Goal: Task Accomplishment & Management: Manage account settings

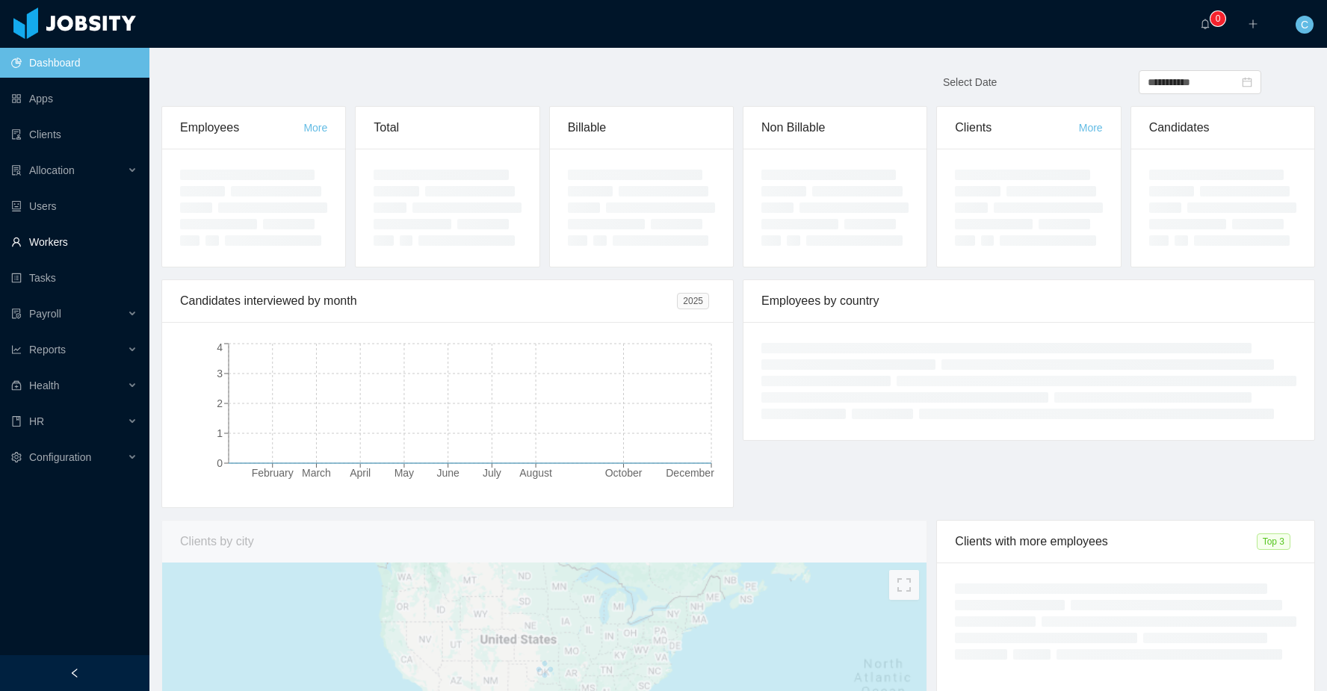
click at [93, 241] on link "Workers" at bounding box center [74, 242] width 126 height 30
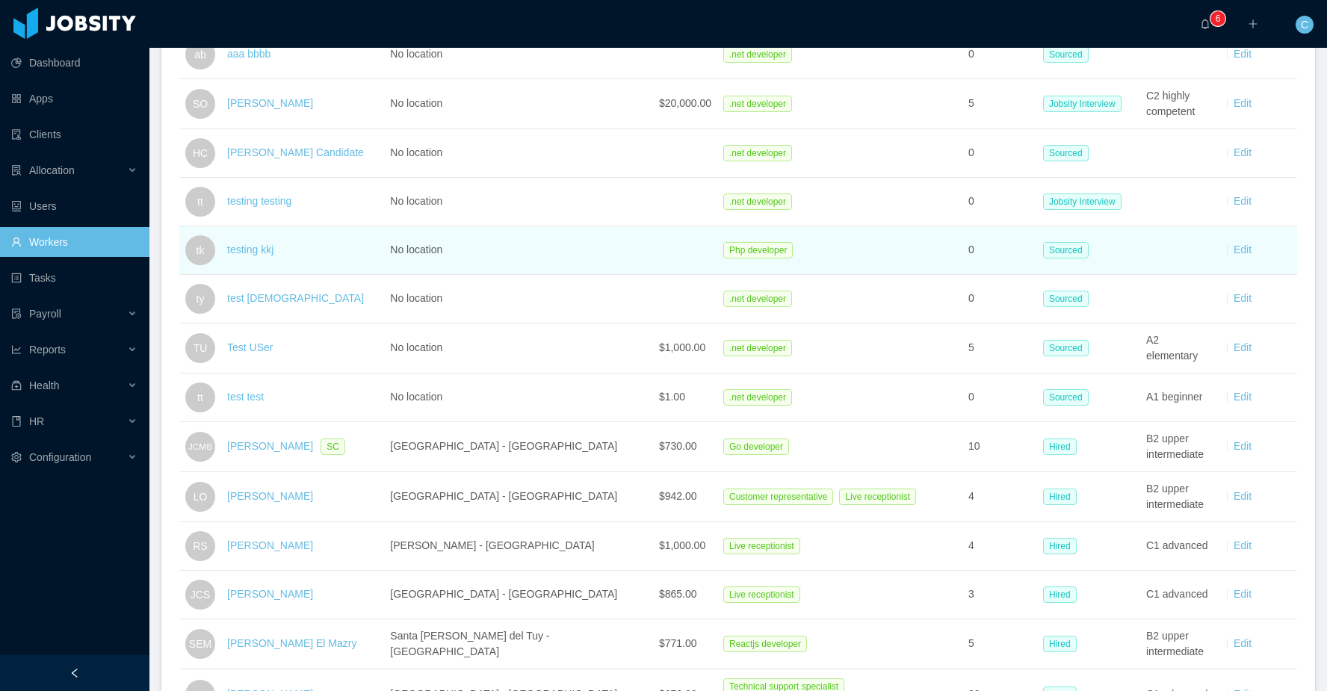
scroll to position [1060, 0]
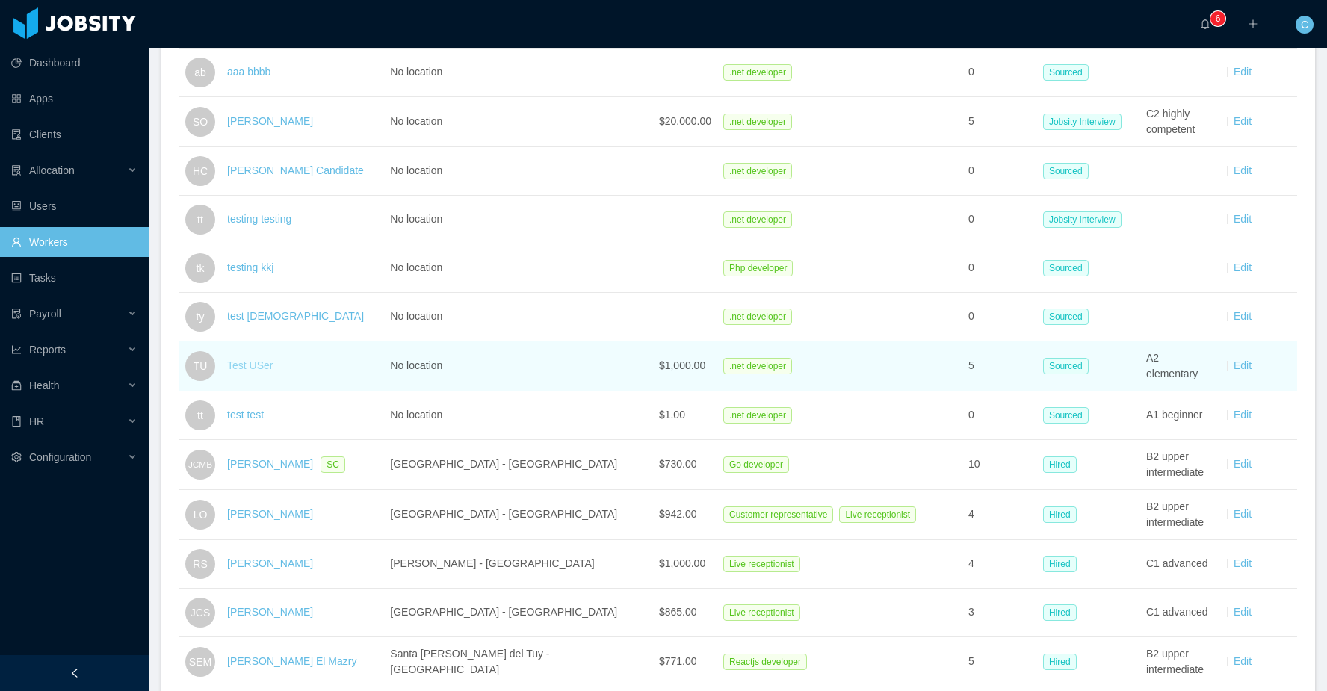
click at [255, 360] on link "Test USer" at bounding box center [250, 365] width 46 height 12
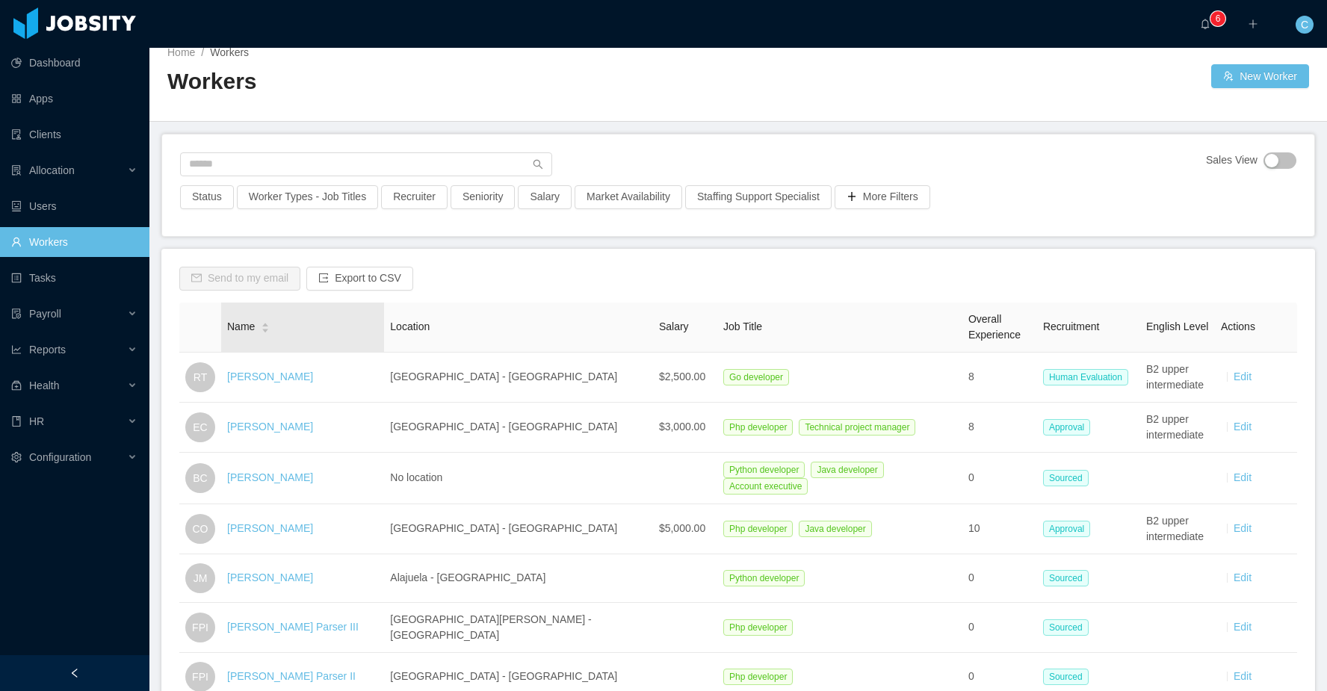
scroll to position [0, 0]
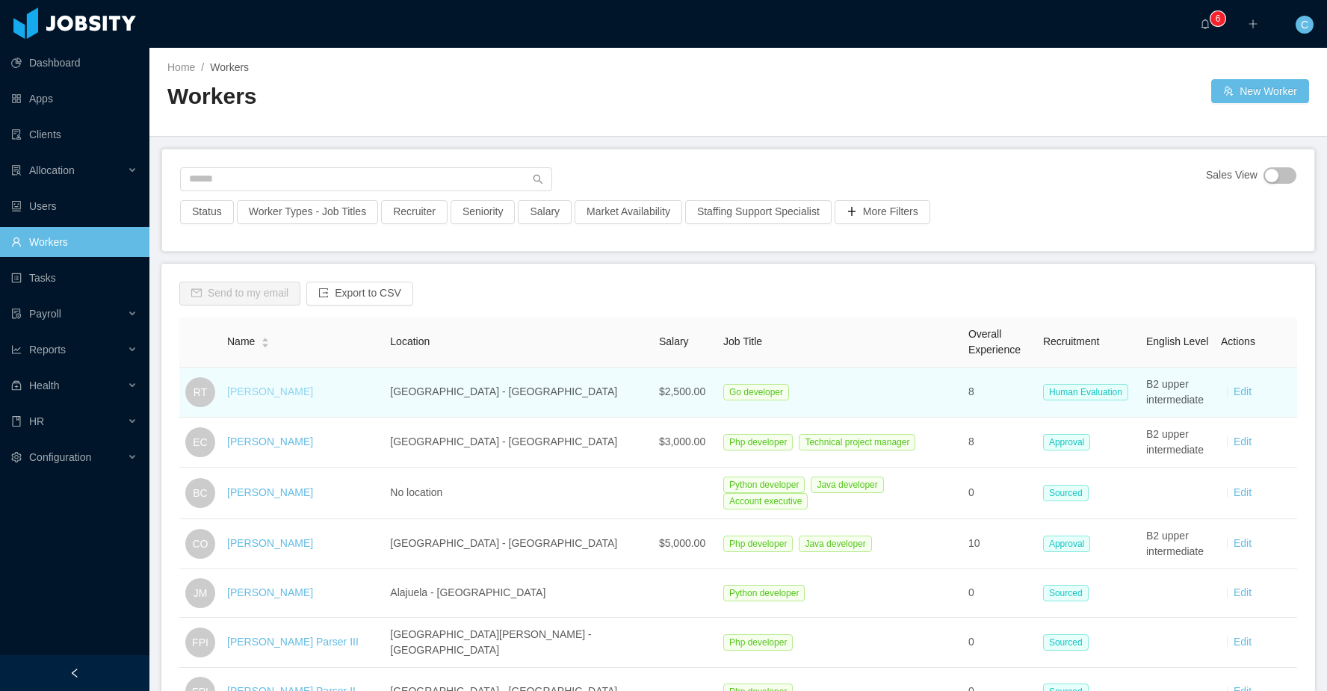
click at [260, 393] on link "[PERSON_NAME]" at bounding box center [270, 392] width 86 height 12
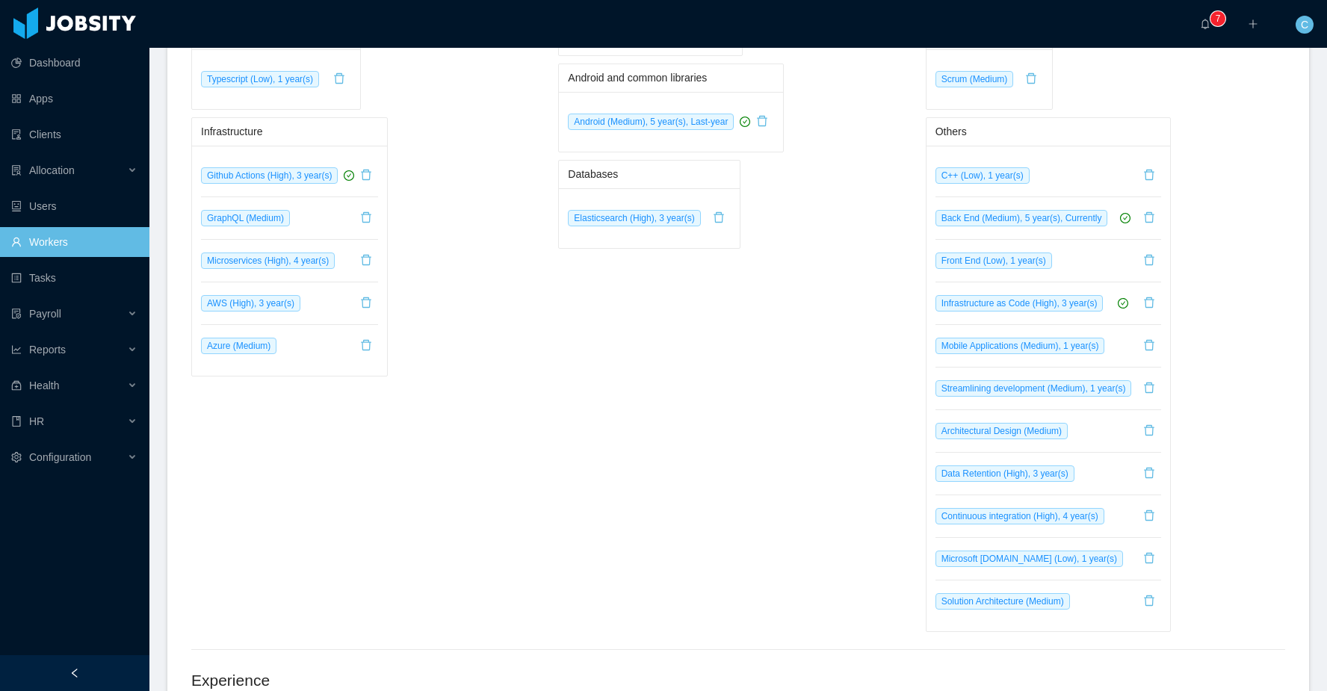
scroll to position [959, 0]
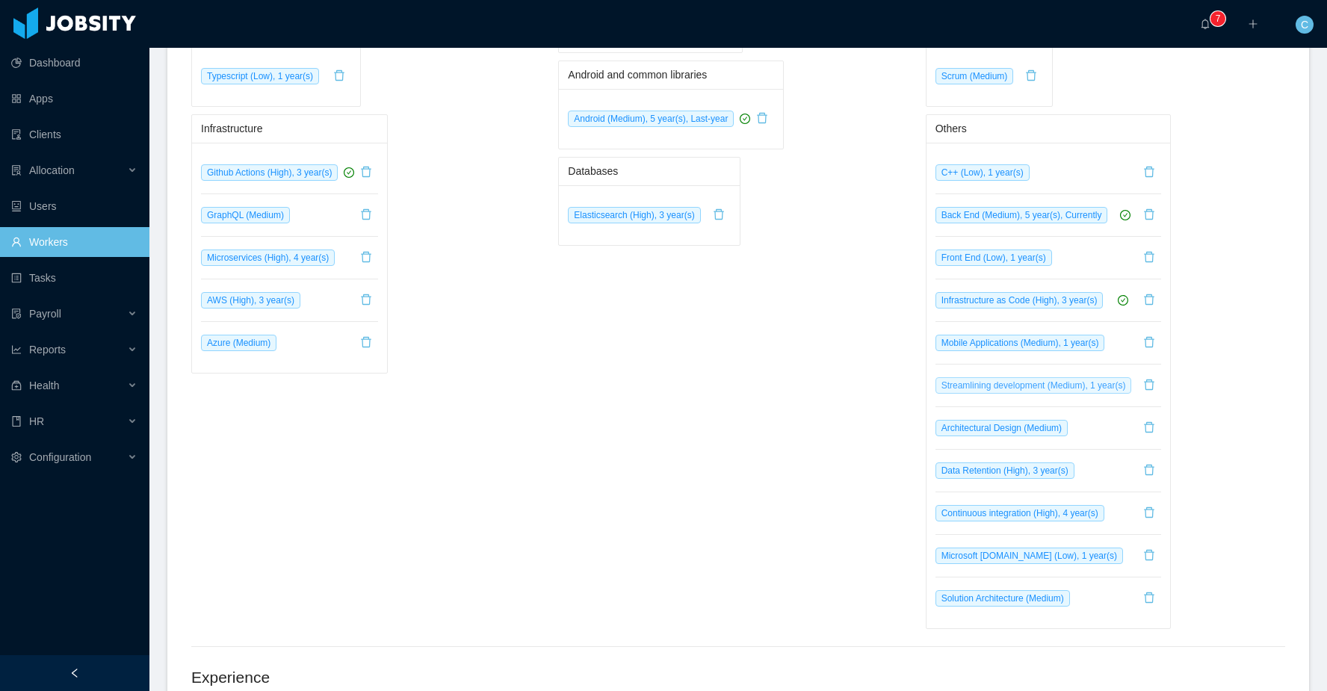
click at [1043, 390] on span "Streamlining development (Medium), 1 year(s)" at bounding box center [1034, 385] width 197 height 16
drag, startPoint x: 1058, startPoint y: 389, endPoint x: 941, endPoint y: 387, distance: 117.3
click at [941, 387] on span "Streamlining development (Medium), 1 year(s)" at bounding box center [1034, 385] width 197 height 16
copy span "Streamlining development ("
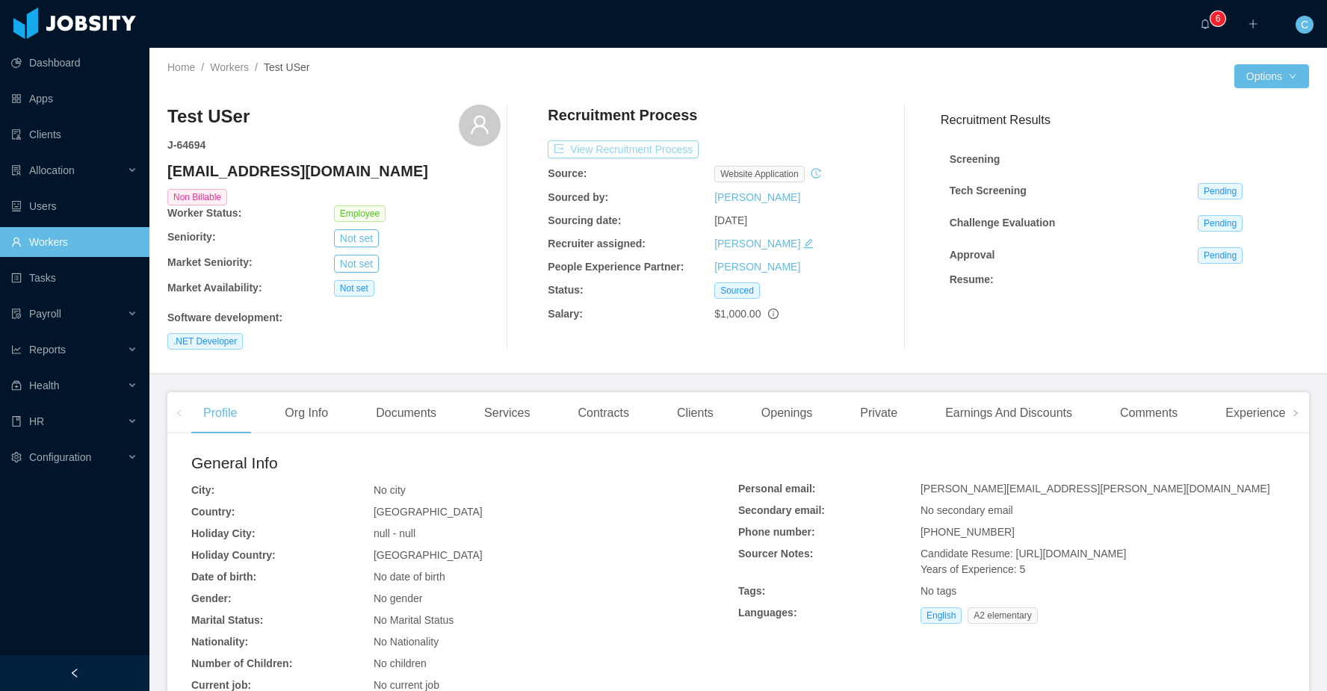
click at [597, 146] on button "View Recruitment Process" at bounding box center [623, 149] width 151 height 18
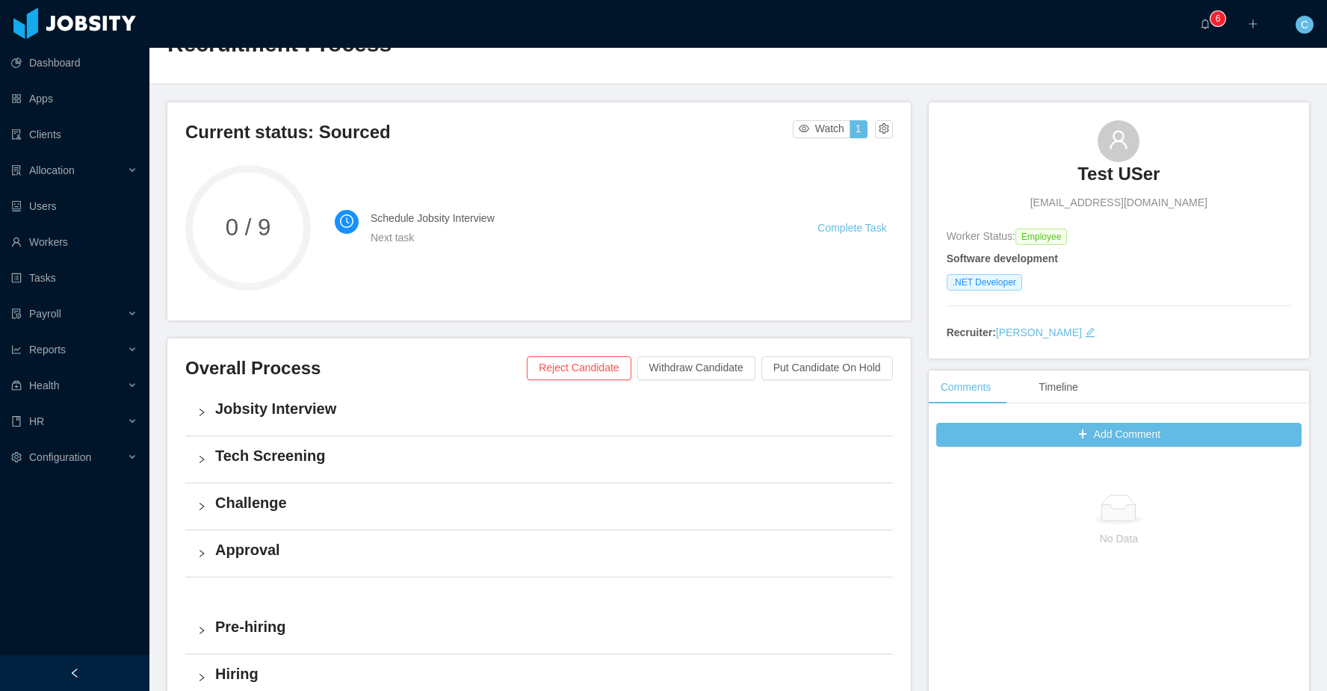
scroll to position [67, 0]
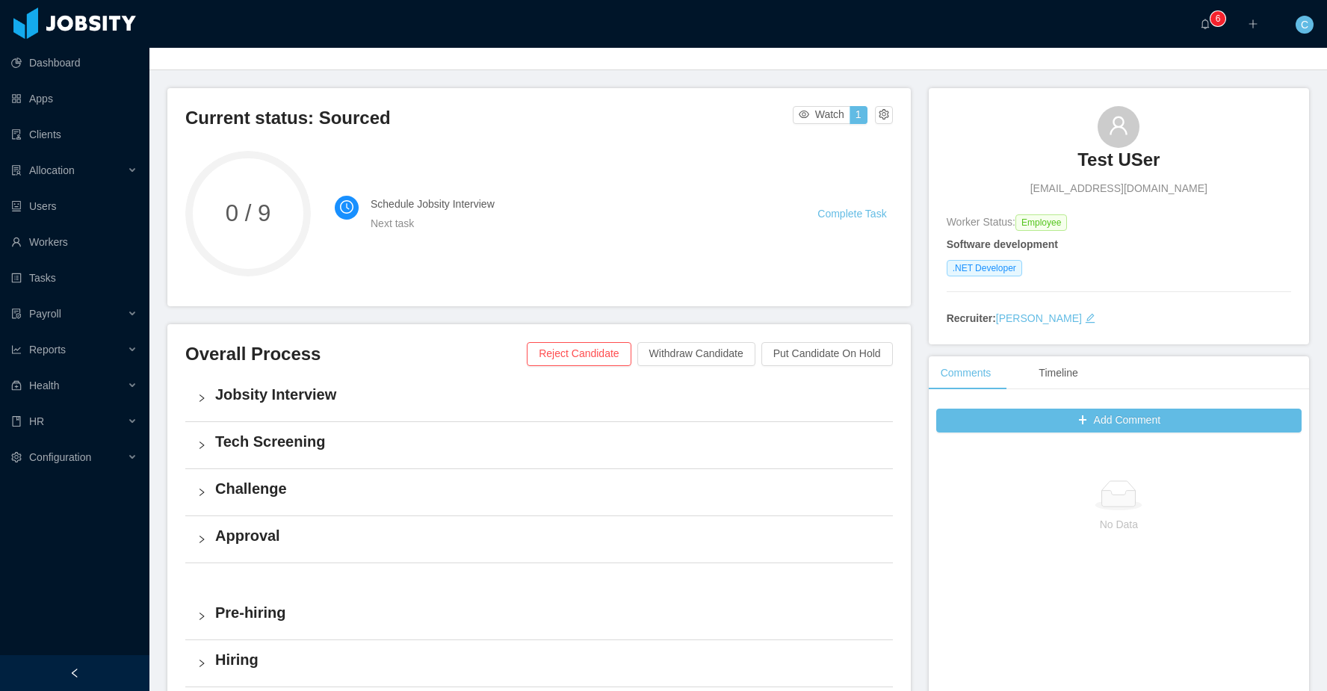
click at [593, 466] on div "Tech Screening" at bounding box center [539, 445] width 708 height 46
click at [549, 410] on div "Jobsity Interview" at bounding box center [539, 398] width 708 height 46
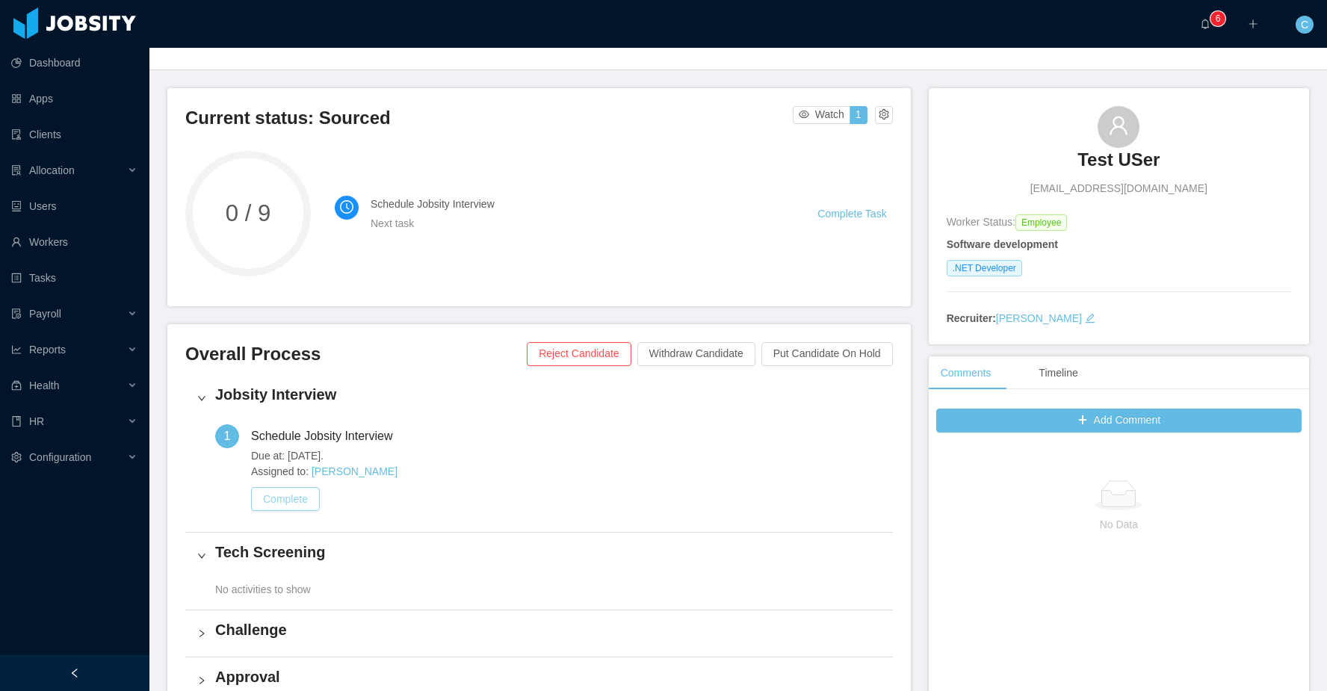
click at [308, 493] on button "Complete" at bounding box center [285, 499] width 69 height 24
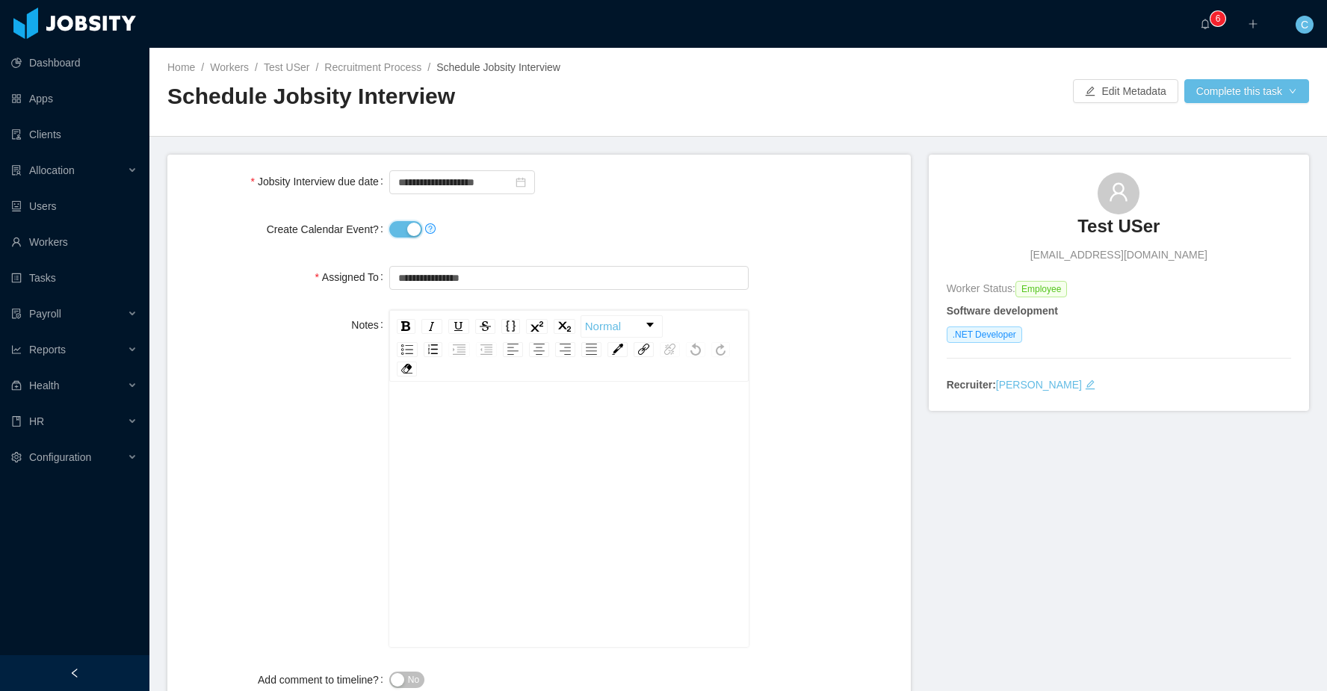
drag, startPoint x: 413, startPoint y: 226, endPoint x: 445, endPoint y: 227, distance: 31.4
click at [413, 226] on button "Create Calendar Event?" at bounding box center [405, 229] width 33 height 16
click at [499, 191] on input "**********" at bounding box center [462, 182] width 146 height 24
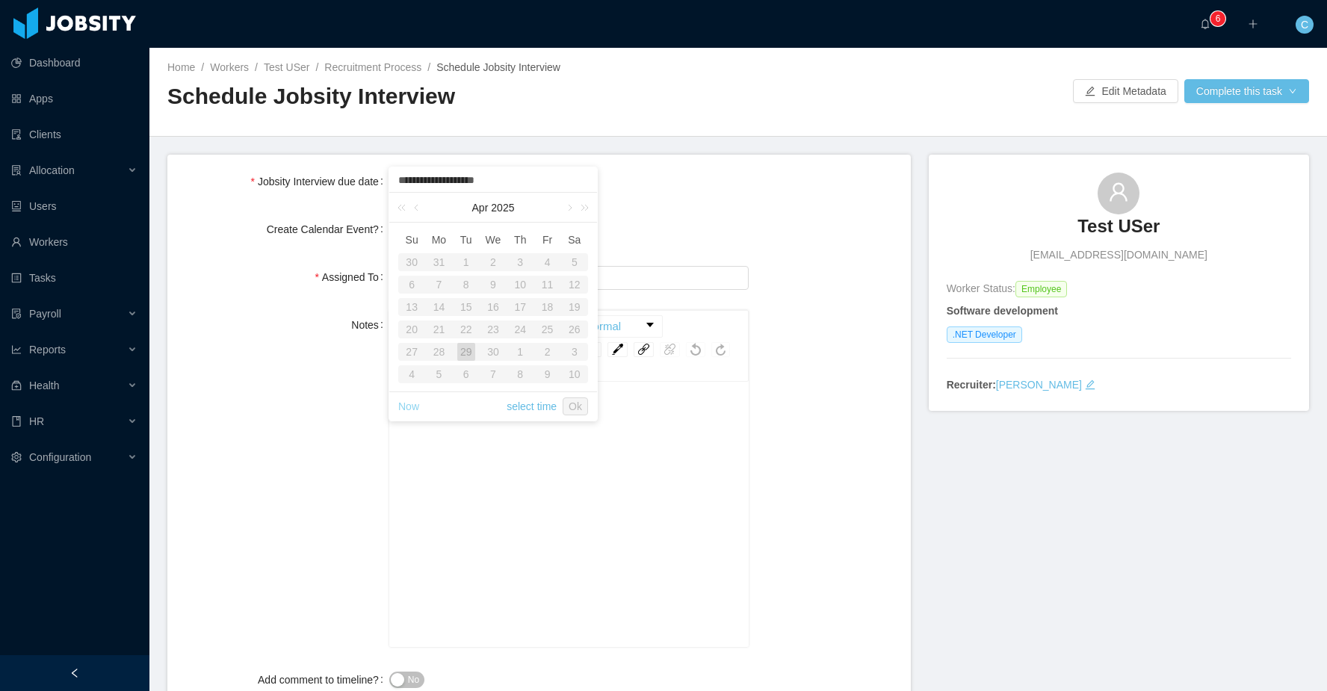
click at [416, 404] on link "Now" at bounding box center [408, 406] width 21 height 28
type input "**********"
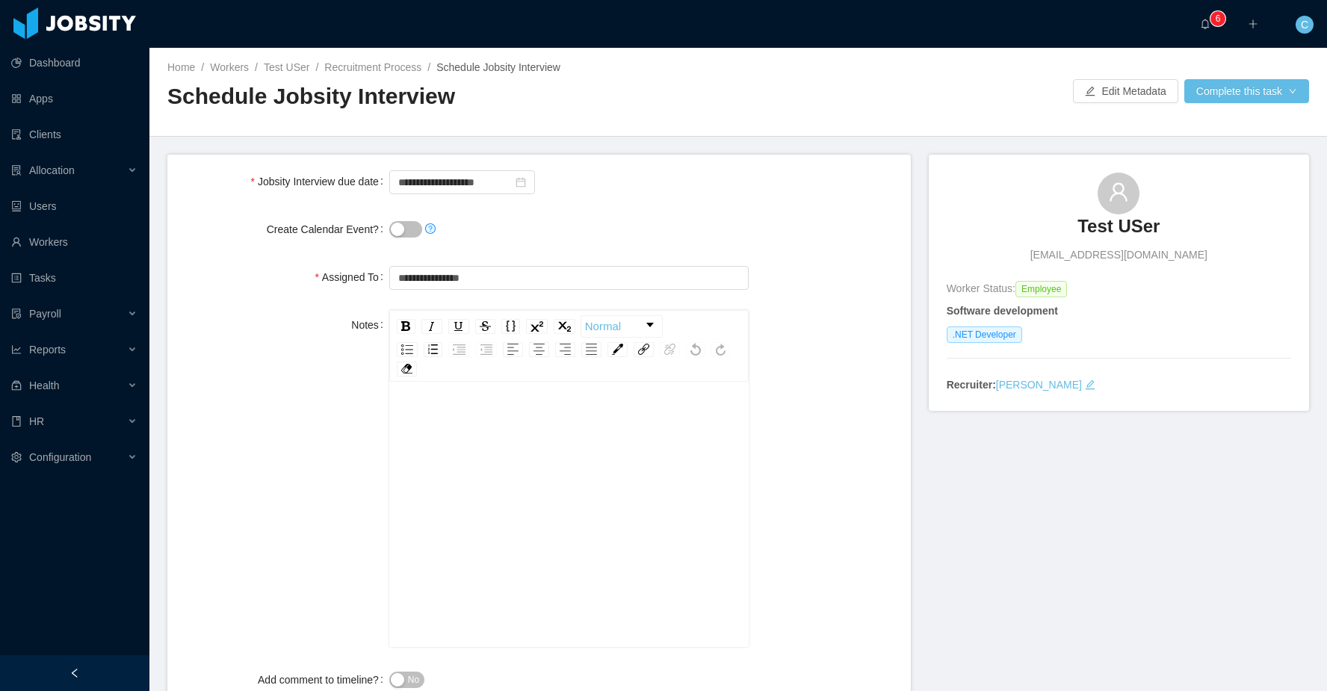
drag, startPoint x: 778, startPoint y: 274, endPoint x: 812, endPoint y: 257, distance: 38.4
click at [779, 274] on div "**********" at bounding box center [539, 277] width 720 height 30
click at [1201, 87] on button "Complete this task" at bounding box center [1247, 91] width 125 height 24
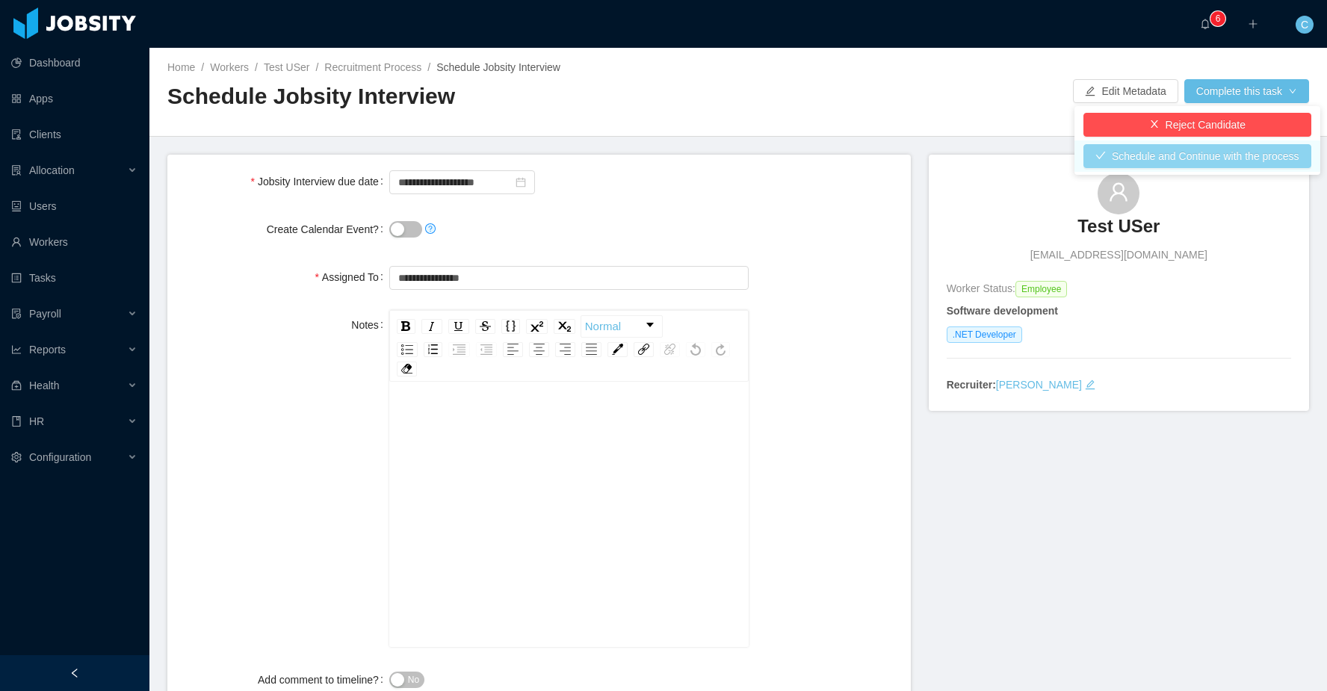
click at [1211, 164] on button "Schedule and Continue with the process" at bounding box center [1198, 156] width 228 height 24
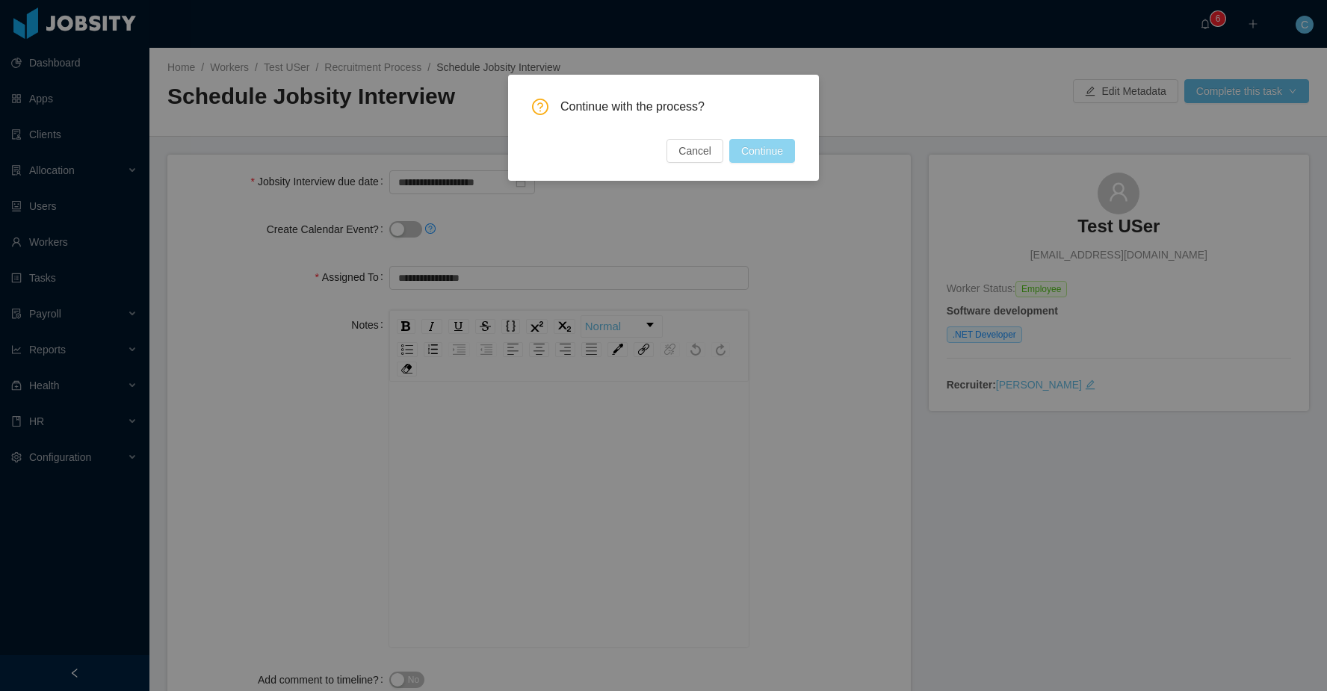
click at [770, 161] on button "Continue" at bounding box center [762, 151] width 66 height 24
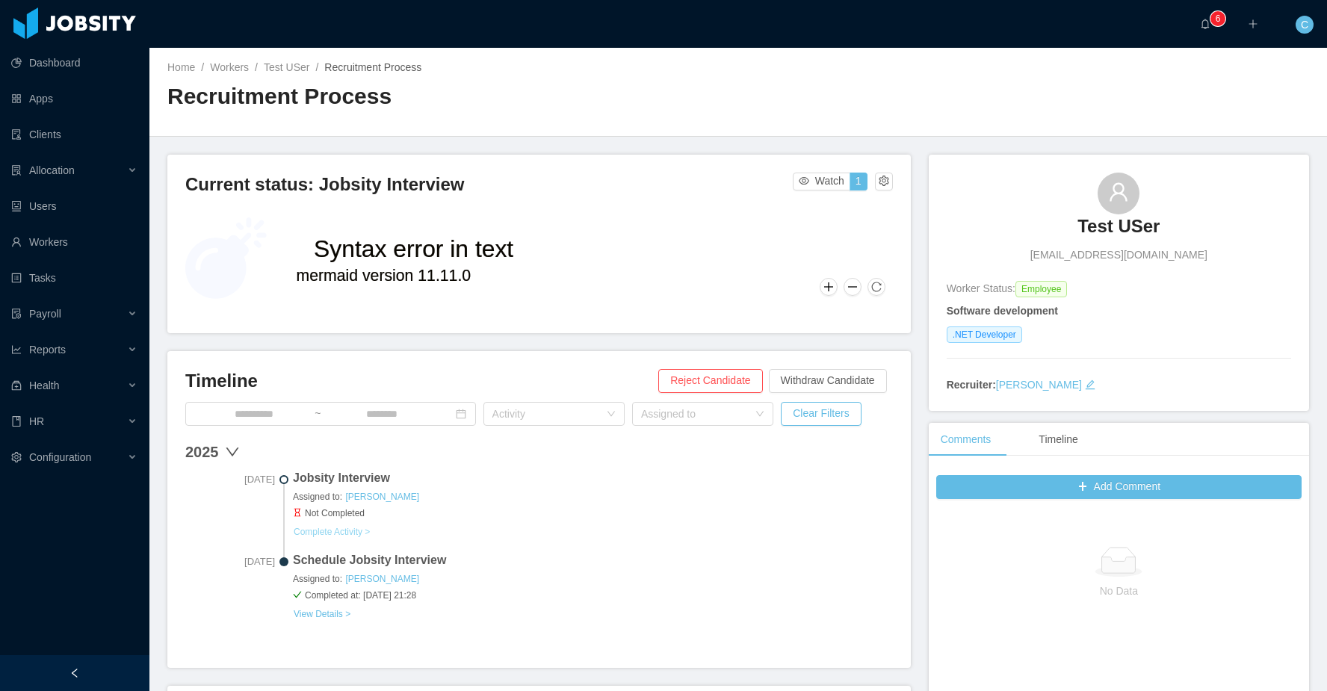
click at [365, 533] on button "Complete Activity >" at bounding box center [332, 532] width 78 height 12
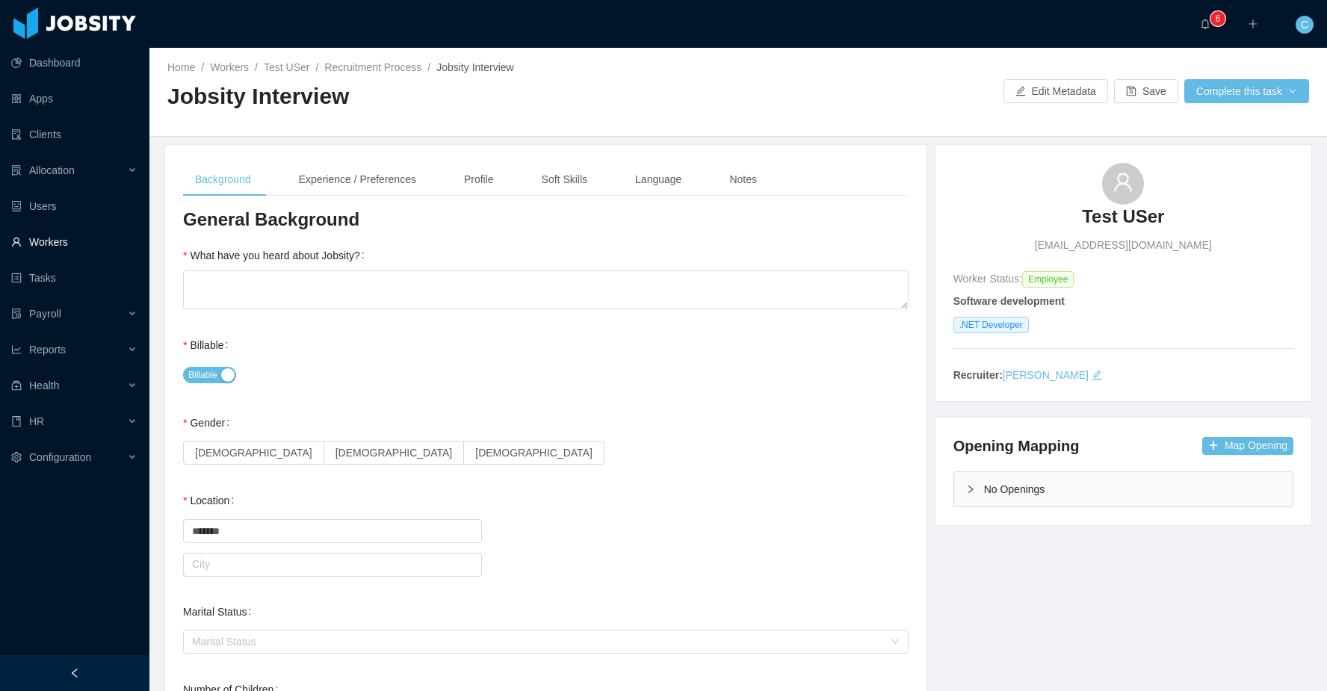
click at [83, 234] on link "Workers" at bounding box center [74, 242] width 126 height 30
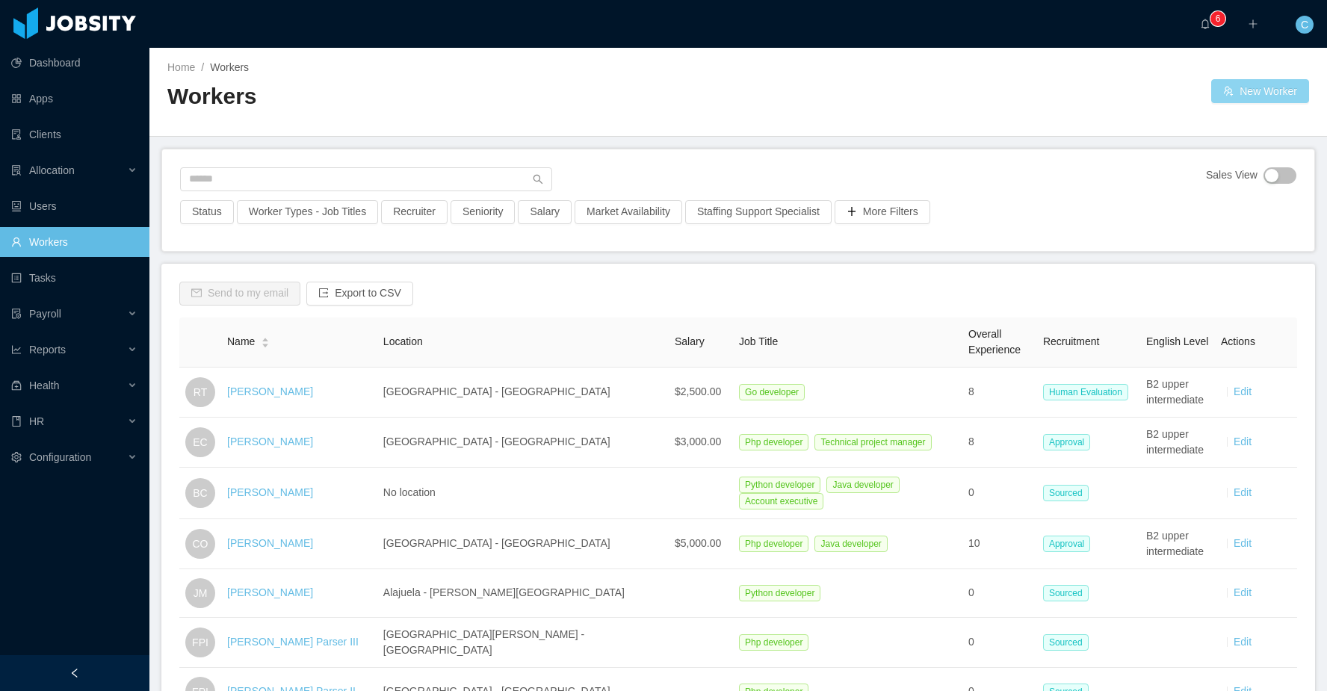
click at [1264, 84] on button "New Worker" at bounding box center [1260, 91] width 98 height 24
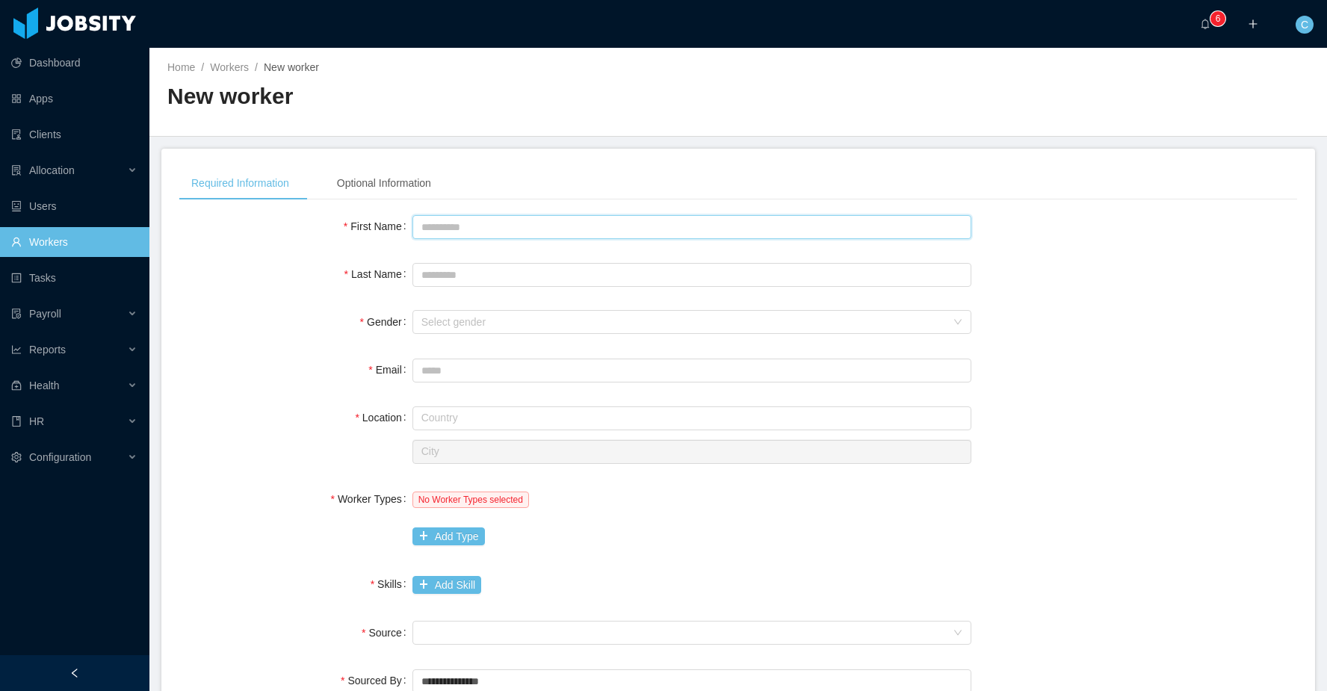
click at [530, 221] on input "First Name" at bounding box center [692, 227] width 559 height 24
type input "***"
click at [543, 315] on div "Select gender" at bounding box center [683, 322] width 525 height 15
type input "****"
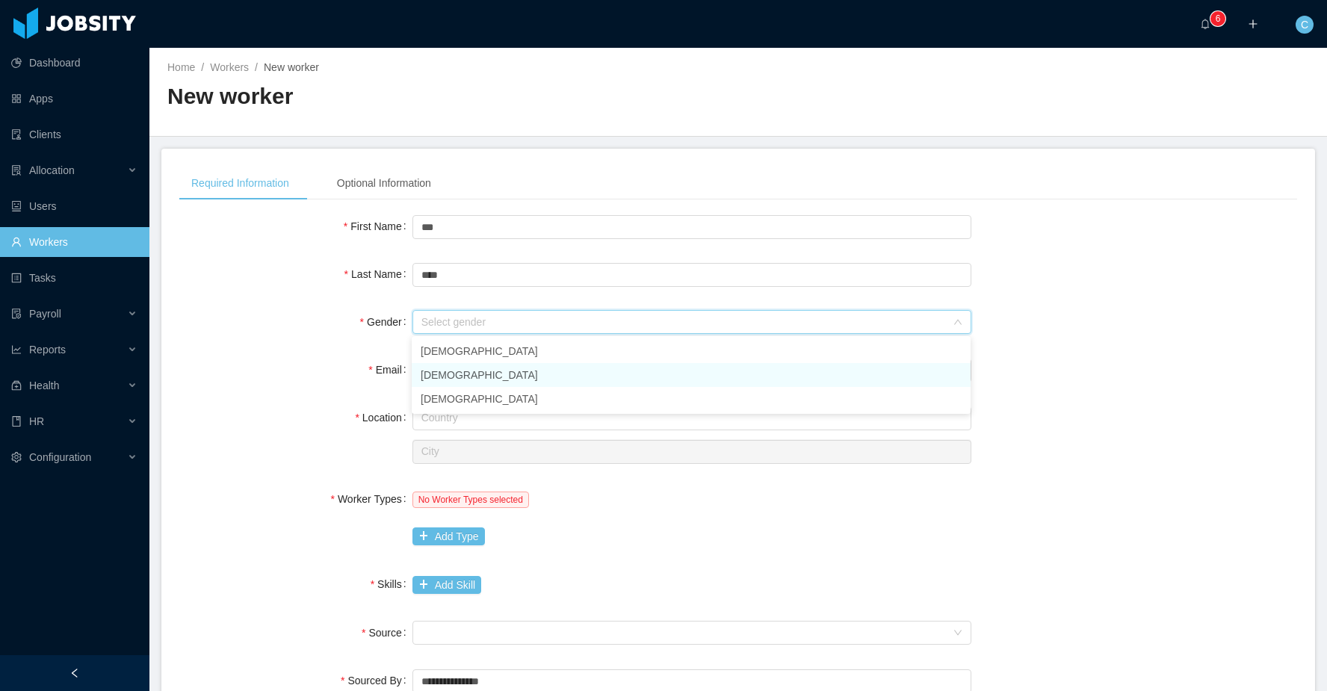
click at [469, 384] on li "Female" at bounding box center [691, 375] width 559 height 24
click at [474, 374] on input "Email" at bounding box center [692, 371] width 559 height 24
click at [463, 364] on input "**********" at bounding box center [692, 371] width 559 height 24
type input "**********"
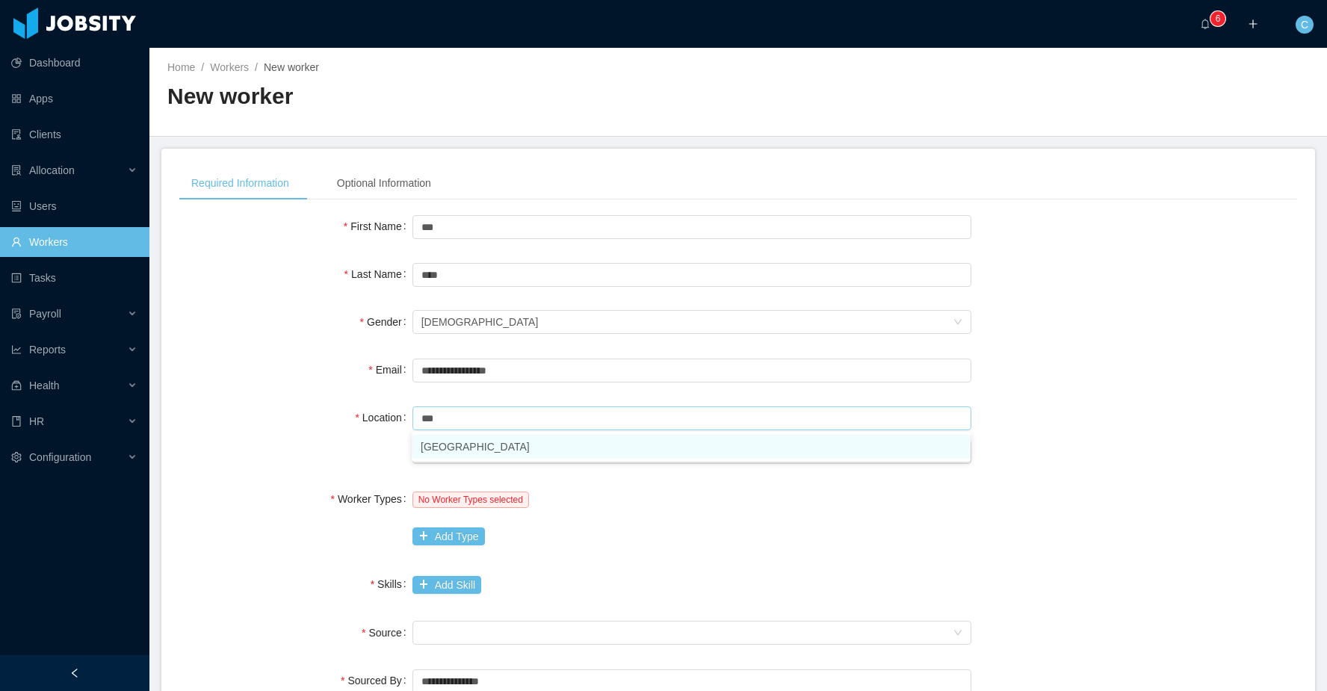
click at [462, 450] on li "[GEOGRAPHIC_DATA]" at bounding box center [691, 447] width 559 height 24
type input "*******"
click at [469, 448] on input "text" at bounding box center [692, 452] width 559 height 24
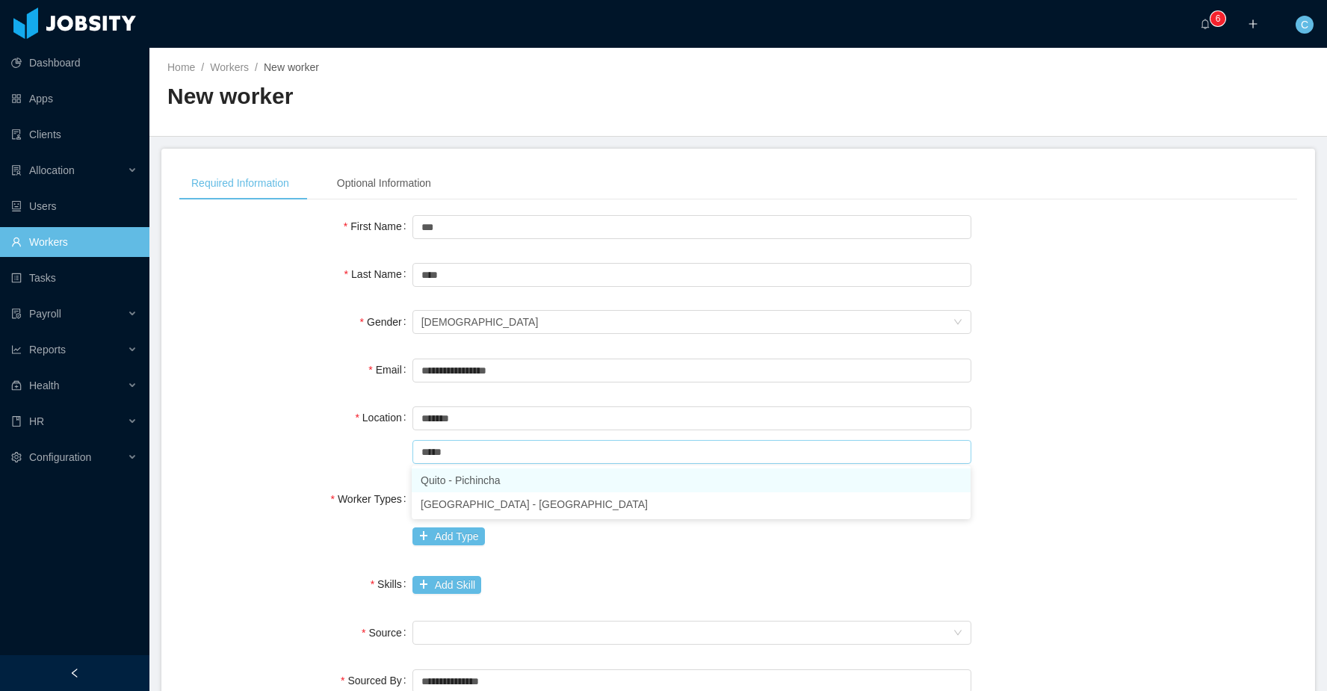
drag, startPoint x: 464, startPoint y: 479, endPoint x: 446, endPoint y: 501, distance: 28.7
click at [463, 479] on li "Quito - Pichincha" at bounding box center [691, 481] width 559 height 24
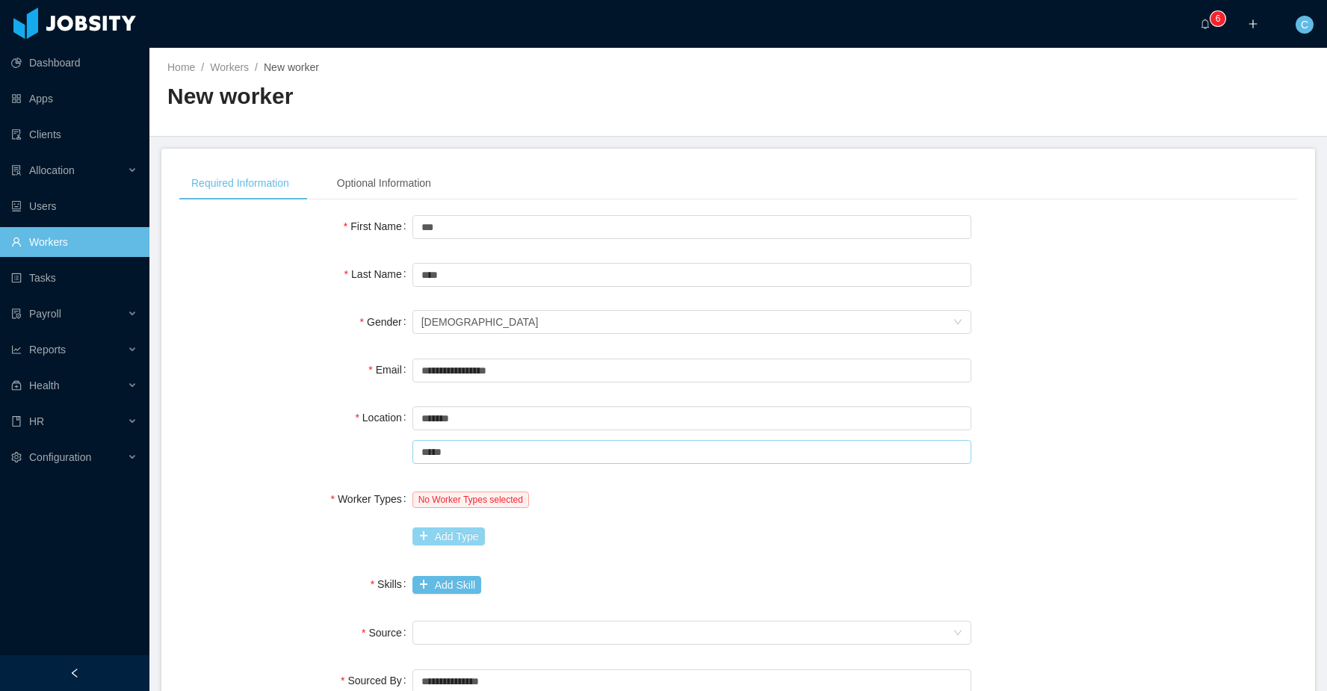
type input "*****"
click at [435, 532] on button "Add Type" at bounding box center [449, 537] width 72 height 18
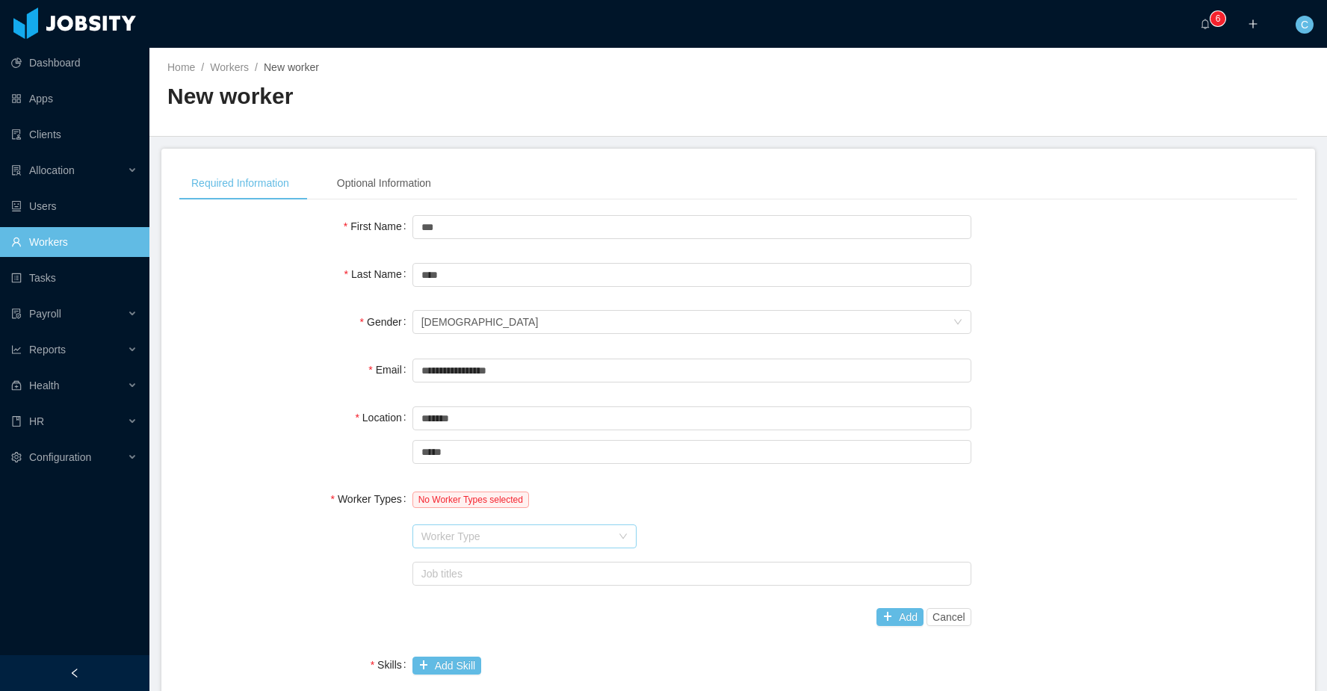
click at [501, 530] on div "Worker Type" at bounding box center [516, 536] width 190 height 15
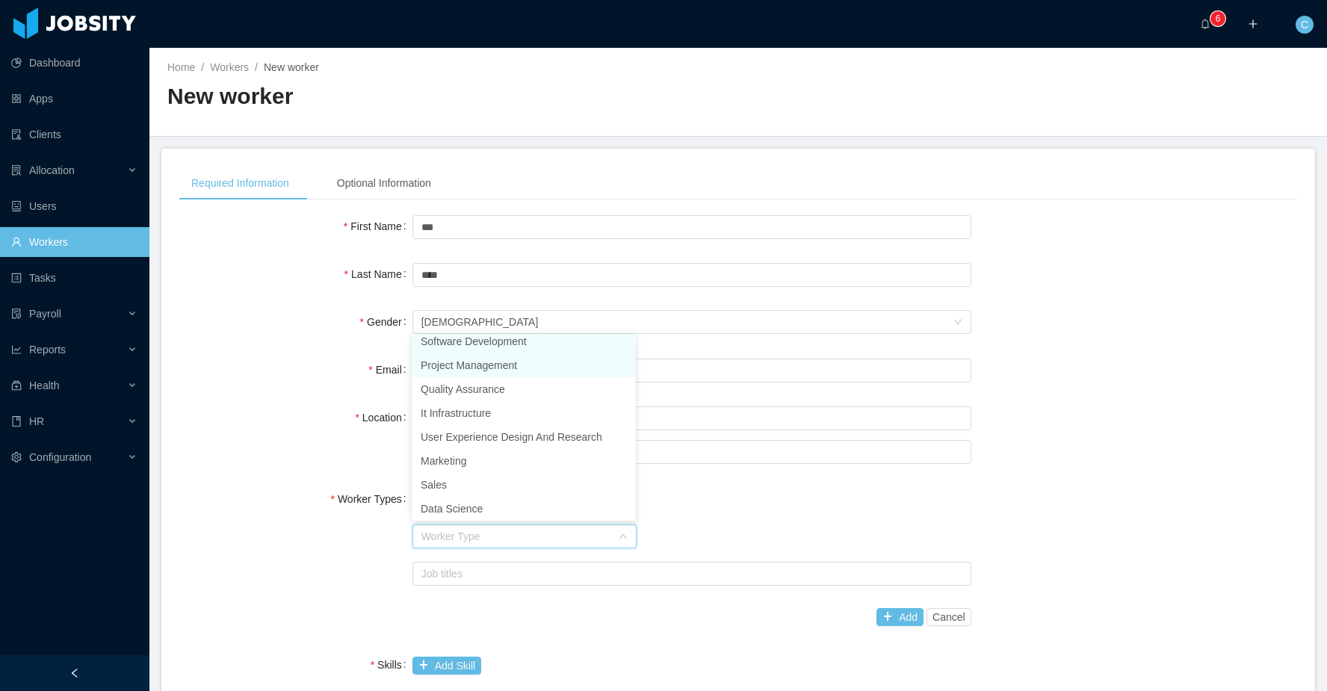
scroll to position [3, 0]
click at [440, 345] on li "Software Development" at bounding box center [524, 346] width 224 height 24
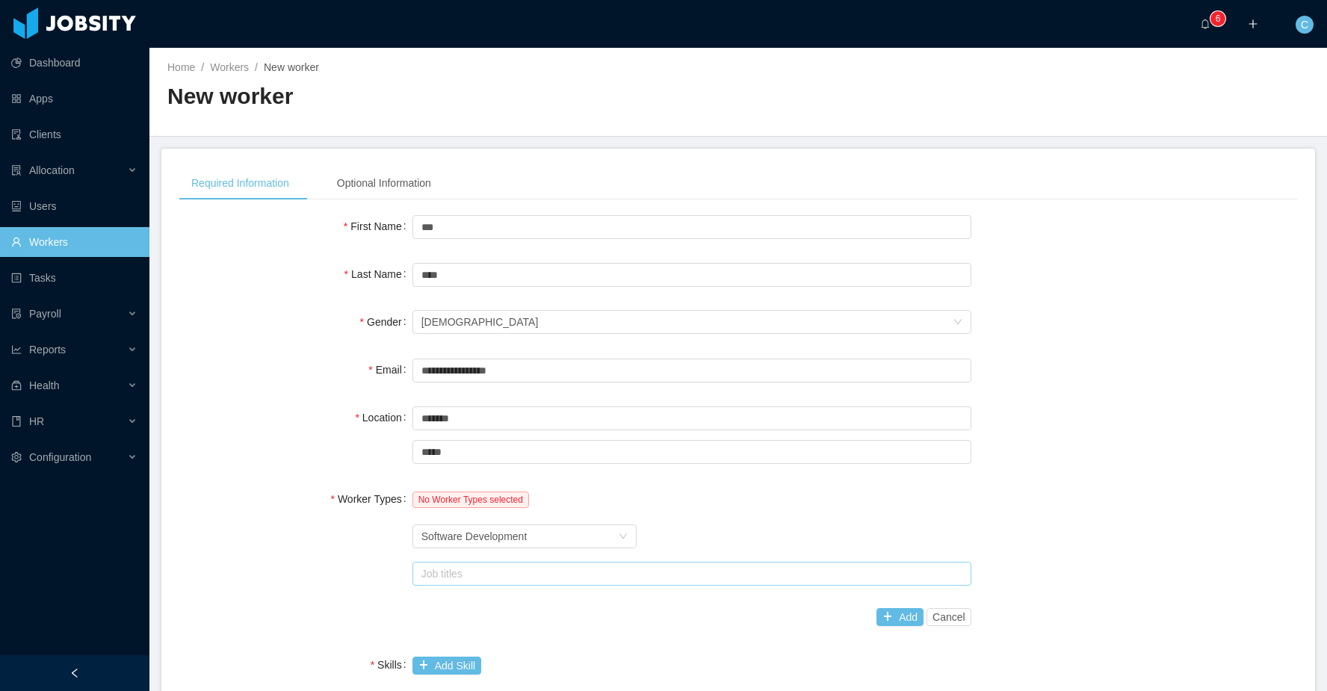
drag, startPoint x: 716, startPoint y: 537, endPoint x: 626, endPoint y: 566, distance: 94.3
click at [714, 537] on div "Worker Type Software Development" at bounding box center [692, 537] width 559 height 30
click at [614, 572] on div "Job titles" at bounding box center [688, 573] width 534 height 15
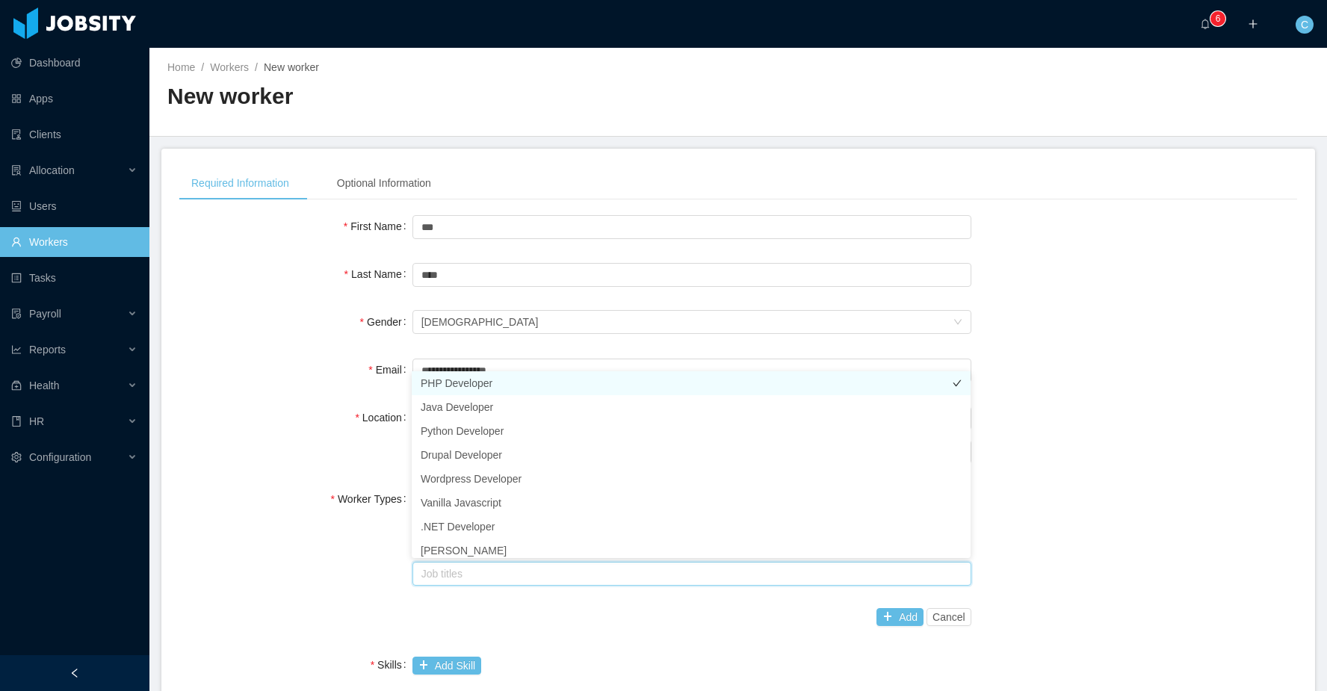
click at [463, 380] on li "PHP Developer" at bounding box center [691, 383] width 559 height 24
click at [885, 622] on button "Add" at bounding box center [900, 617] width 47 height 18
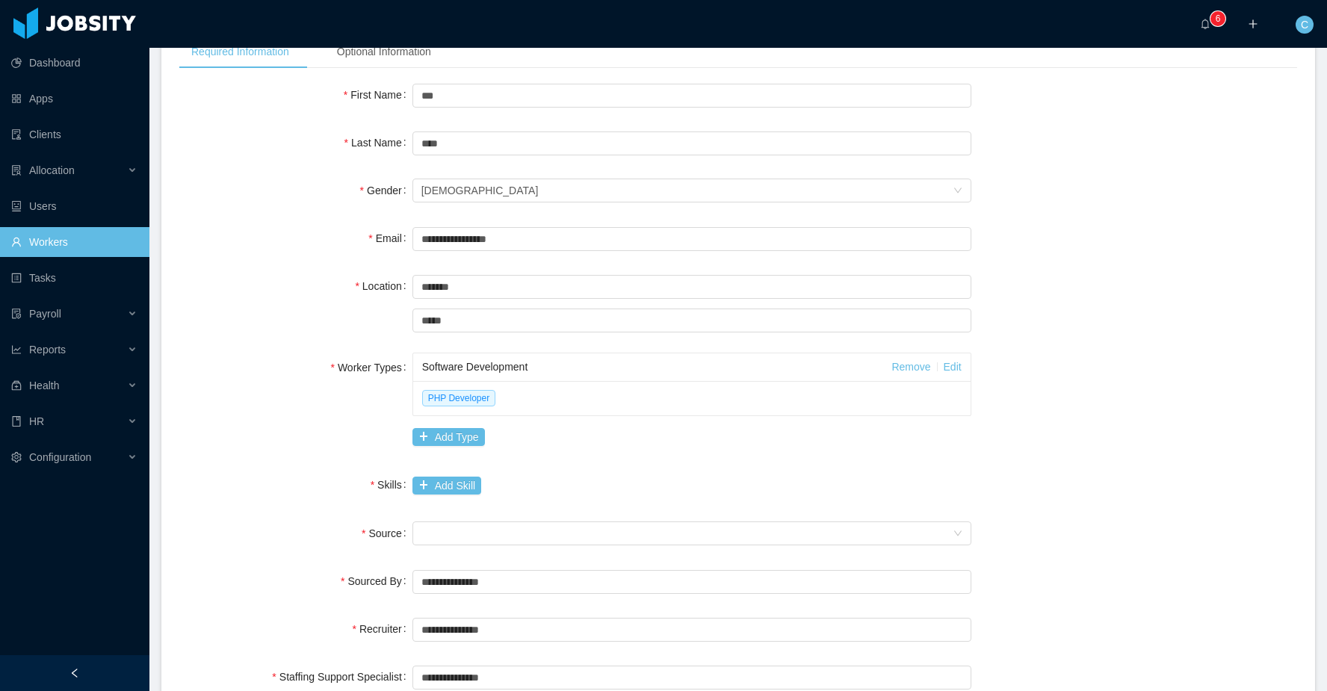
scroll to position [132, 0]
click at [426, 492] on button "Add Skill" at bounding box center [447, 485] width 69 height 18
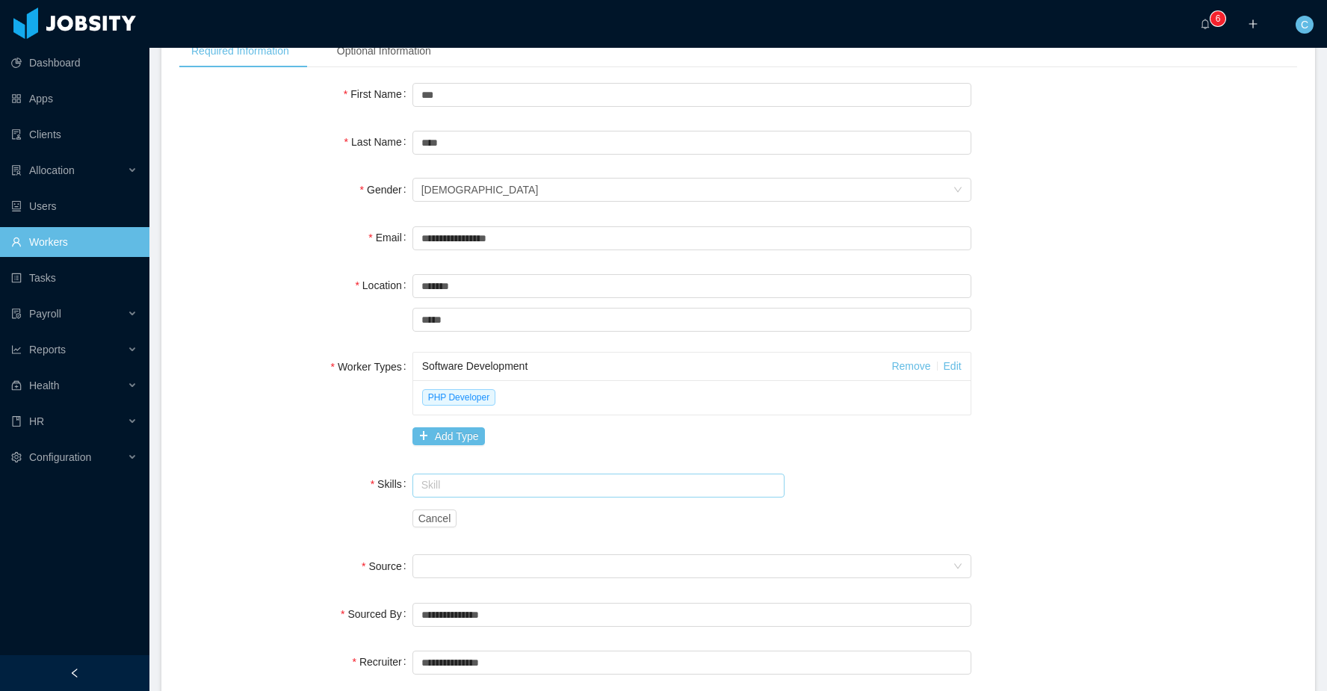
click at [433, 496] on input "text" at bounding box center [599, 486] width 373 height 24
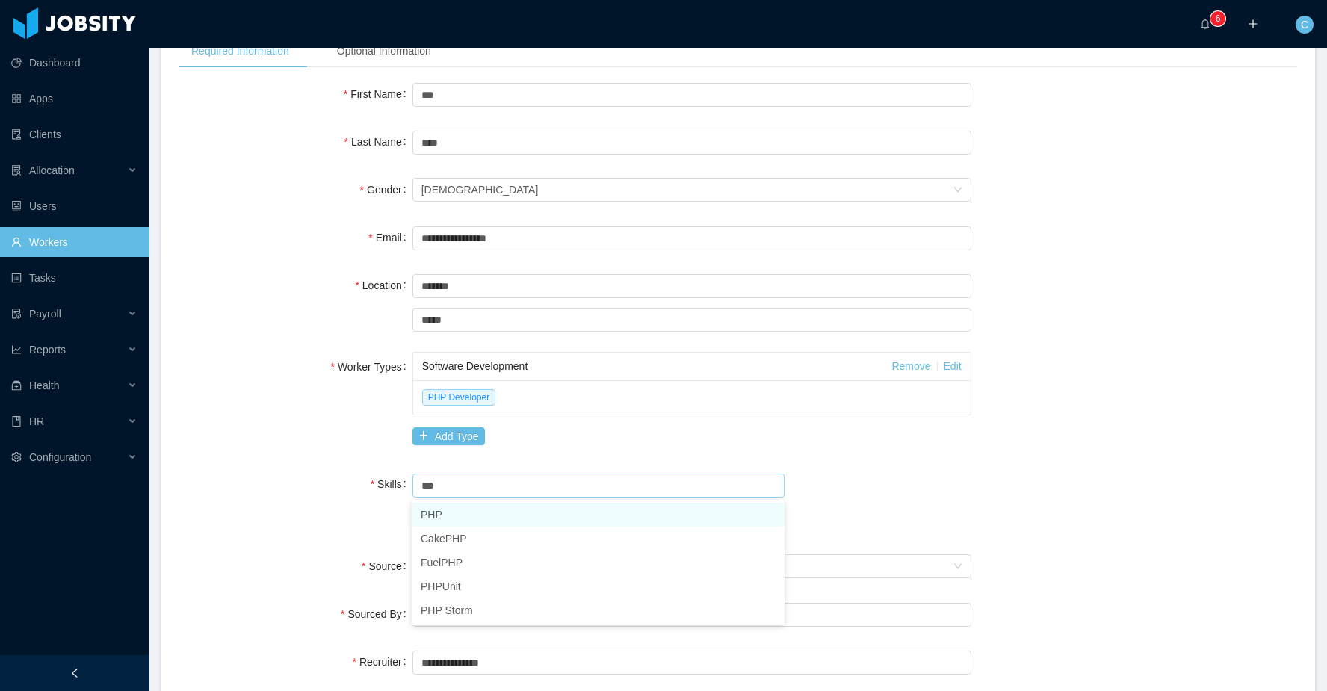
click at [458, 517] on li "PHP" at bounding box center [598, 515] width 373 height 24
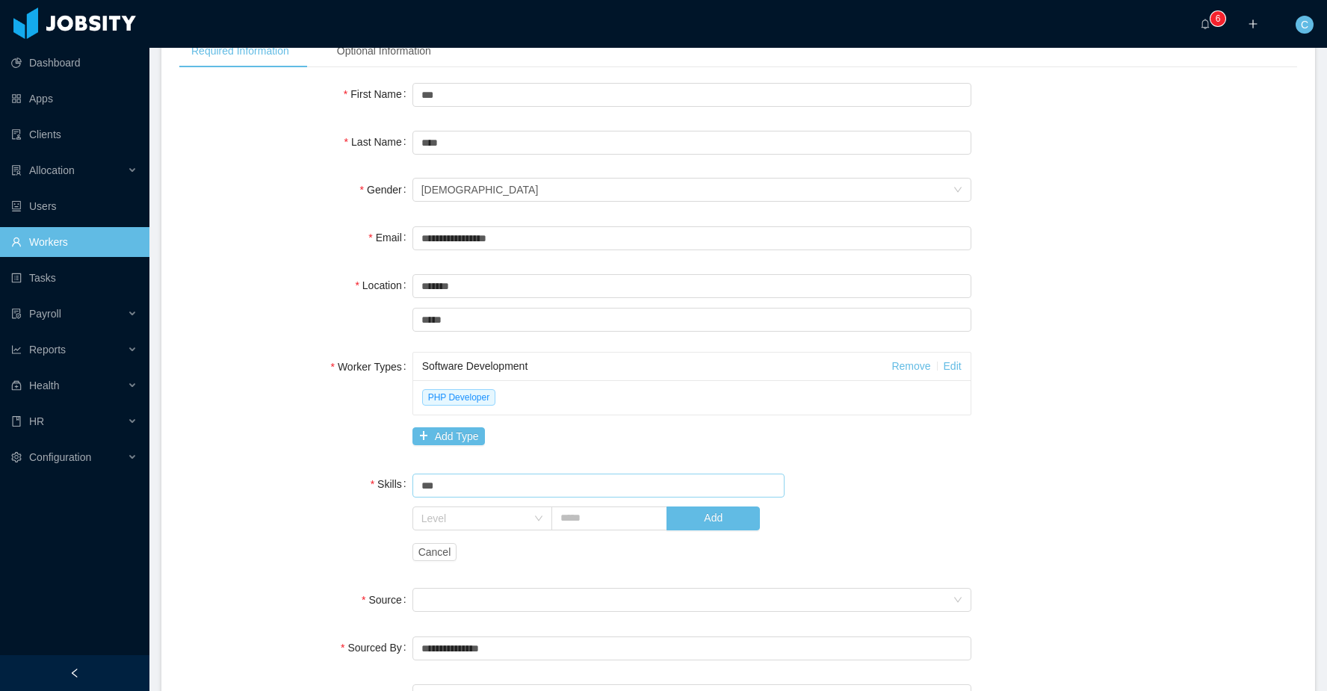
type input "***"
click at [887, 489] on div "Skill *** PHP Level Add Cancel" at bounding box center [692, 518] width 559 height 98
click at [451, 521] on div "Level" at bounding box center [473, 518] width 105 height 15
click at [452, 614] on li "Medium" at bounding box center [482, 620] width 140 height 24
click at [620, 528] on input "text" at bounding box center [610, 519] width 117 height 24
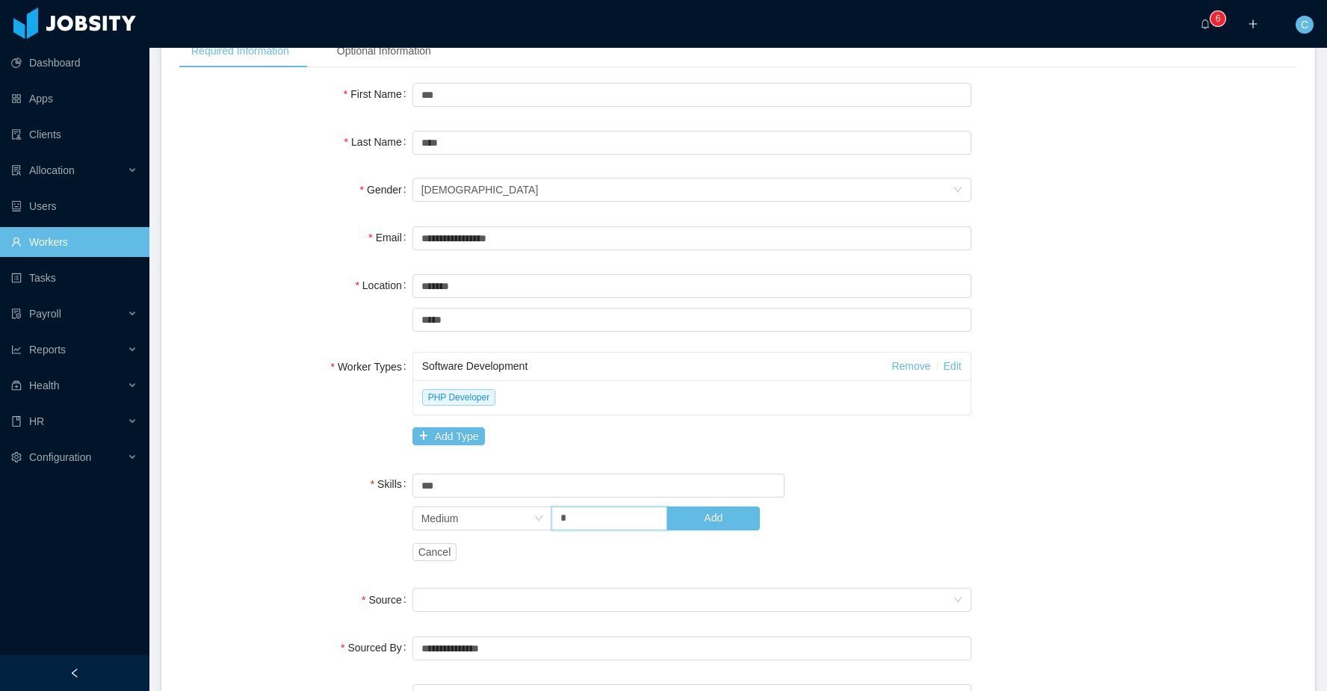
type input "*"
click at [714, 521] on button "Add" at bounding box center [713, 519] width 93 height 24
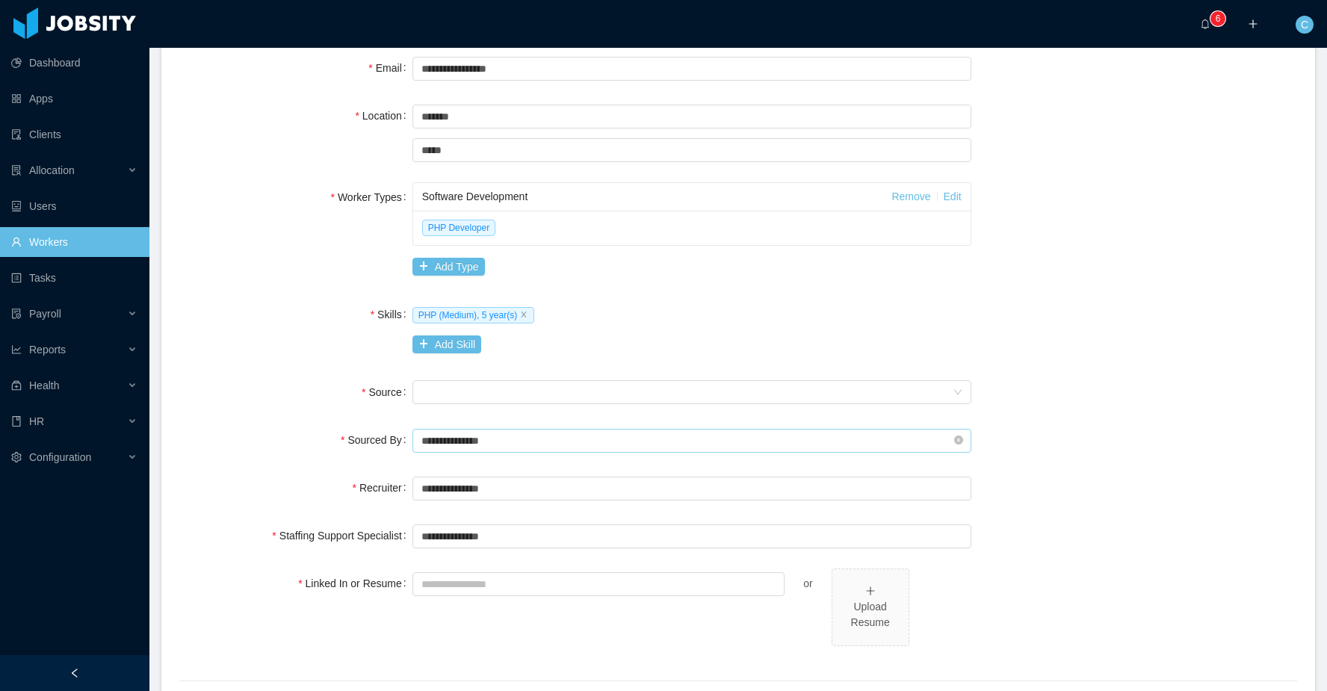
scroll to position [303, 0]
click at [435, 389] on div "Seniority" at bounding box center [686, 391] width 531 height 22
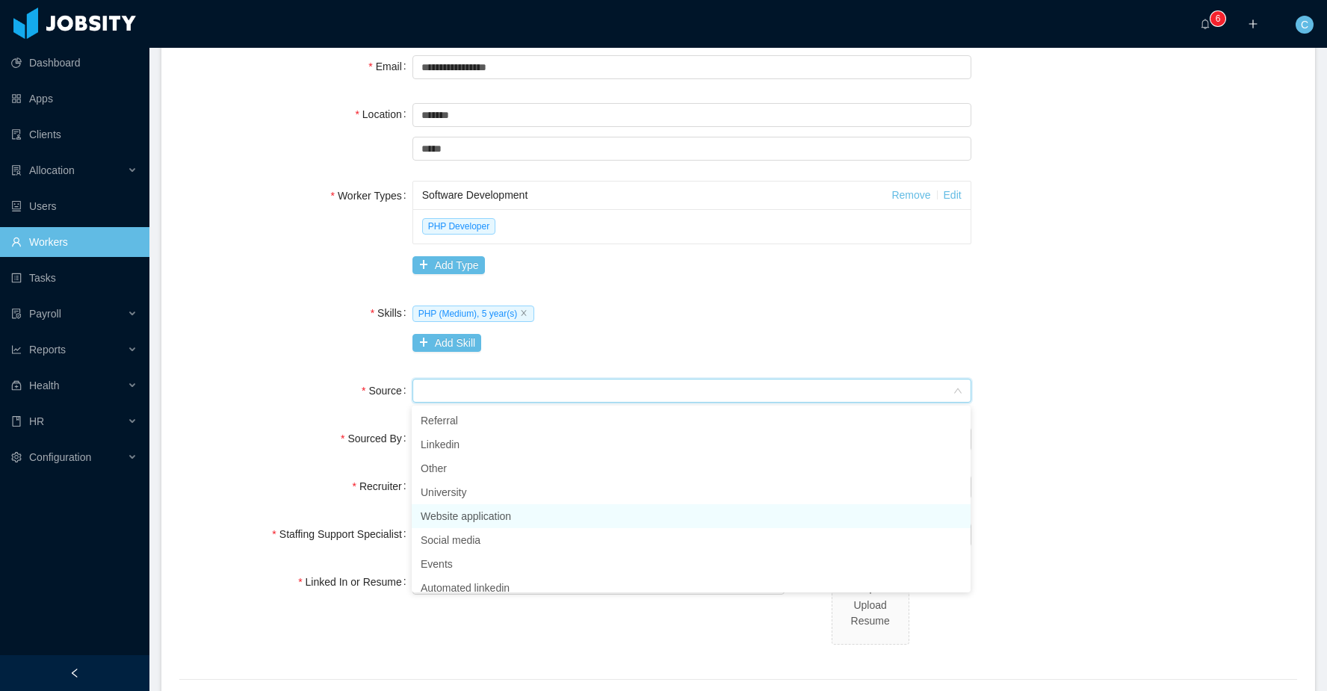
drag, startPoint x: 478, startPoint y: 520, endPoint x: 460, endPoint y: 507, distance: 22.4
click at [477, 520] on li "Website application" at bounding box center [691, 516] width 559 height 24
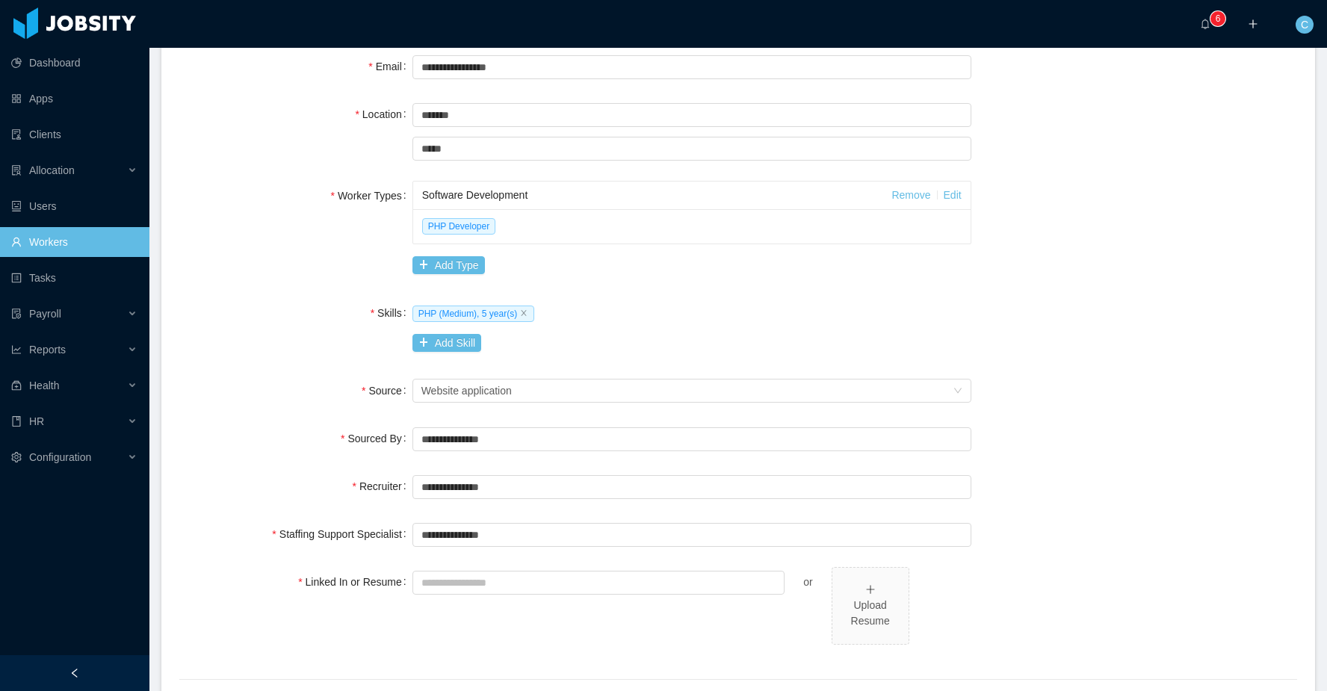
click at [297, 395] on div "Source" at bounding box center [295, 391] width 233 height 30
click at [584, 576] on input "Linked In or Resume" at bounding box center [599, 583] width 373 height 24
click at [871, 583] on div "Upload Resume" at bounding box center [871, 605] width 64 height 47
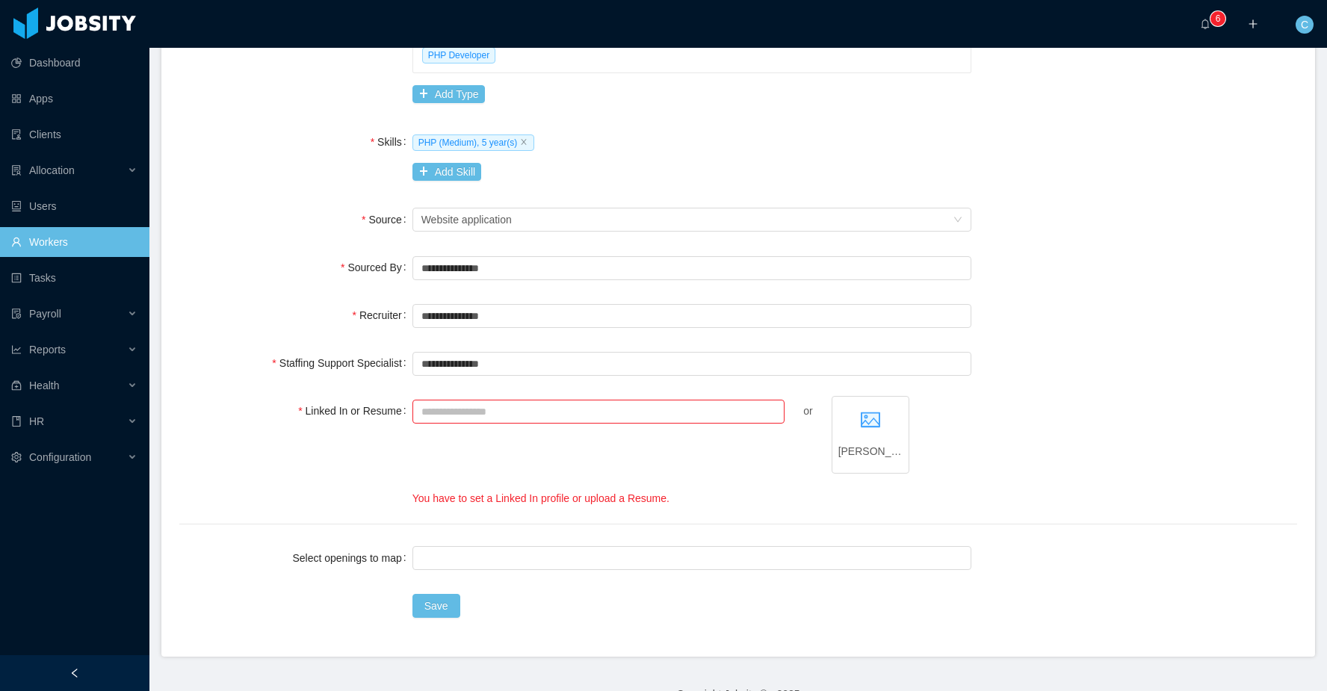
scroll to position [504, 0]
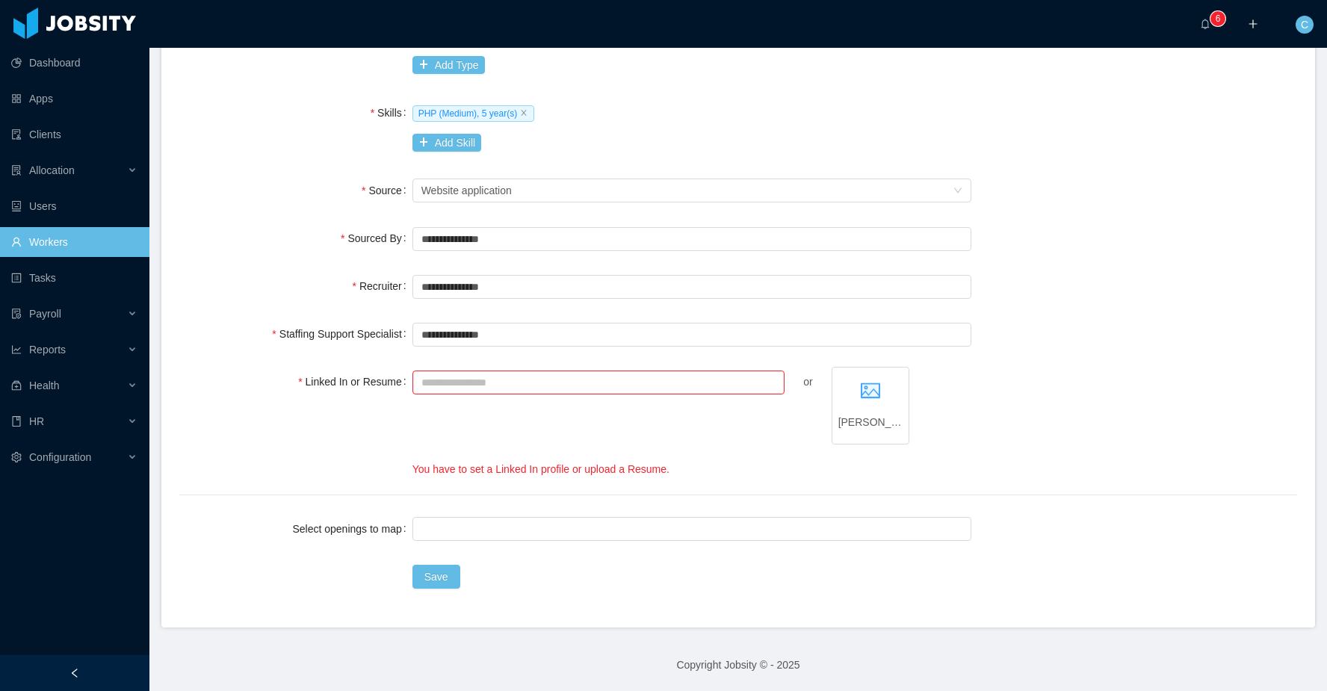
click at [540, 454] on div "or edmund-ciego-resume_67d34af593d92.pdf You have to set a Linked In profile or…" at bounding box center [692, 422] width 559 height 111
click at [722, 460] on div "or edmund-ciego-resume_67d34af593d92.pdf You have to set a Linked In profile or…" at bounding box center [692, 422] width 559 height 111
click at [431, 577] on button "Save" at bounding box center [437, 577] width 48 height 24
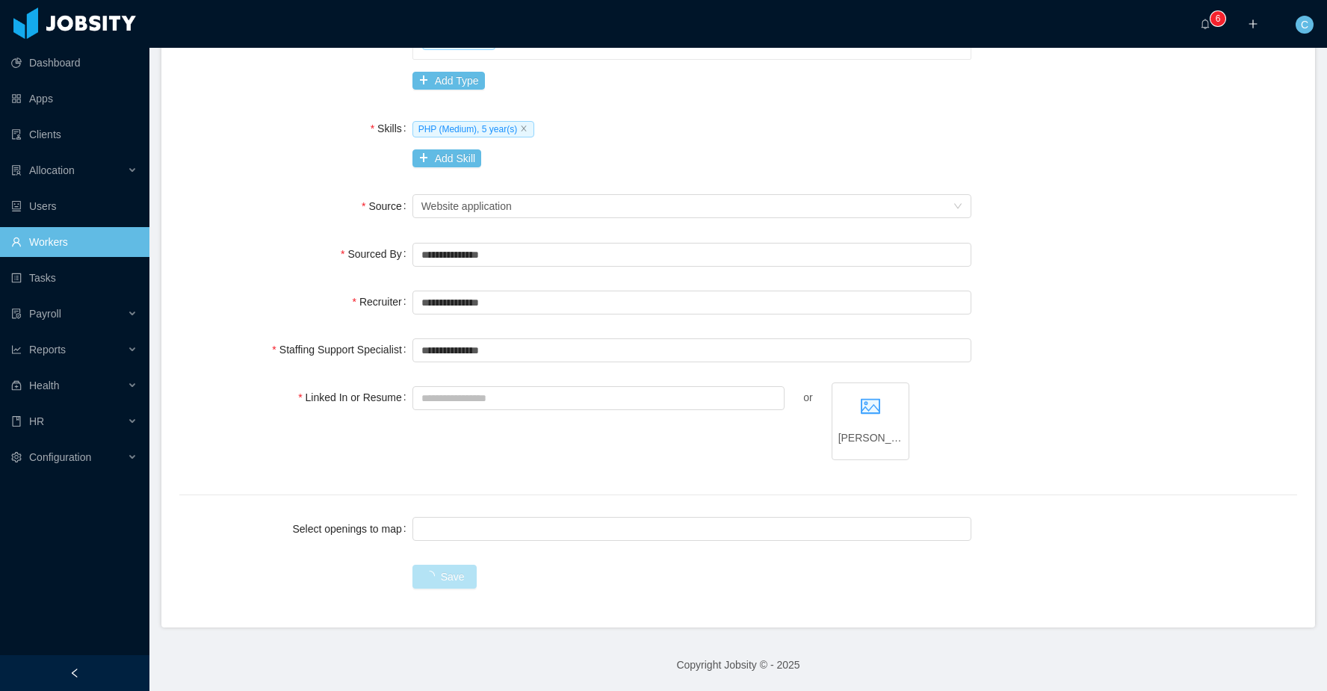
scroll to position [489, 0]
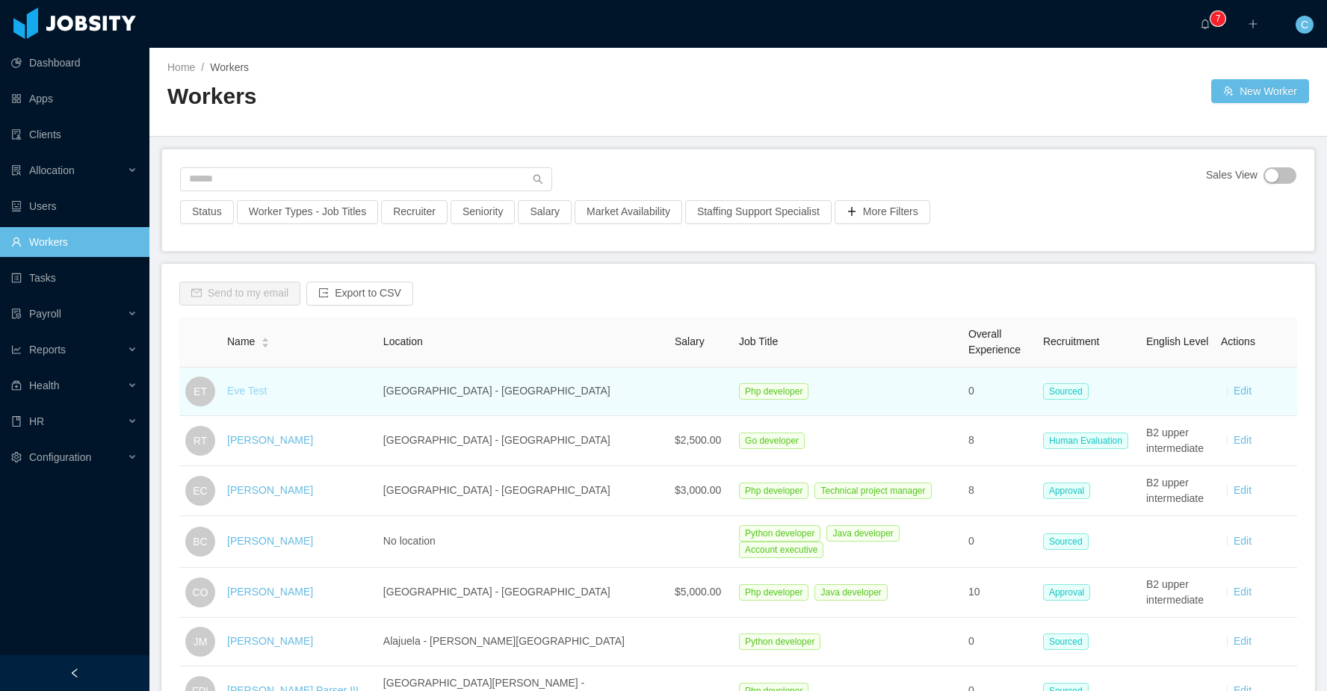
click at [253, 389] on link "Eve Test" at bounding box center [247, 391] width 40 height 12
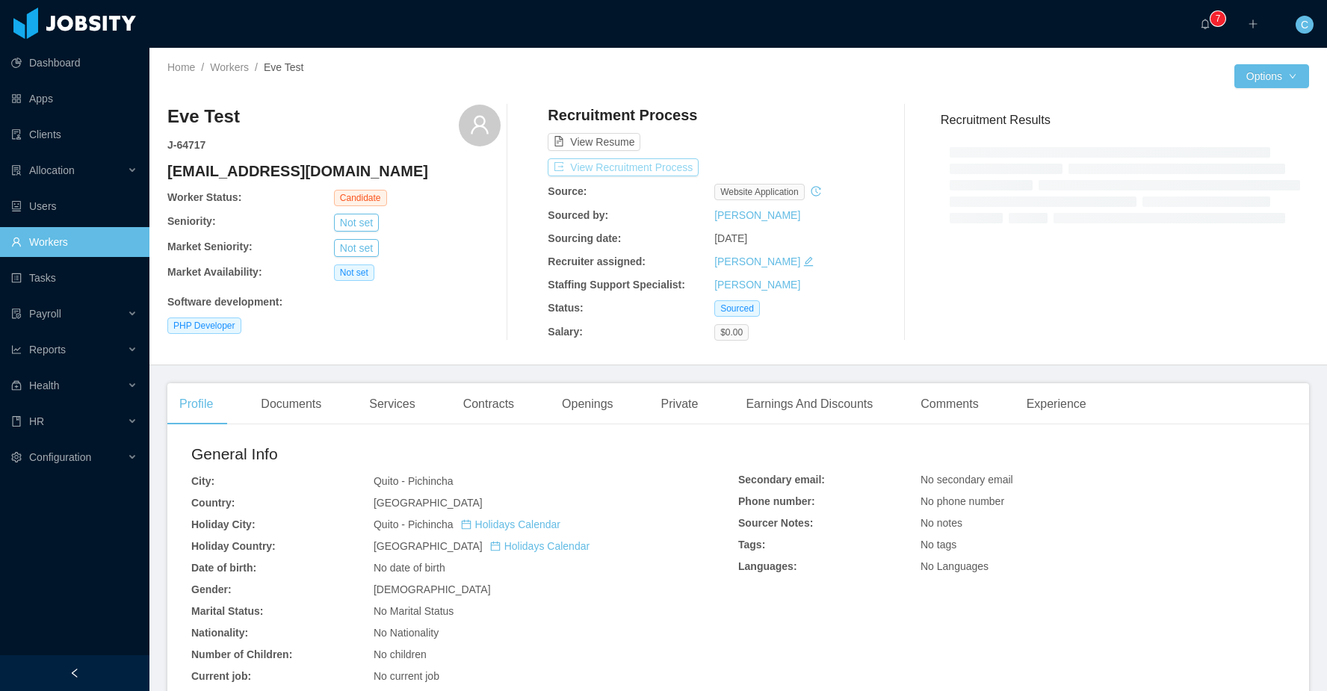
click at [657, 167] on button "View Recruitment Process" at bounding box center [623, 167] width 151 height 18
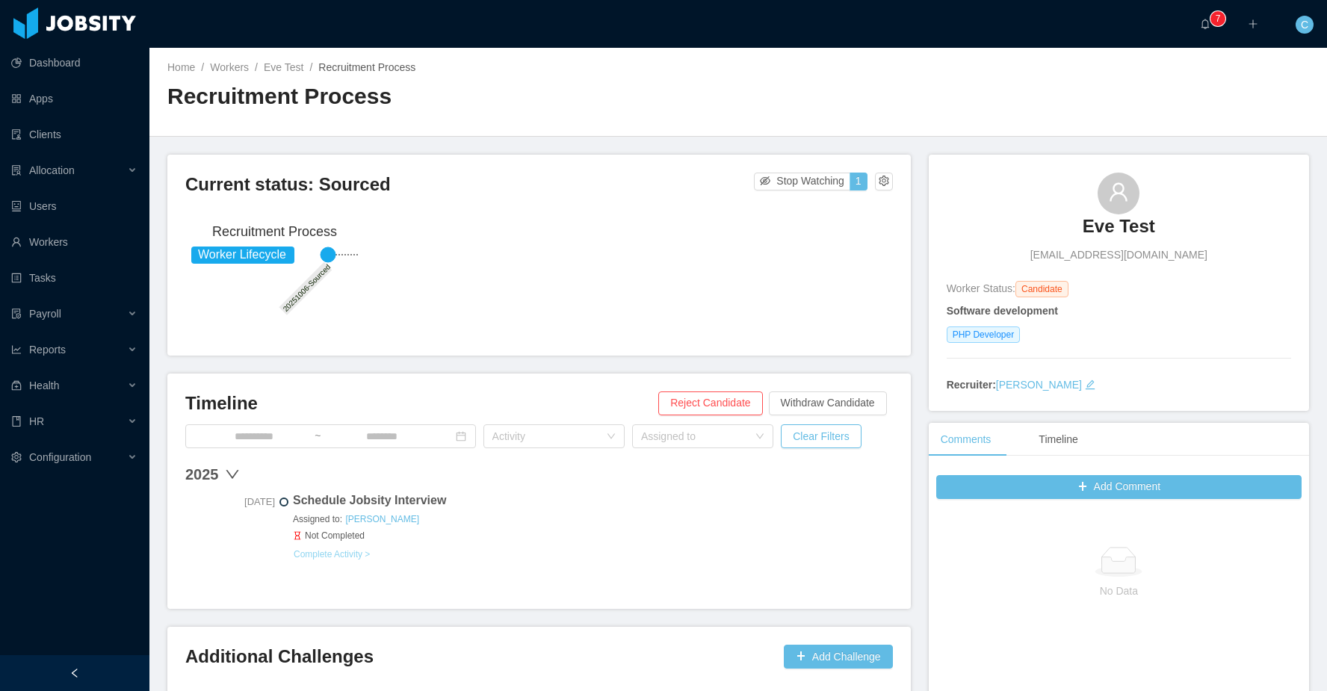
click at [356, 552] on button "Complete Activity >" at bounding box center [332, 555] width 78 height 12
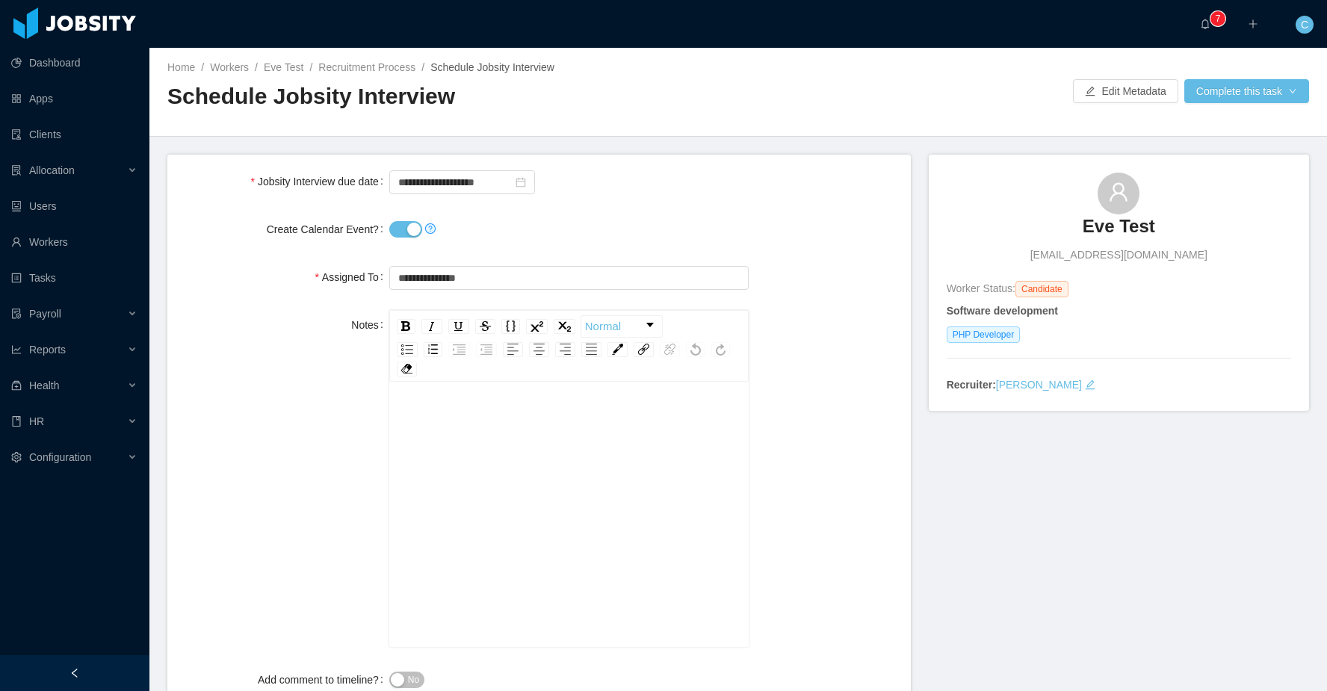
click at [392, 223] on button "Create Calendar Event?" at bounding box center [405, 229] width 33 height 16
click at [410, 236] on button "Create Calendar Event?" at bounding box center [405, 229] width 33 height 16
click at [411, 223] on button "Create Calendar Event?" at bounding box center [405, 229] width 33 height 16
click at [1260, 96] on button "Complete this task" at bounding box center [1247, 91] width 125 height 24
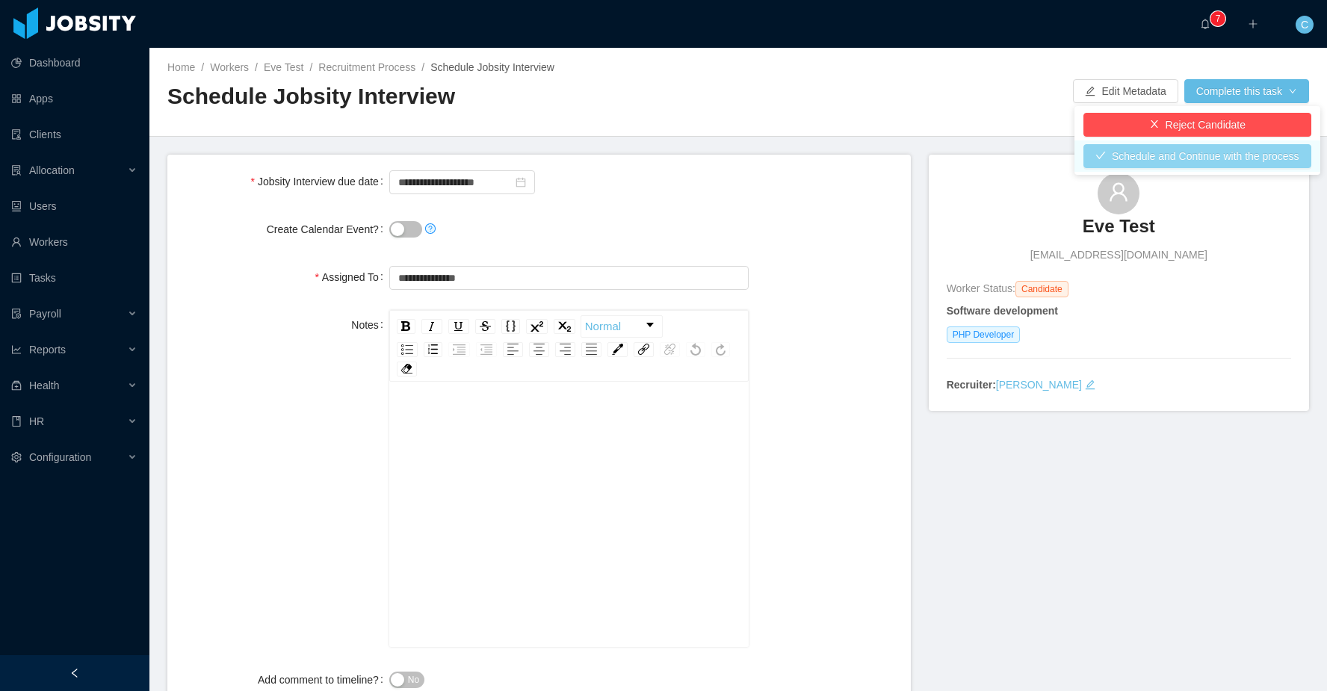
click at [1135, 155] on button "Schedule and Continue with the process" at bounding box center [1198, 156] width 228 height 24
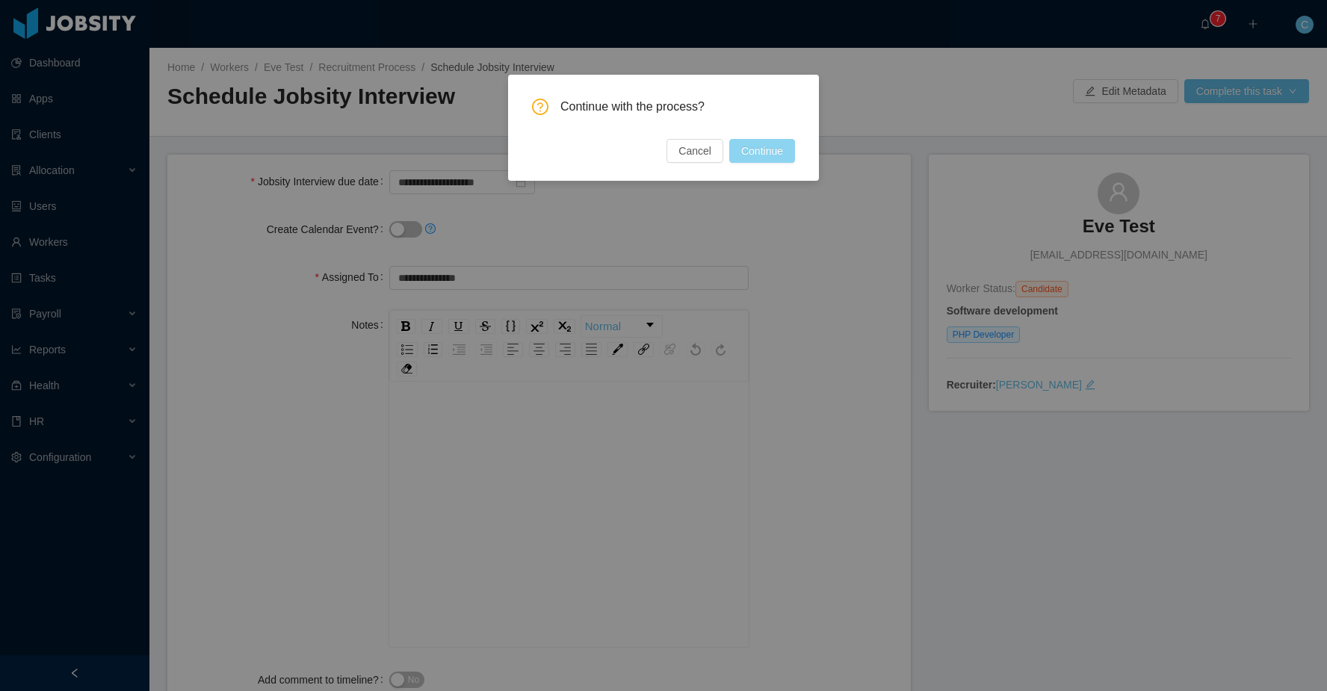
click at [770, 153] on button "Continue" at bounding box center [762, 151] width 66 height 24
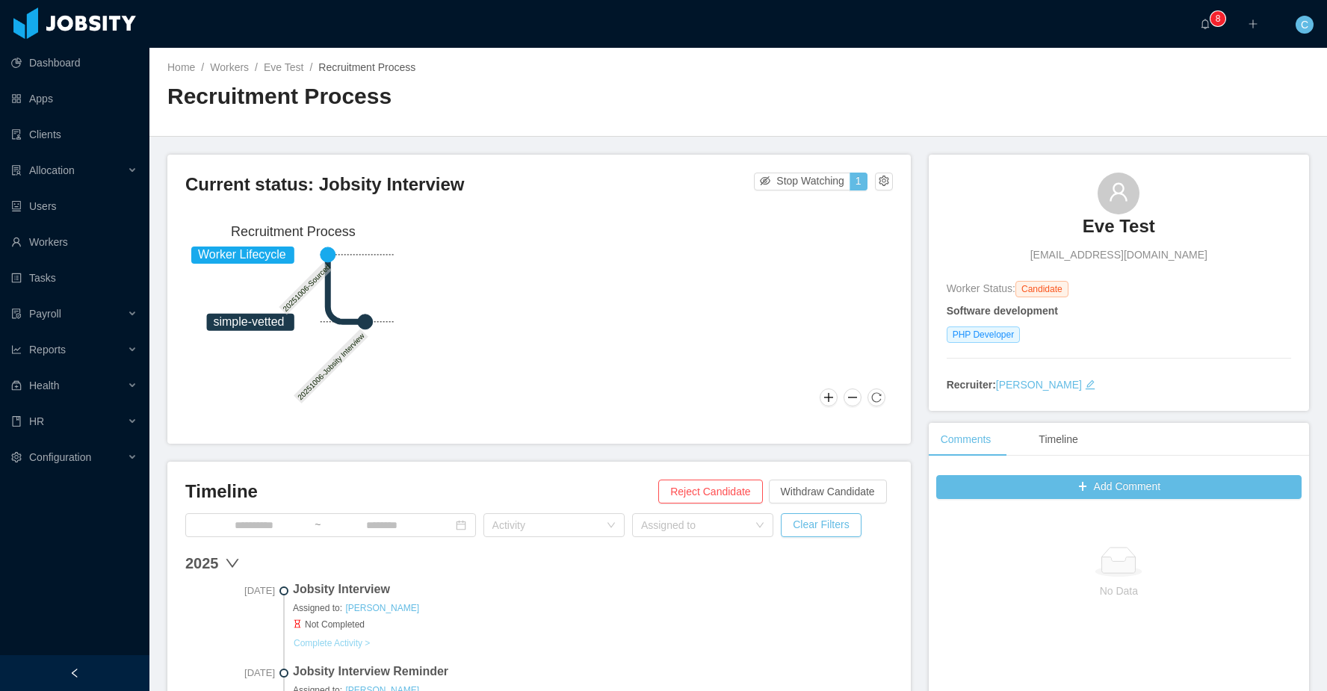
click at [341, 642] on button "Complete Activity >" at bounding box center [332, 643] width 78 height 12
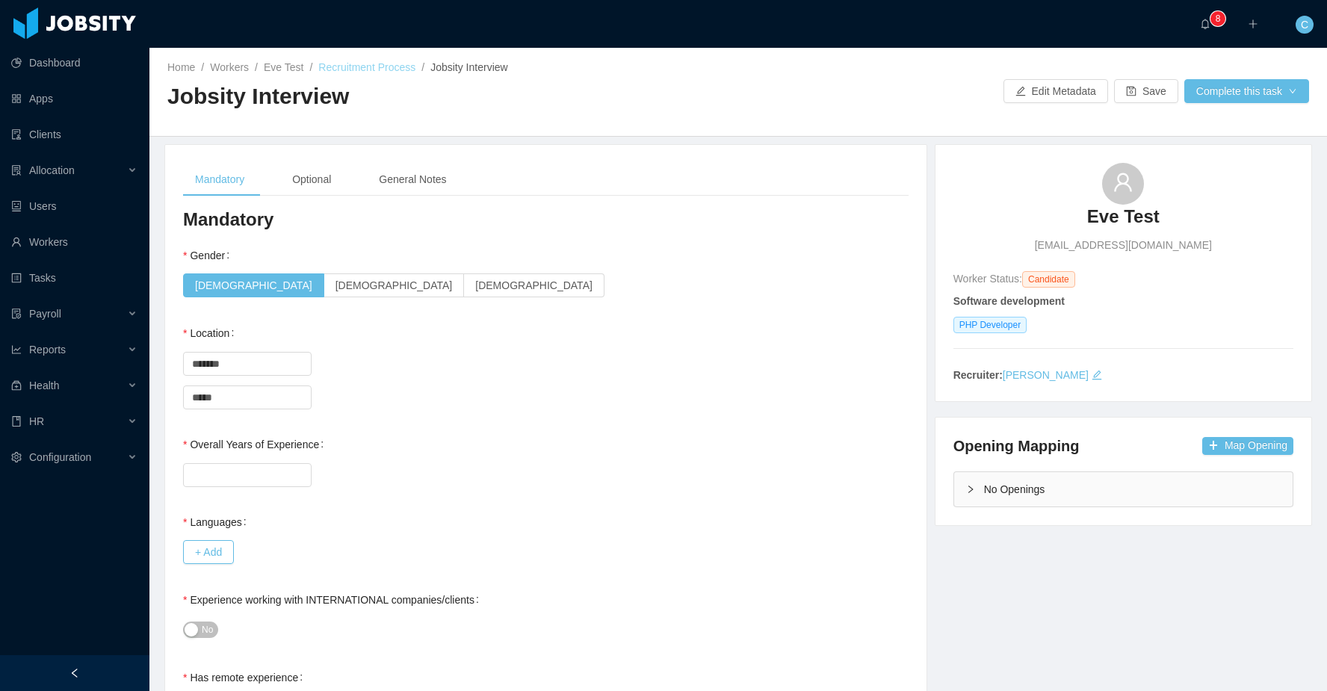
click at [380, 72] on link "Recruitment Process" at bounding box center [366, 67] width 97 height 12
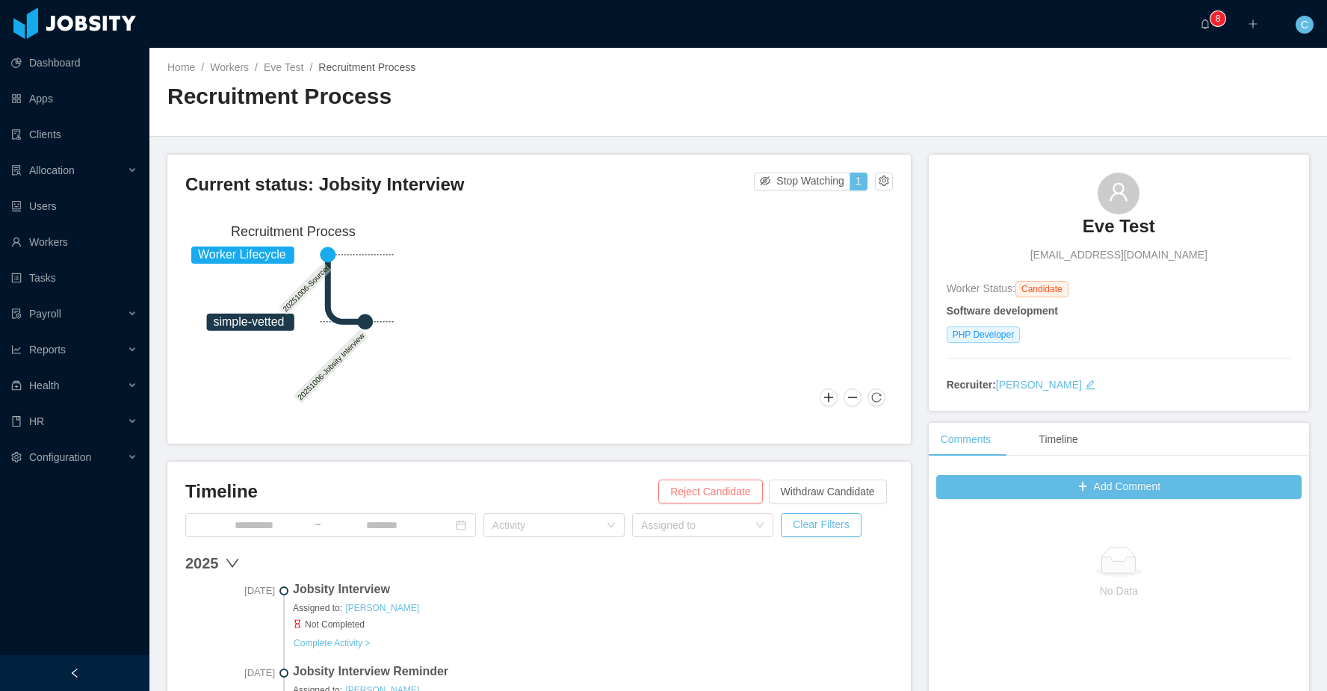
click at [717, 486] on button "Reject Candidate" at bounding box center [710, 492] width 104 height 24
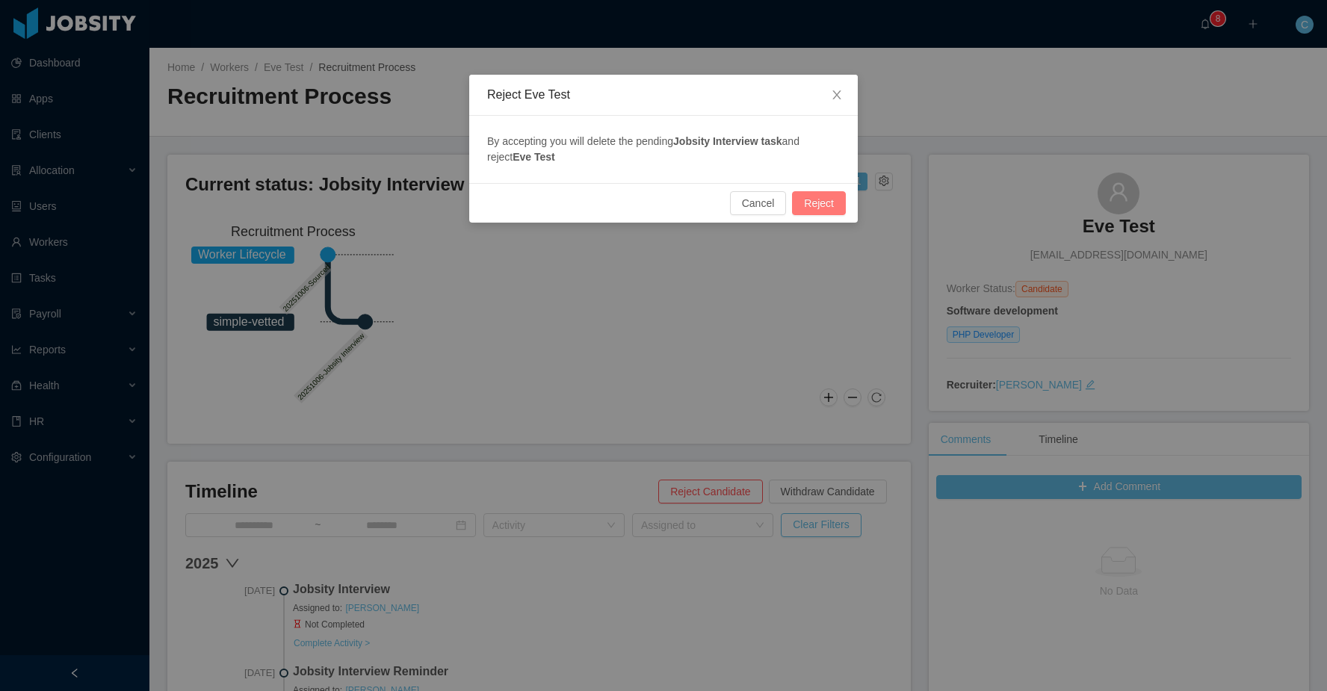
click at [810, 203] on button "Reject" at bounding box center [819, 203] width 54 height 24
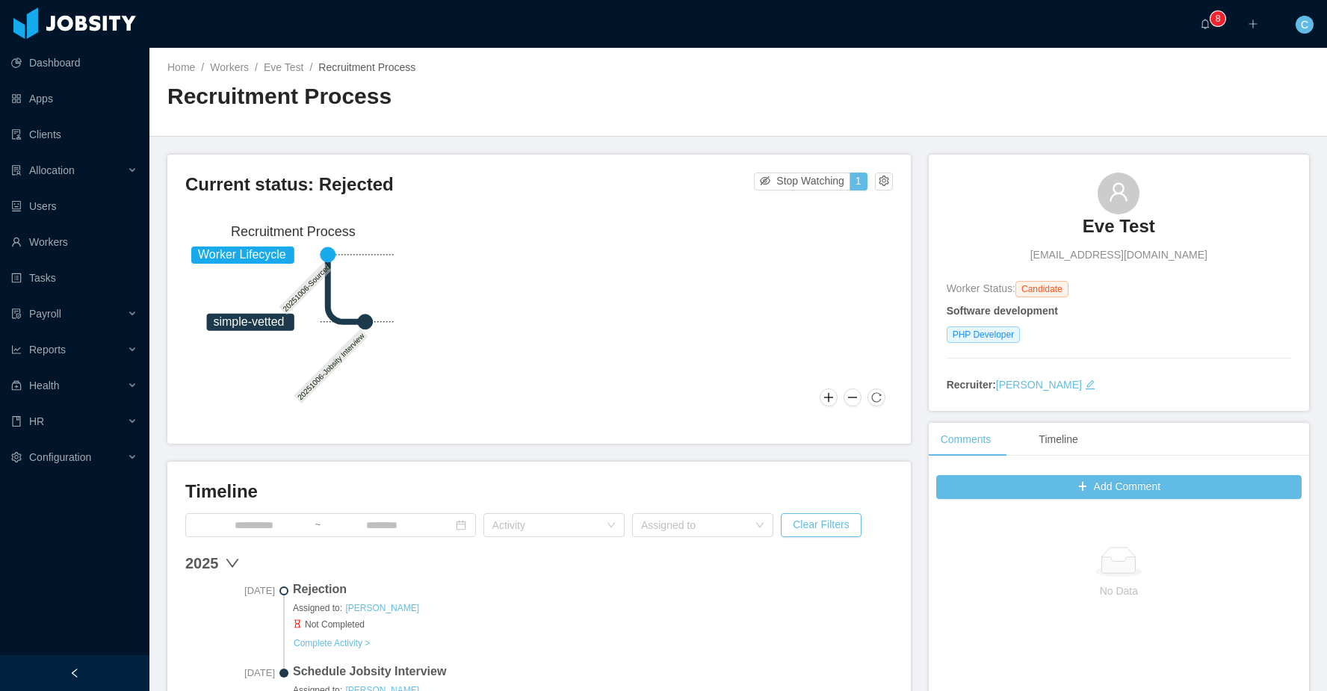
click at [675, 369] on div "Worker Lifecycle simple-vetted 20251006-Sourced 20251006-Jobsity Interview Recr…" at bounding box center [539, 315] width 708 height 197
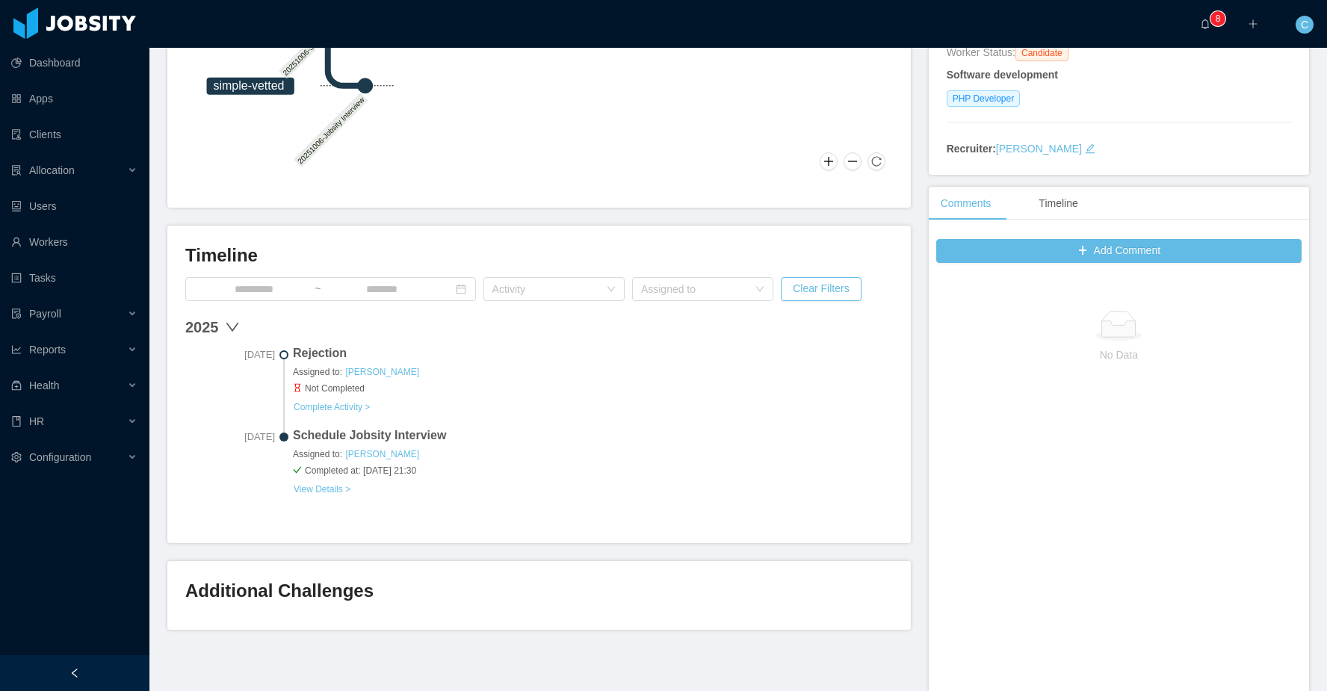
scroll to position [243, 0]
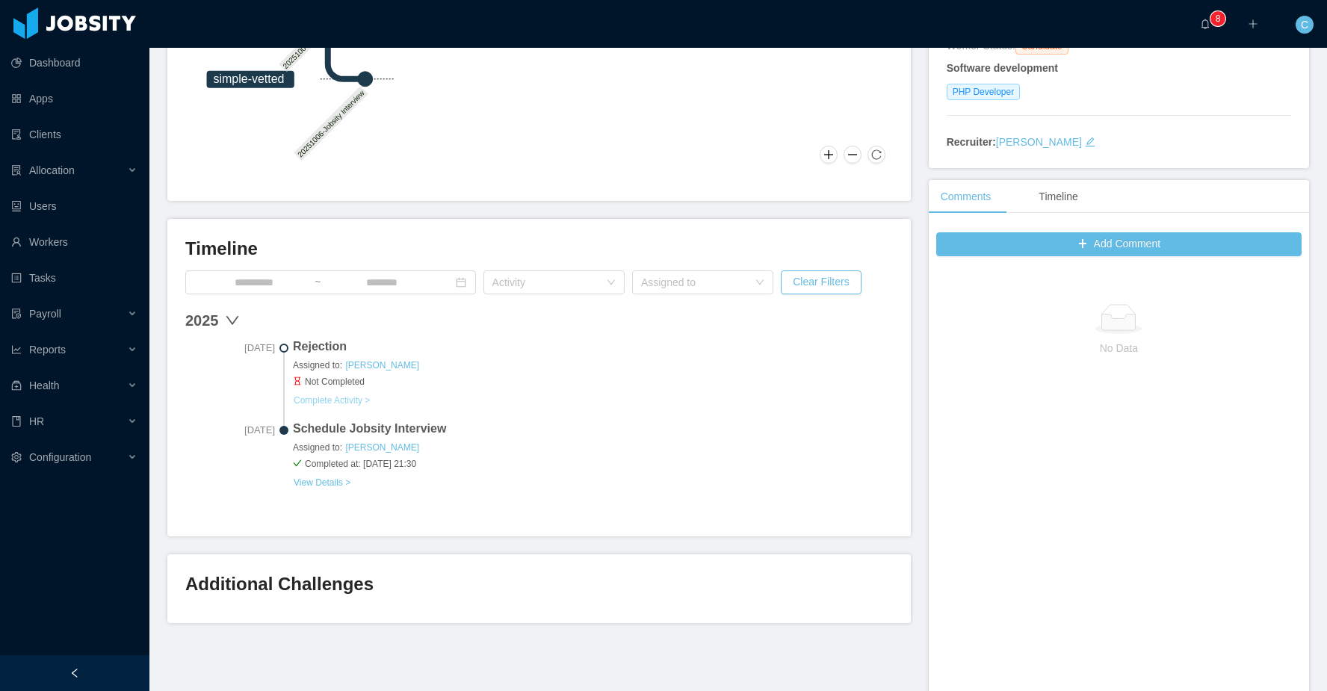
click at [351, 397] on button "Complete Activity >" at bounding box center [332, 401] width 78 height 12
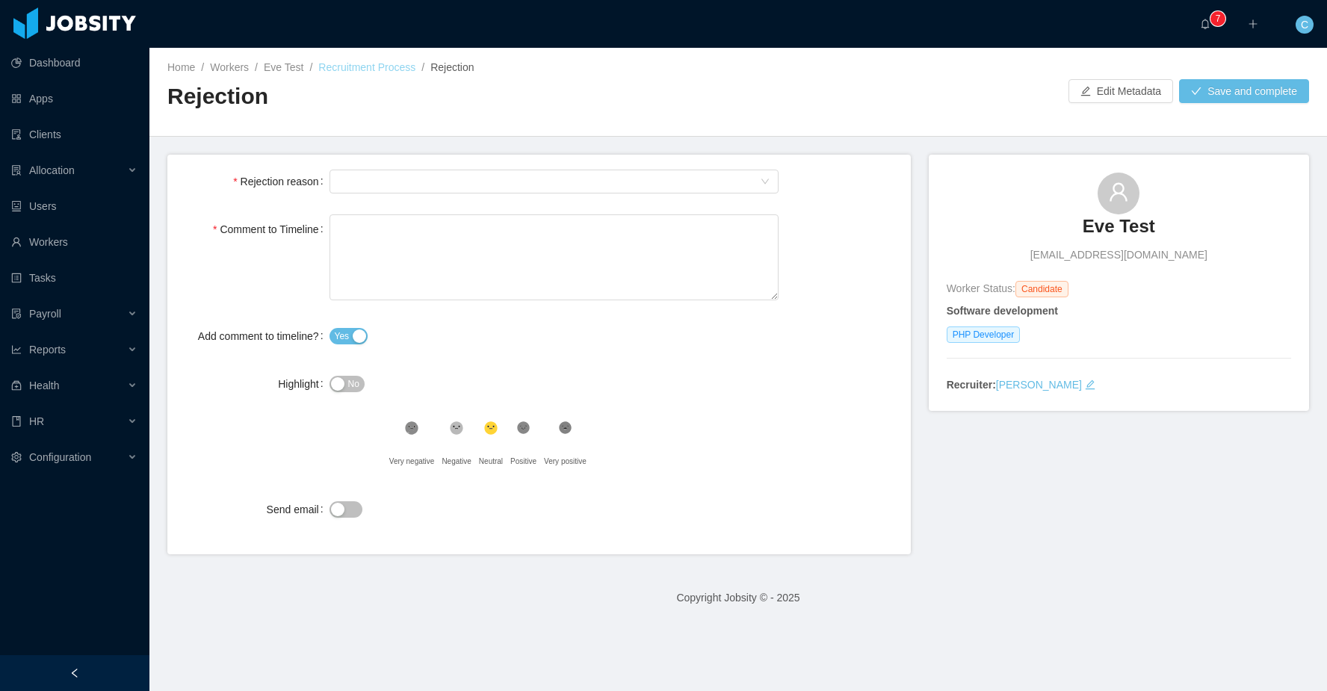
click at [381, 64] on link "Recruitment Process" at bounding box center [366, 67] width 97 height 12
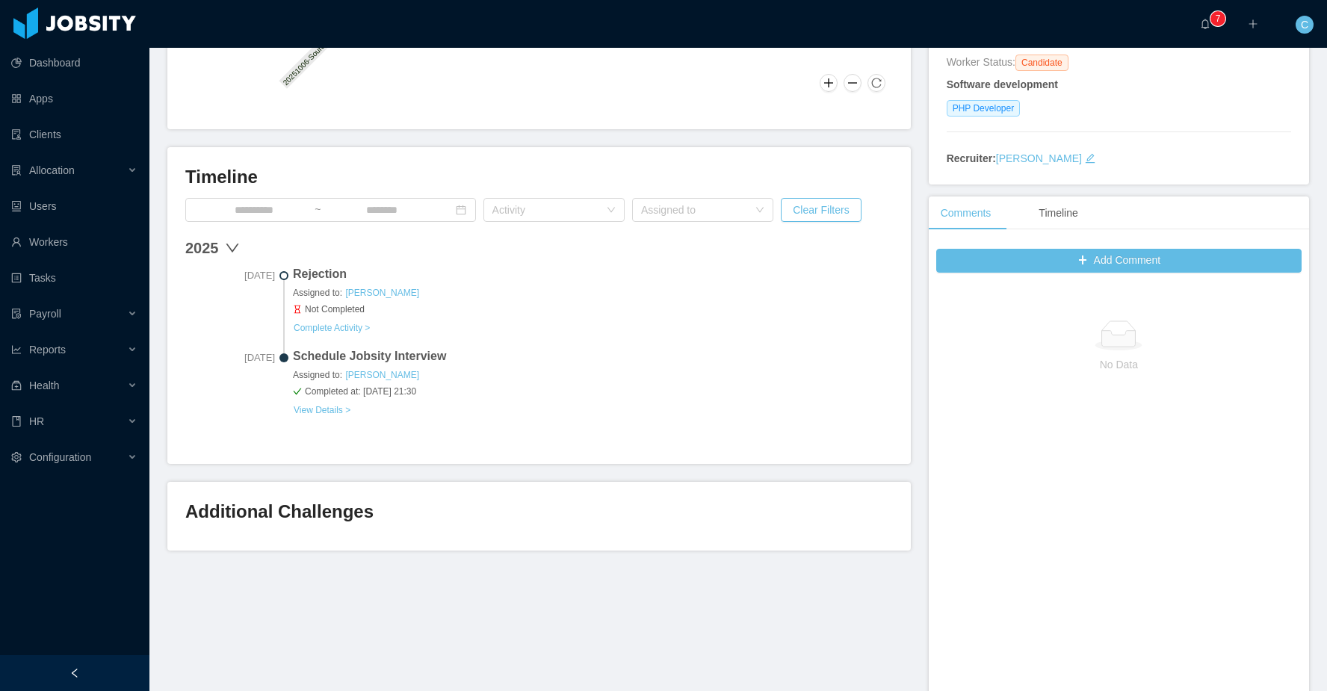
scroll to position [225, 0]
drag, startPoint x: 797, startPoint y: 522, endPoint x: 489, endPoint y: 528, distance: 308.0
click at [744, 524] on h3 "Additional Challenges" at bounding box center [539, 513] width 708 height 24
click at [340, 510] on h3 "Additional Challenges" at bounding box center [539, 513] width 708 height 24
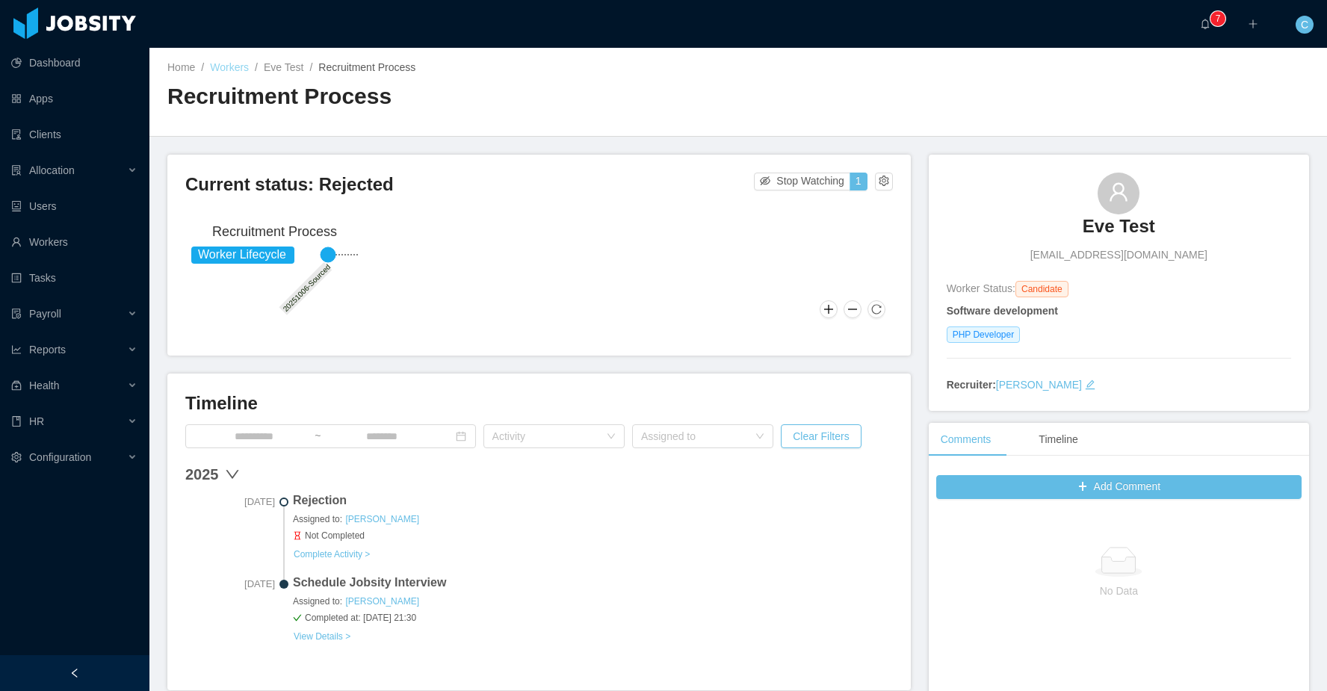
click at [239, 70] on link "Workers" at bounding box center [229, 67] width 39 height 12
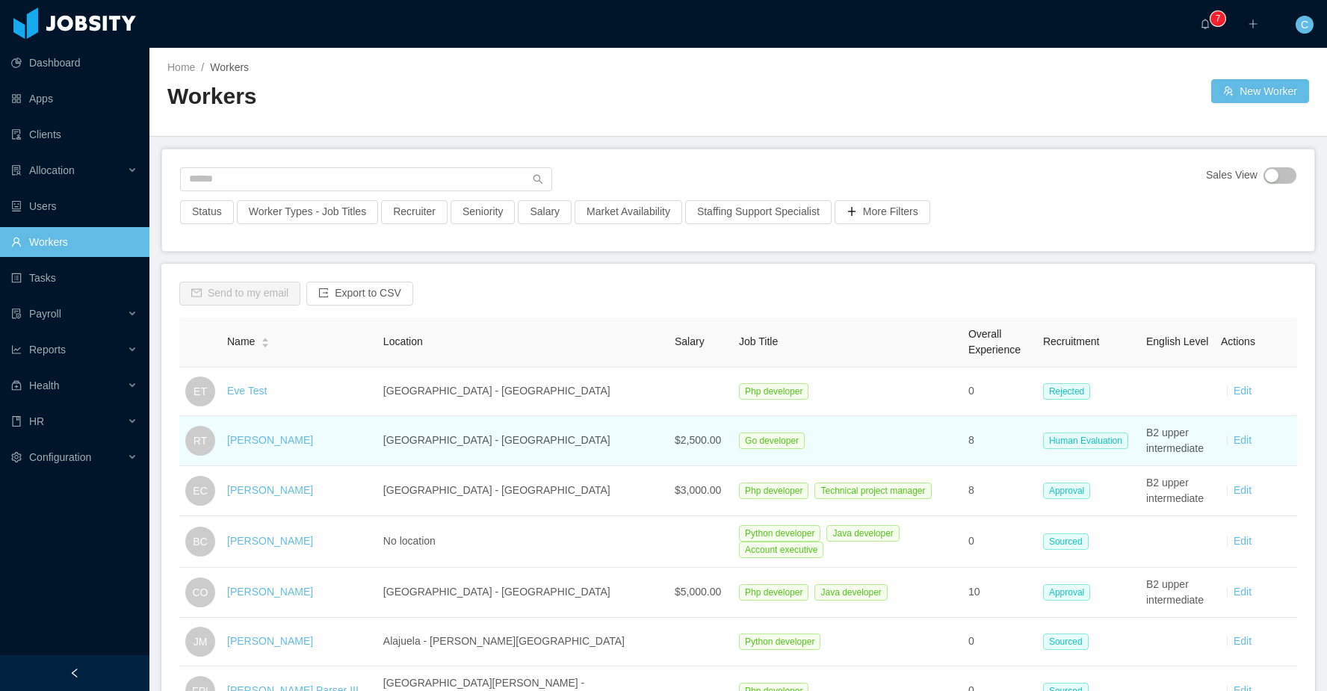
click at [253, 433] on div "Ryan Test" at bounding box center [270, 441] width 86 height 16
click at [256, 440] on link "Ryan Test" at bounding box center [270, 440] width 86 height 12
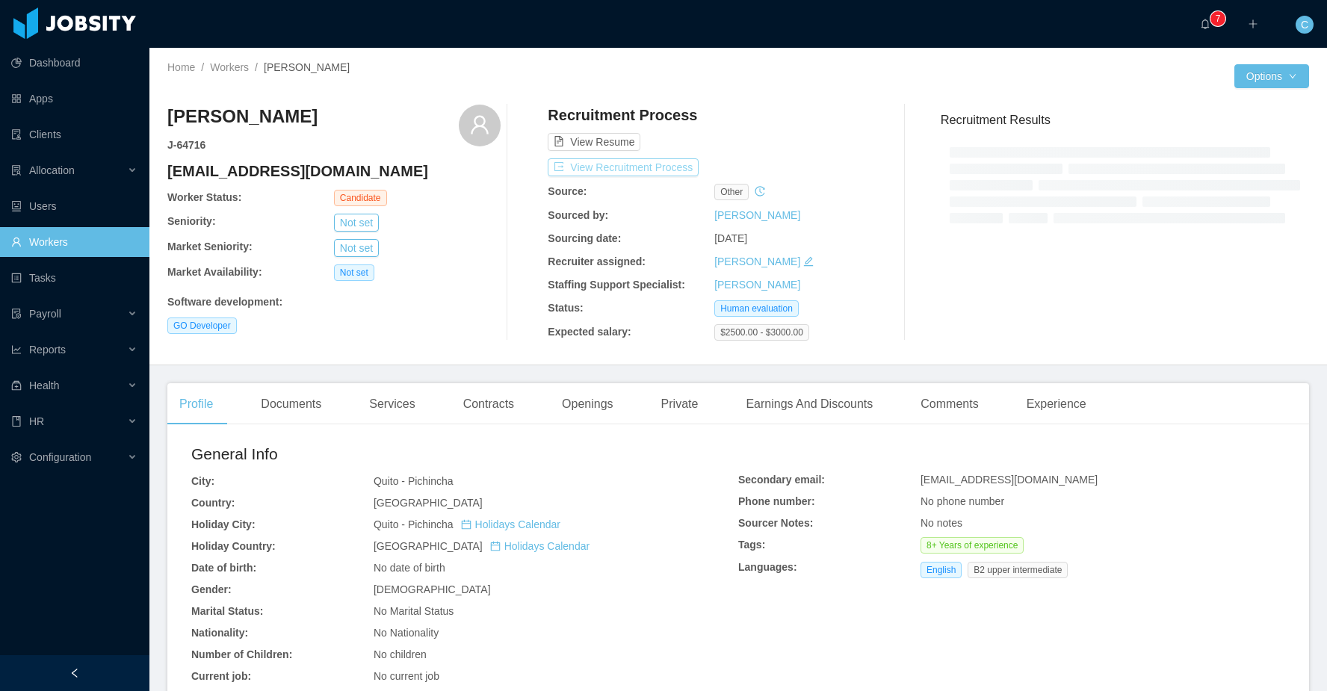
click at [640, 167] on button "View Recruitment Process" at bounding box center [623, 167] width 151 height 18
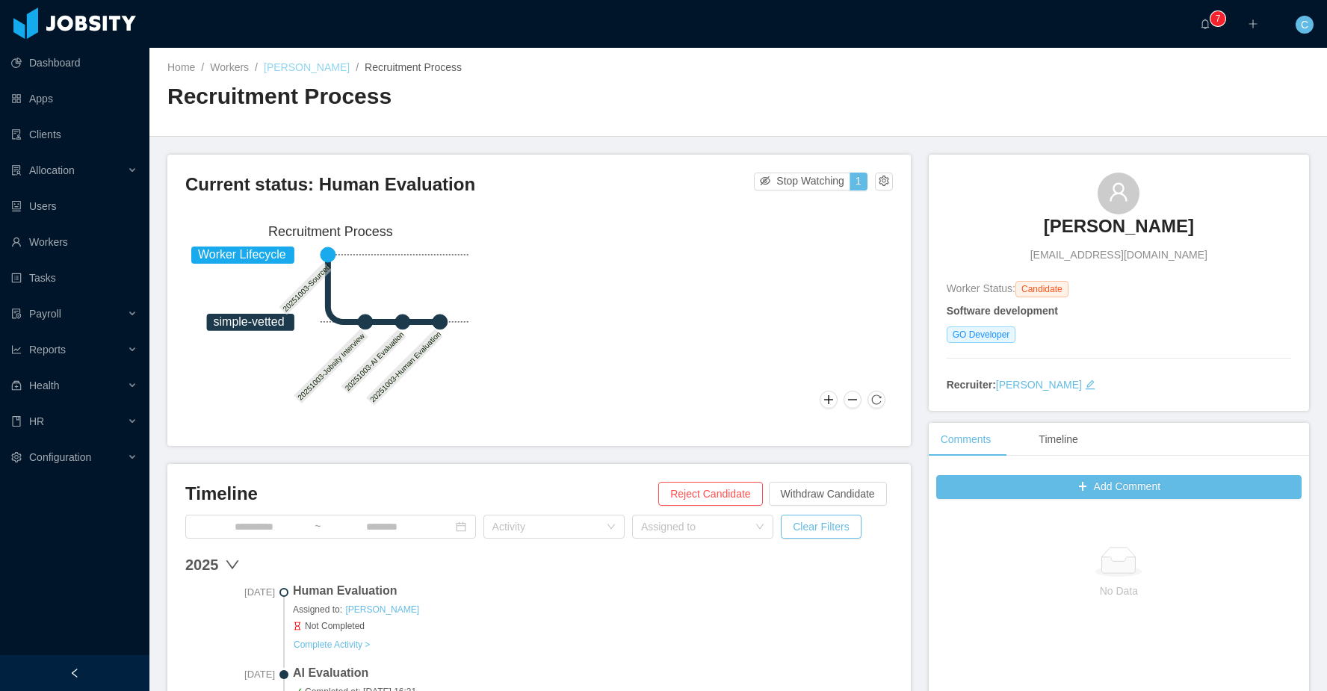
click at [289, 61] on link "Ryan Test" at bounding box center [307, 67] width 86 height 12
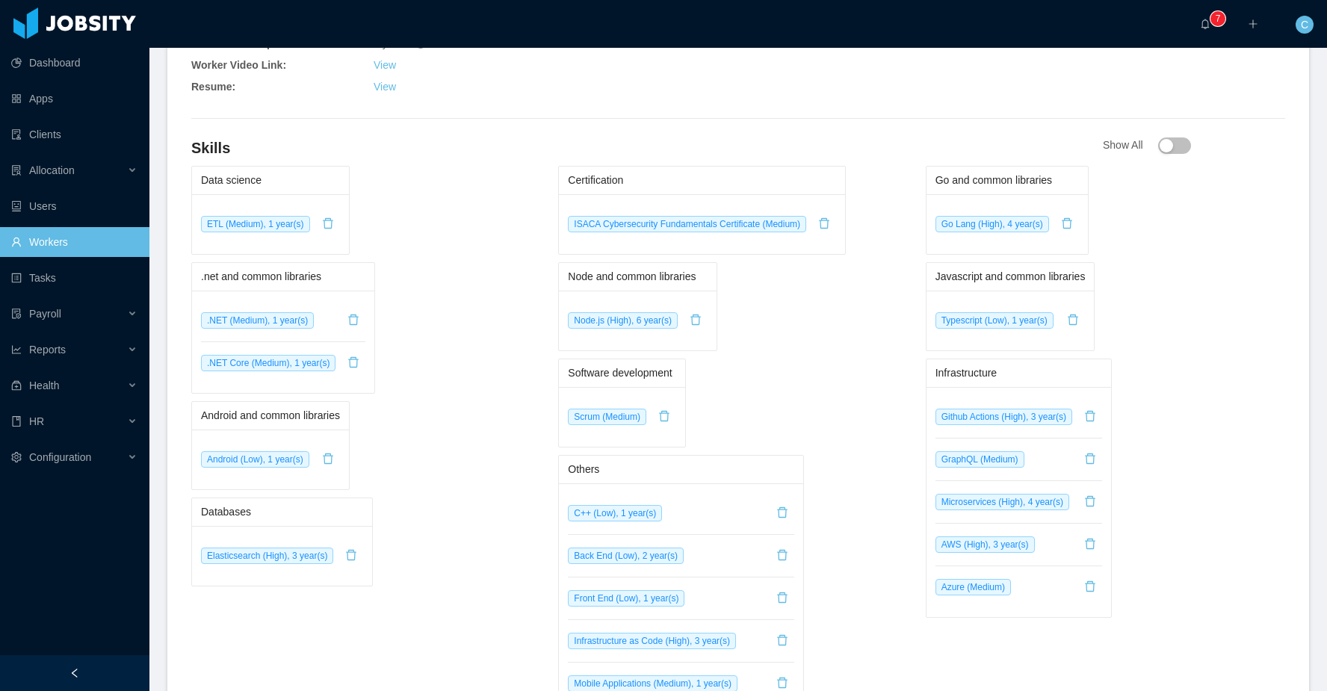
scroll to position [693, 0]
click at [332, 225] on button "button" at bounding box center [328, 223] width 24 height 24
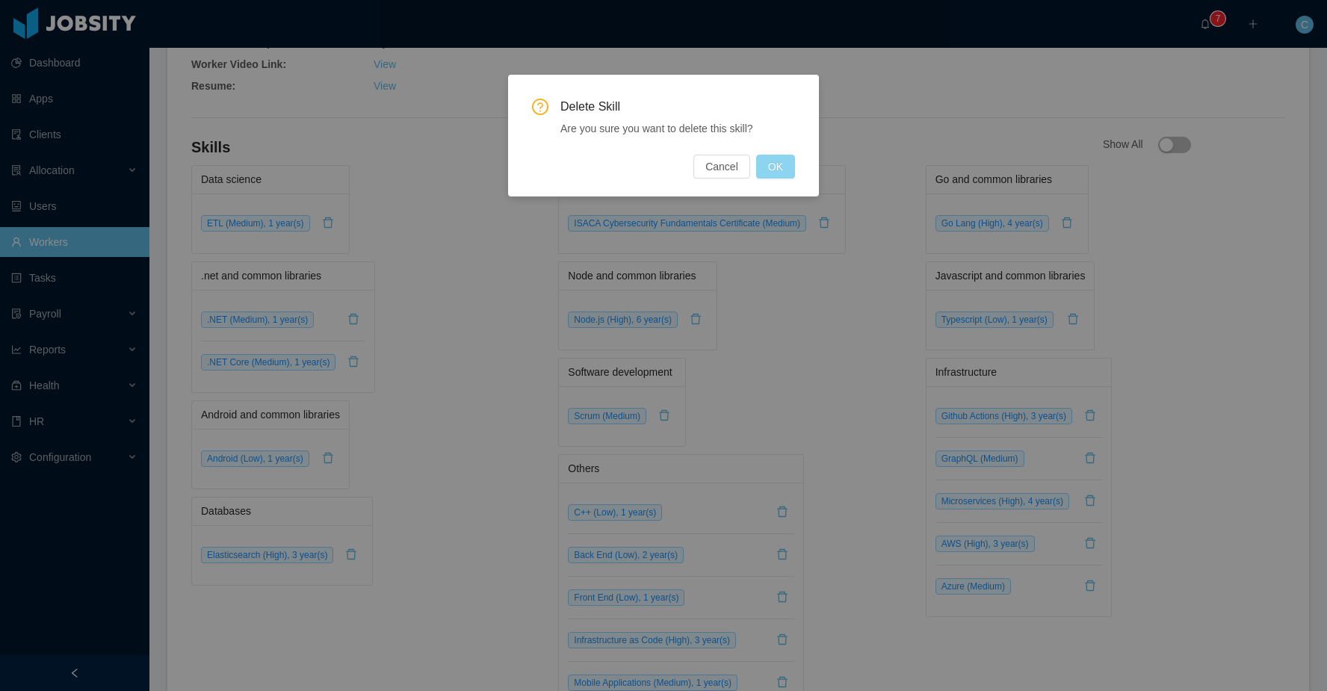
click at [777, 170] on button "OK" at bounding box center [775, 167] width 39 height 24
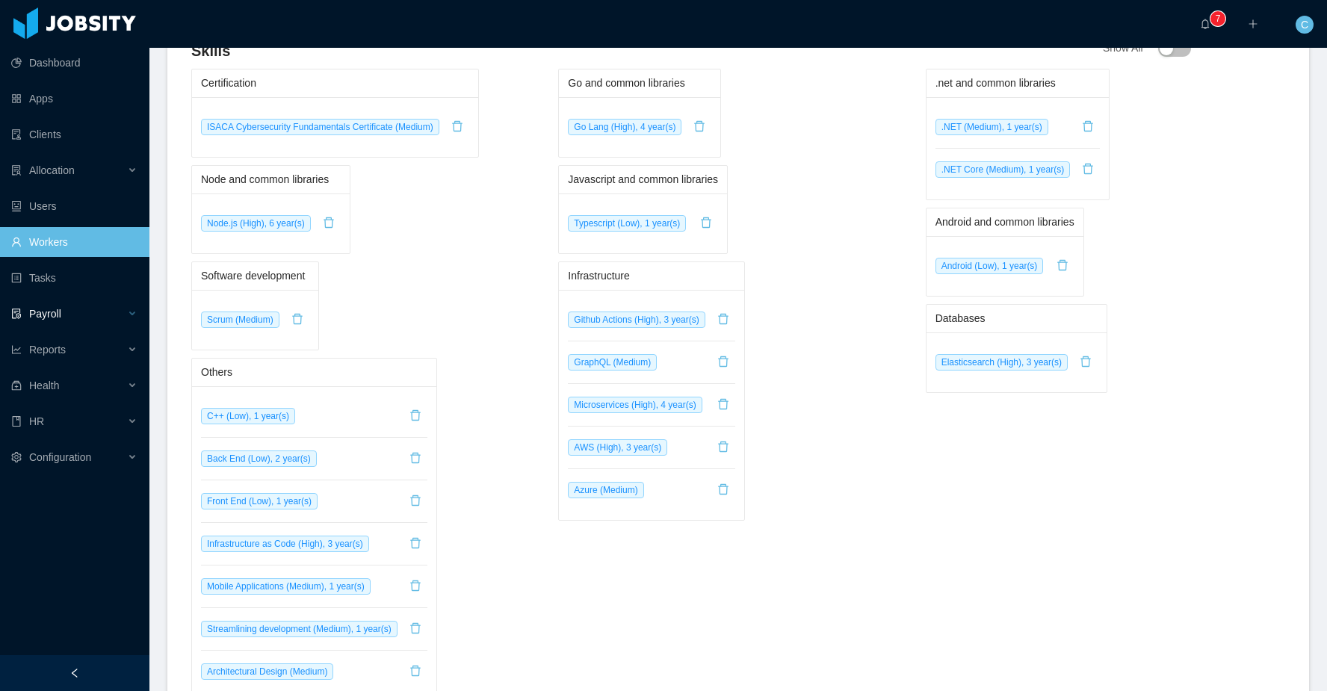
scroll to position [652, 0]
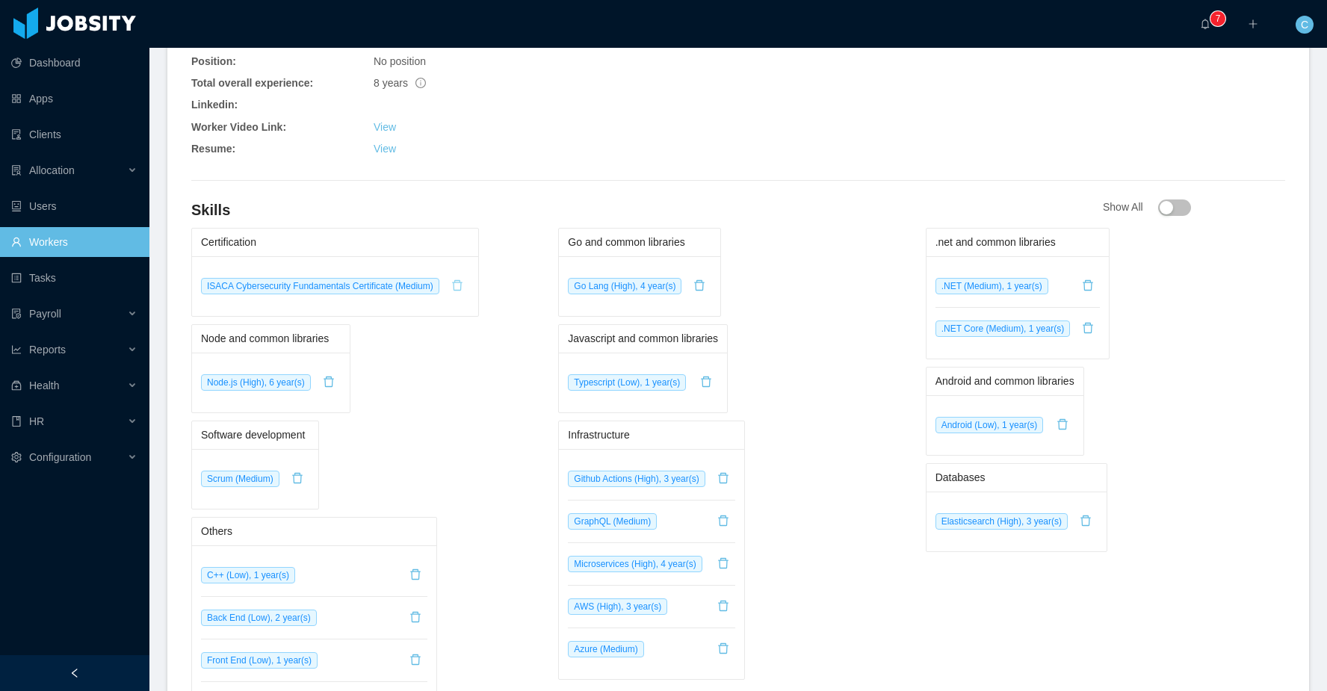
click at [468, 282] on button "button" at bounding box center [457, 286] width 24 height 24
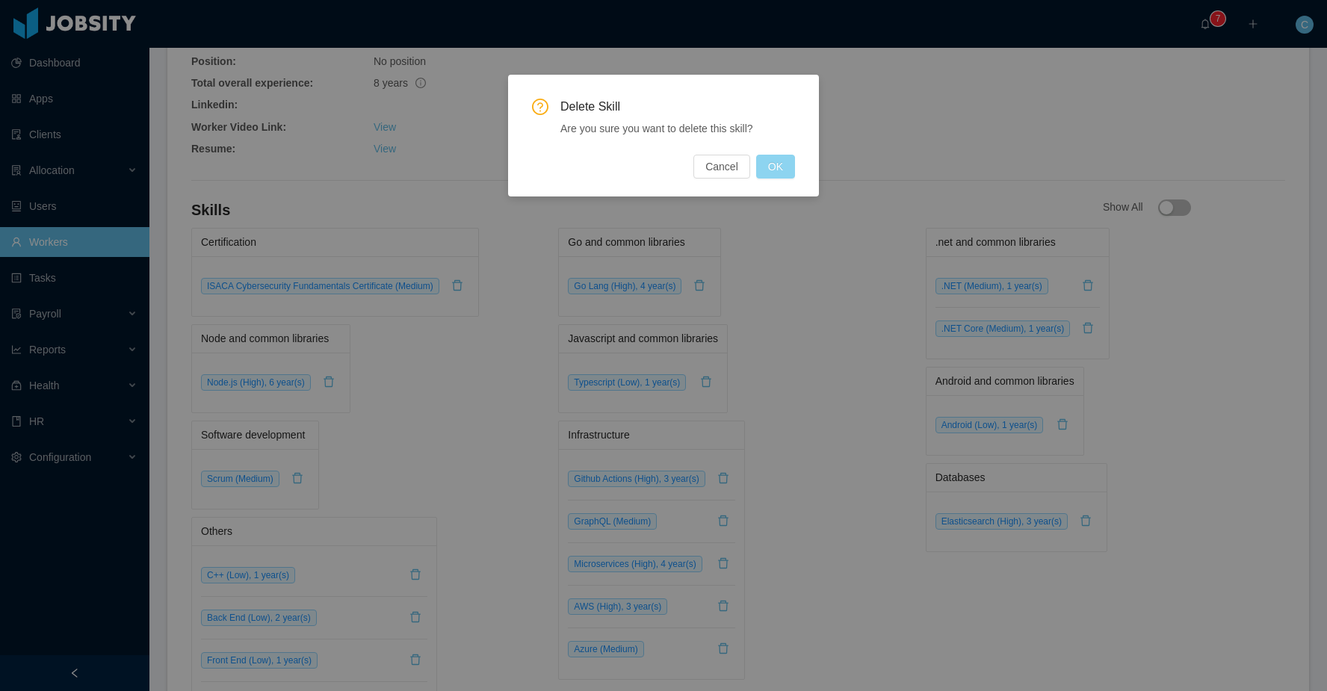
click at [768, 169] on button "OK" at bounding box center [775, 167] width 39 height 24
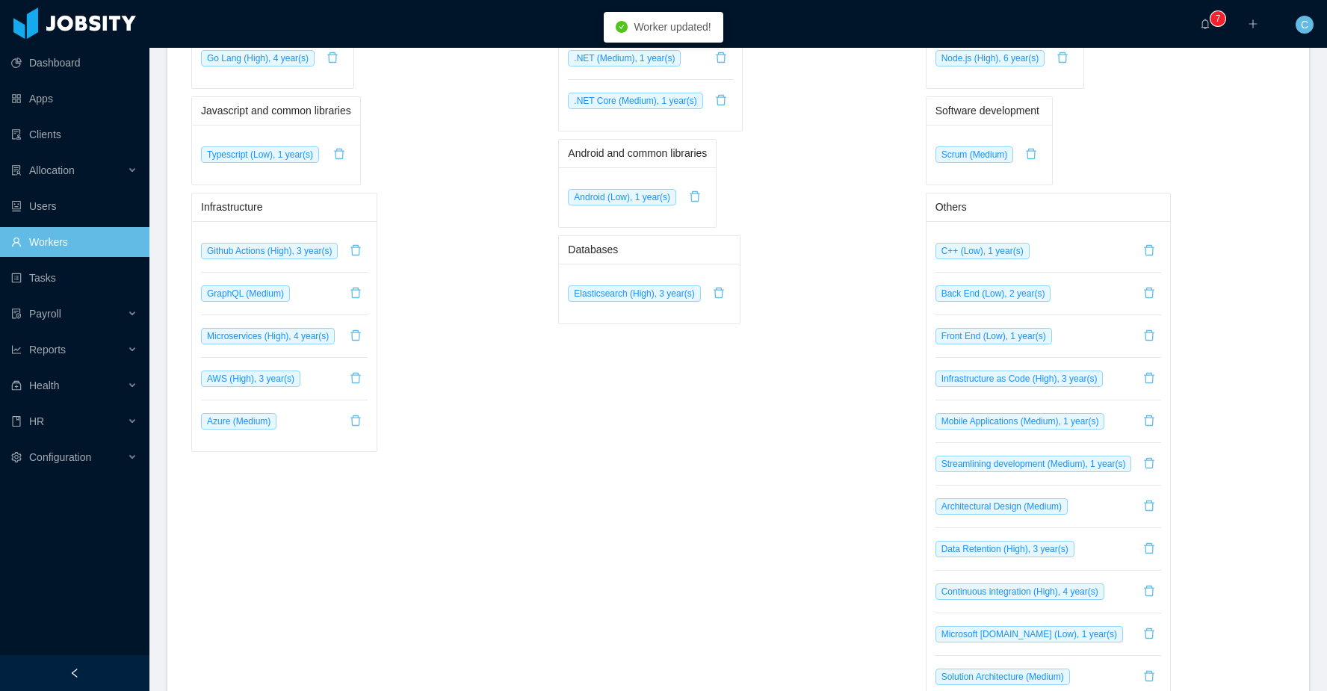
scroll to position [0, 0]
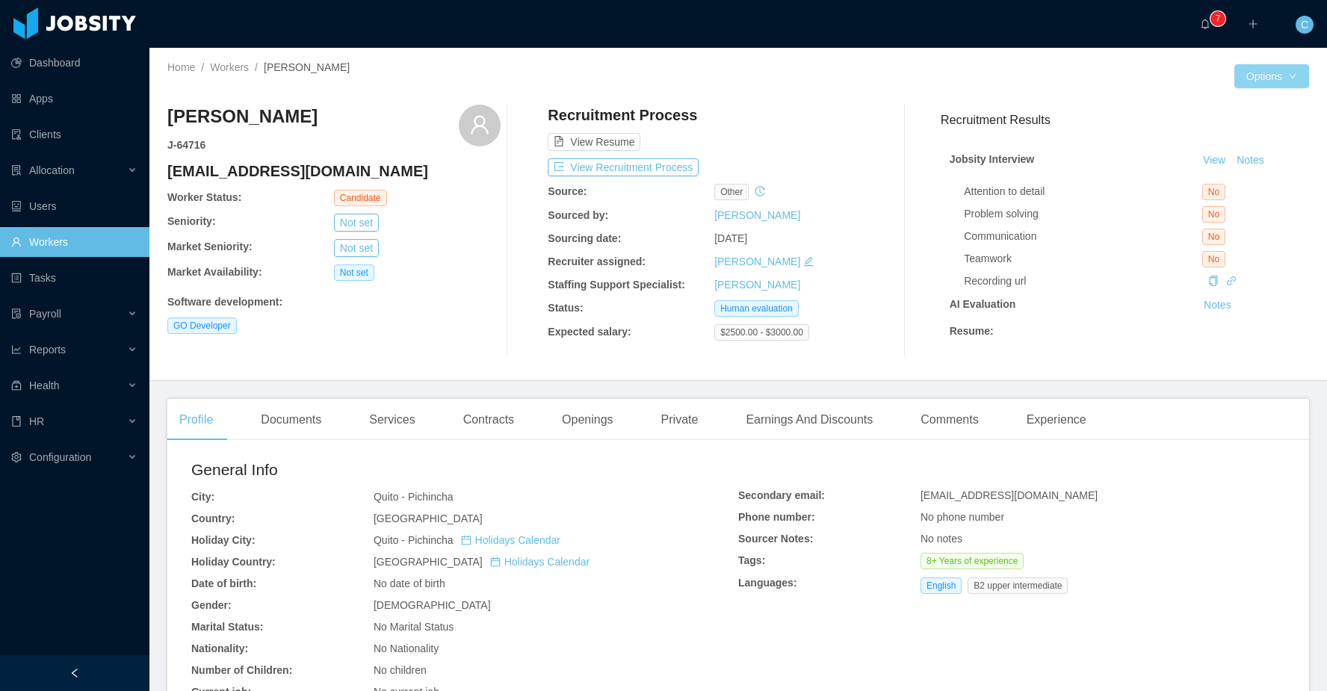
click at [1253, 79] on button "Options" at bounding box center [1272, 76] width 75 height 24
click at [1237, 206] on button "Edit Worker" at bounding box center [1236, 204] width 95 height 24
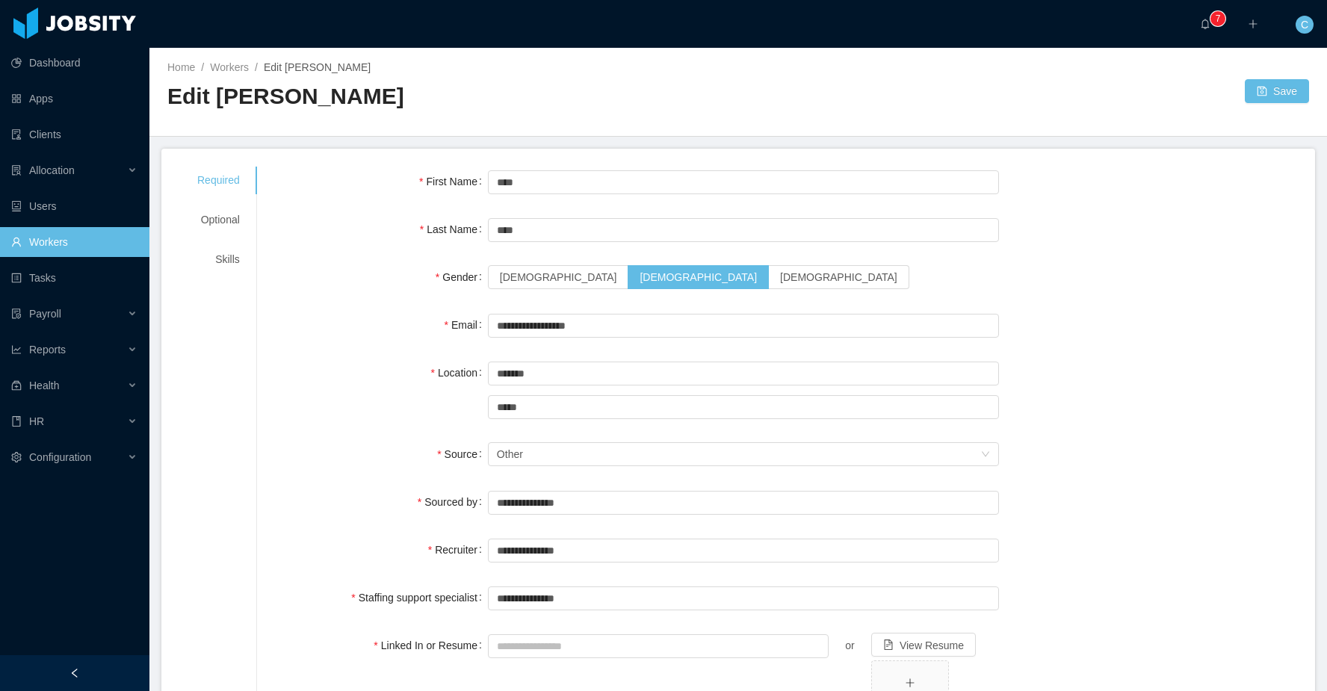
drag, startPoint x: 229, startPoint y: 256, endPoint x: 262, endPoint y: 263, distance: 32.8
click at [229, 256] on div "Skills" at bounding box center [218, 260] width 78 height 28
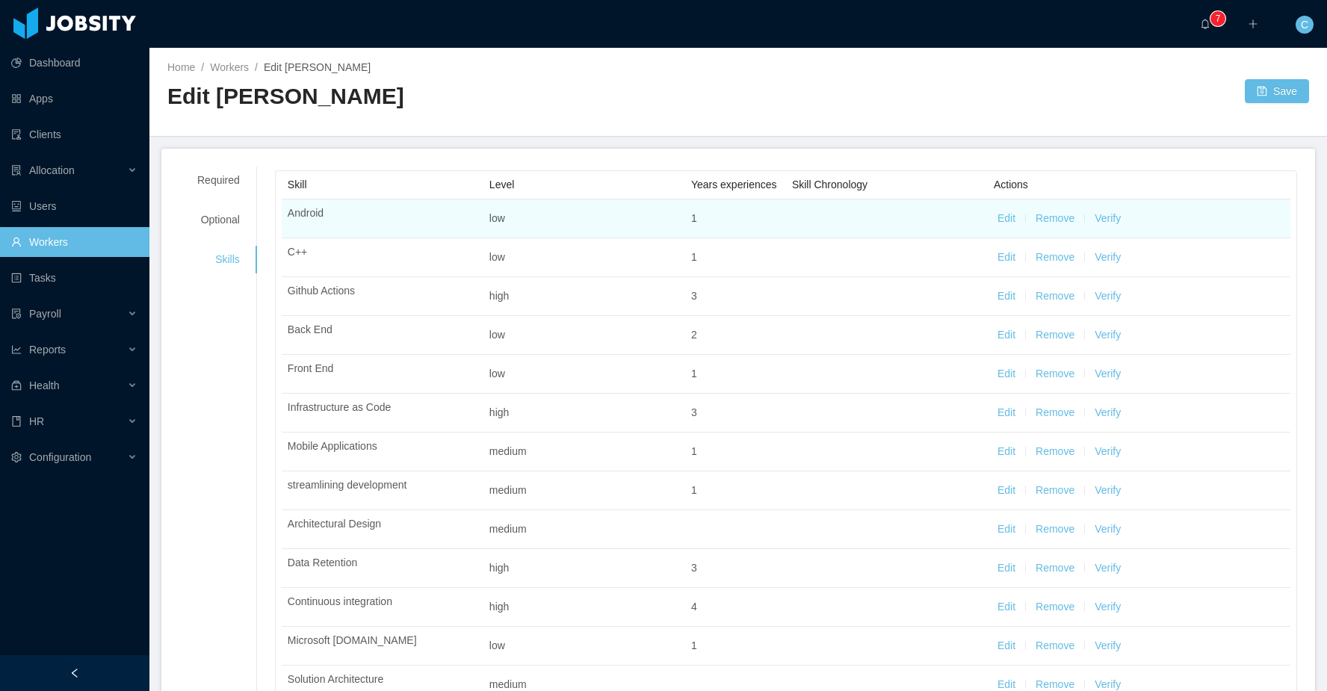
click at [1002, 226] on button "Edit" at bounding box center [1007, 219] width 18 height 16
click at [529, 232] on div "Select one Low" at bounding box center [579, 220] width 162 height 22
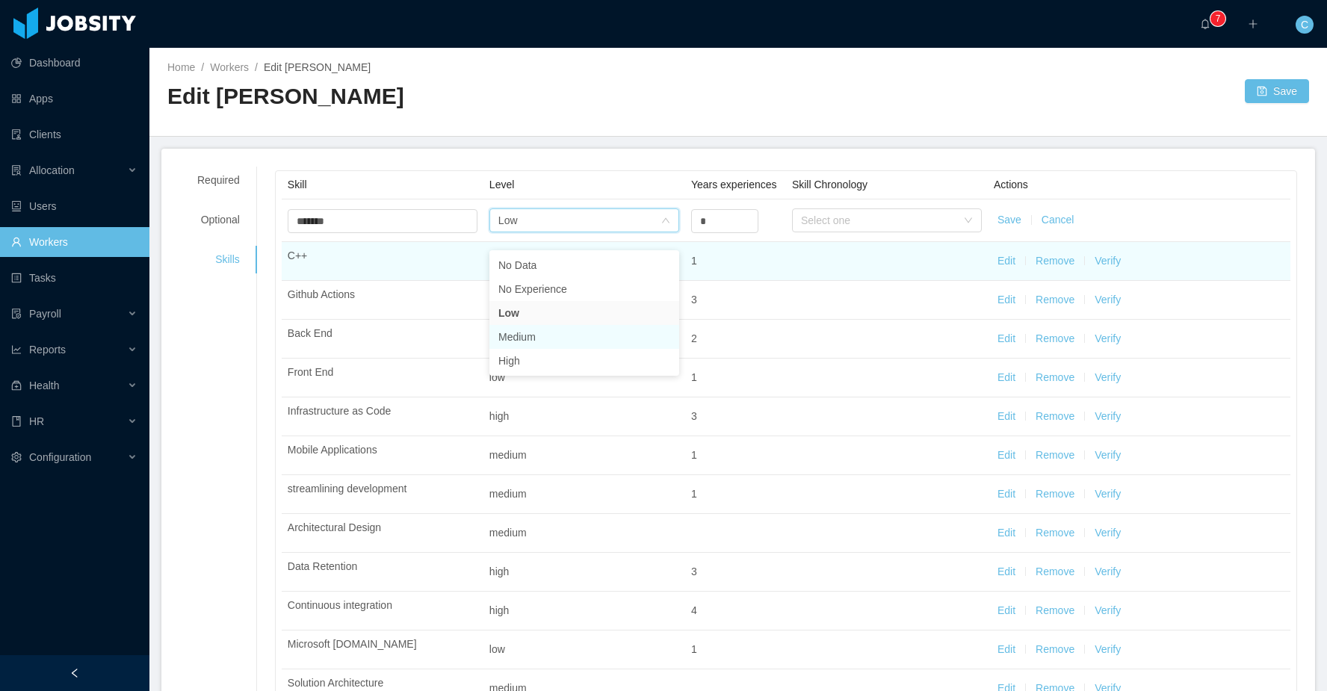
drag, startPoint x: 546, startPoint y: 335, endPoint x: 641, endPoint y: 290, distance: 105.0
click at [546, 335] on li "Medium" at bounding box center [584, 337] width 190 height 24
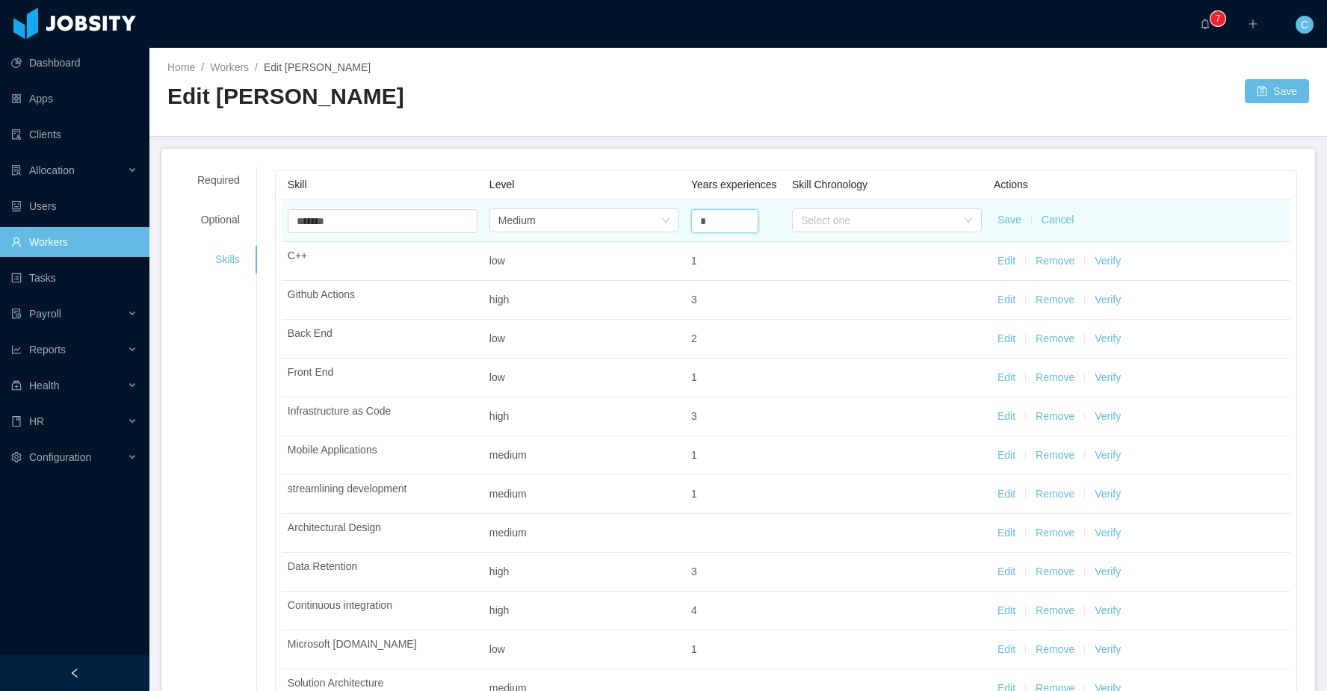
drag, startPoint x: 726, startPoint y: 235, endPoint x: 679, endPoint y: 230, distance: 46.6
click at [680, 230] on tr "Select one ******* Android Select one Medium * Select one Save Cancel" at bounding box center [786, 221] width 1009 height 43
click at [850, 228] on div "Select one" at bounding box center [878, 220] width 155 height 15
type input "*"
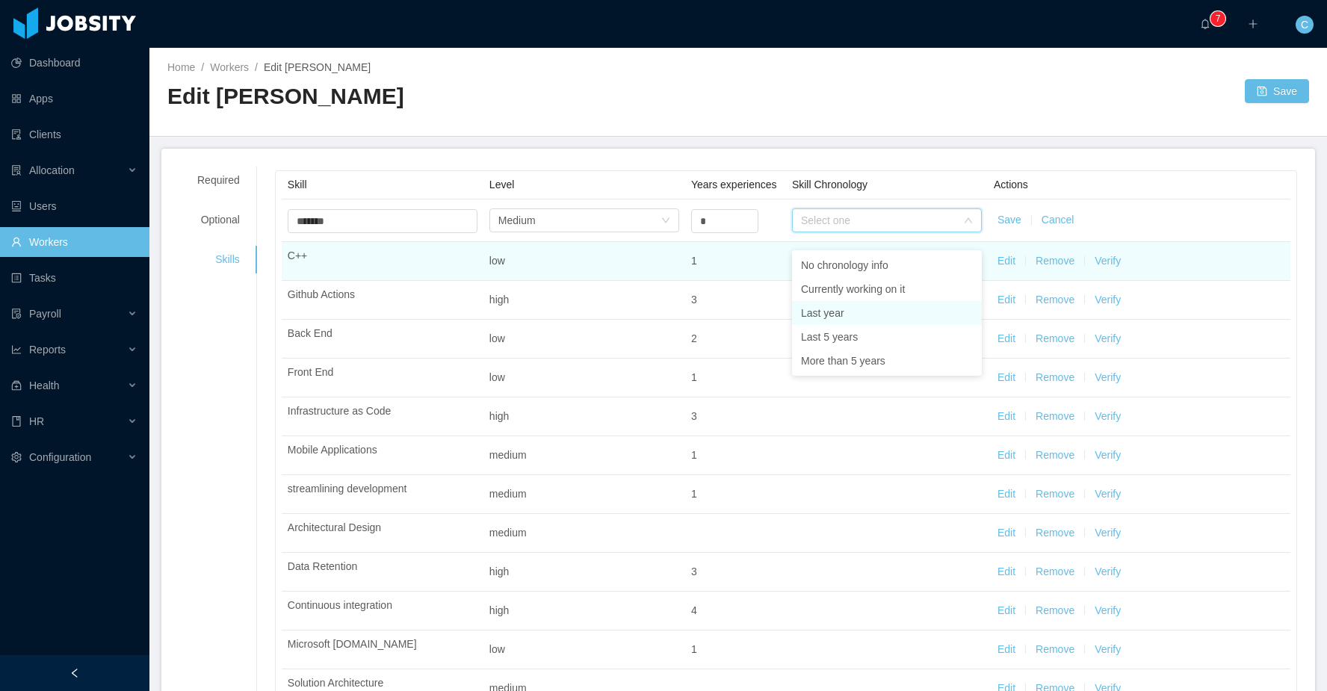
drag, startPoint x: 841, startPoint y: 315, endPoint x: 919, endPoint y: 292, distance: 81.1
click at [841, 315] on li "Last year" at bounding box center [887, 313] width 190 height 24
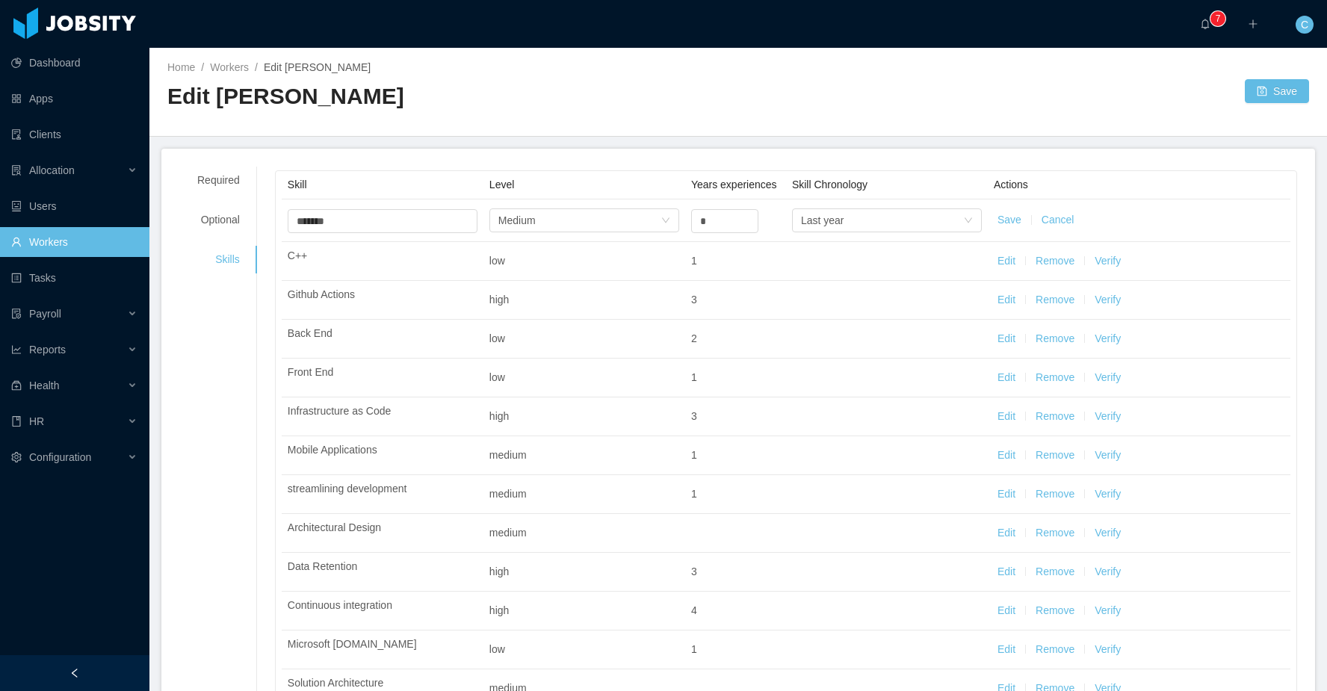
click at [1004, 228] on button "Save" at bounding box center [1010, 220] width 24 height 16
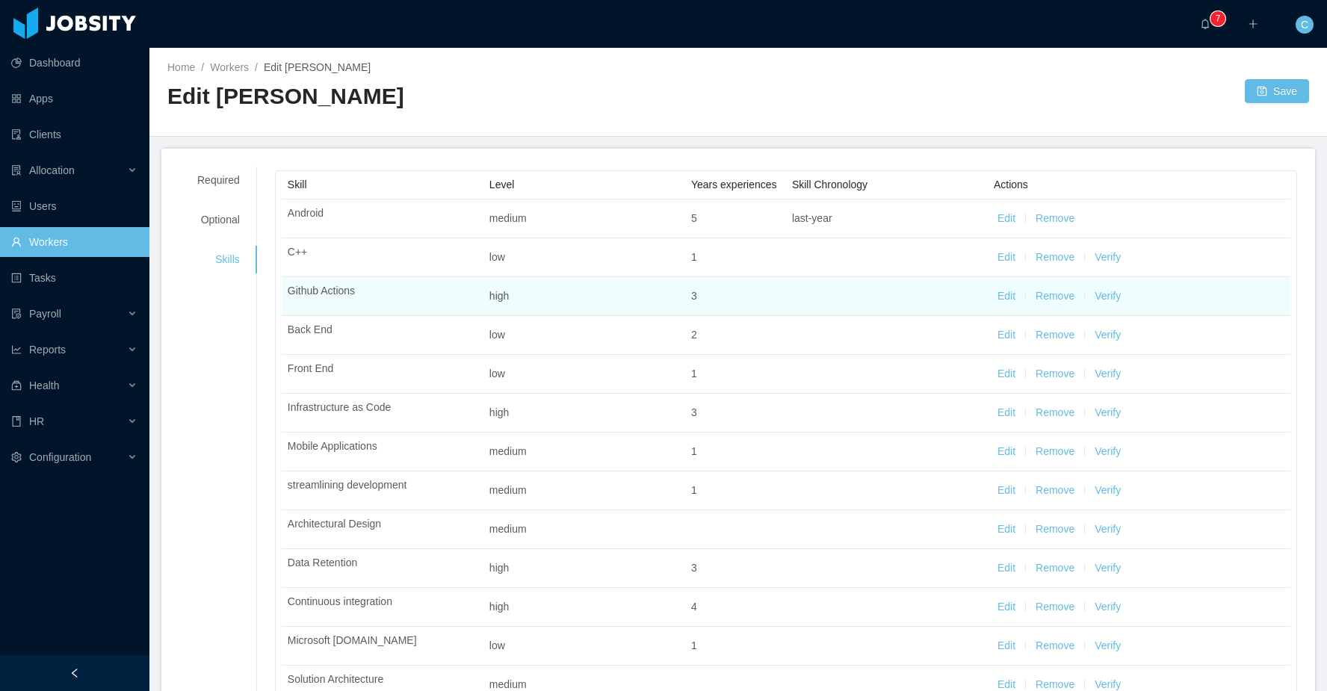
click at [1111, 304] on button "Verify" at bounding box center [1108, 296] width 26 height 16
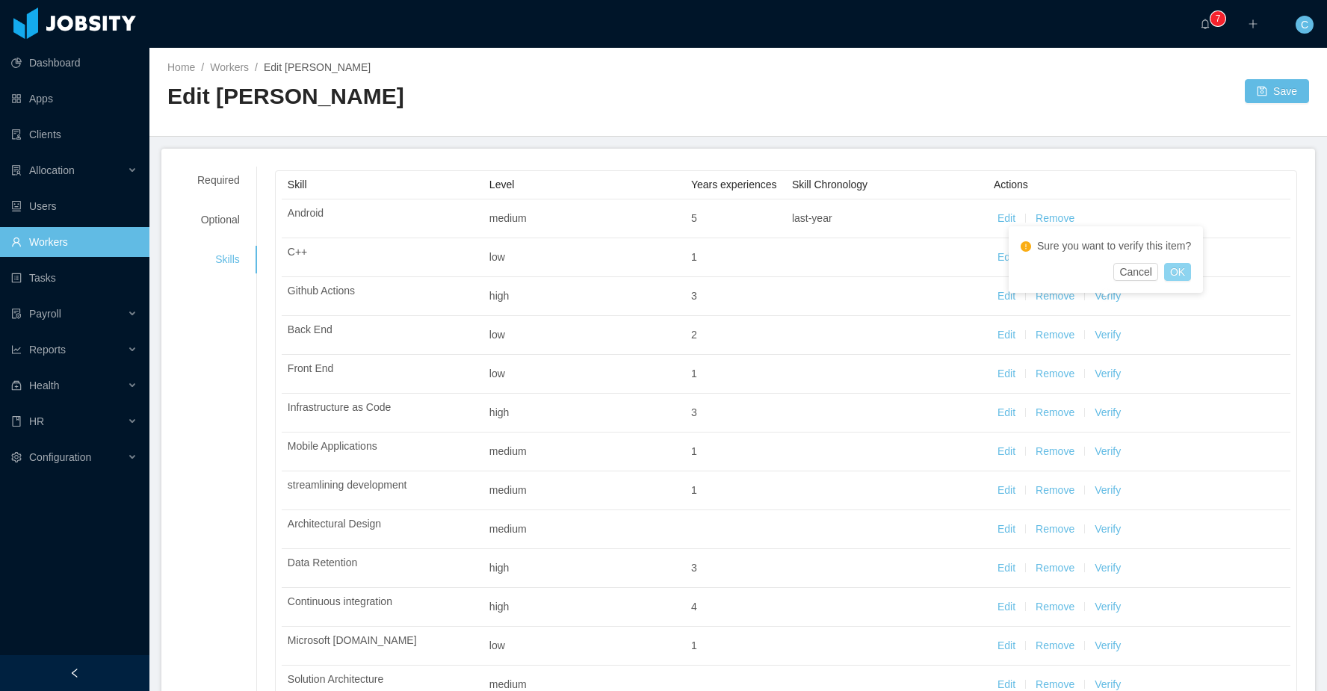
click at [1191, 266] on button "OK" at bounding box center [1177, 272] width 27 height 18
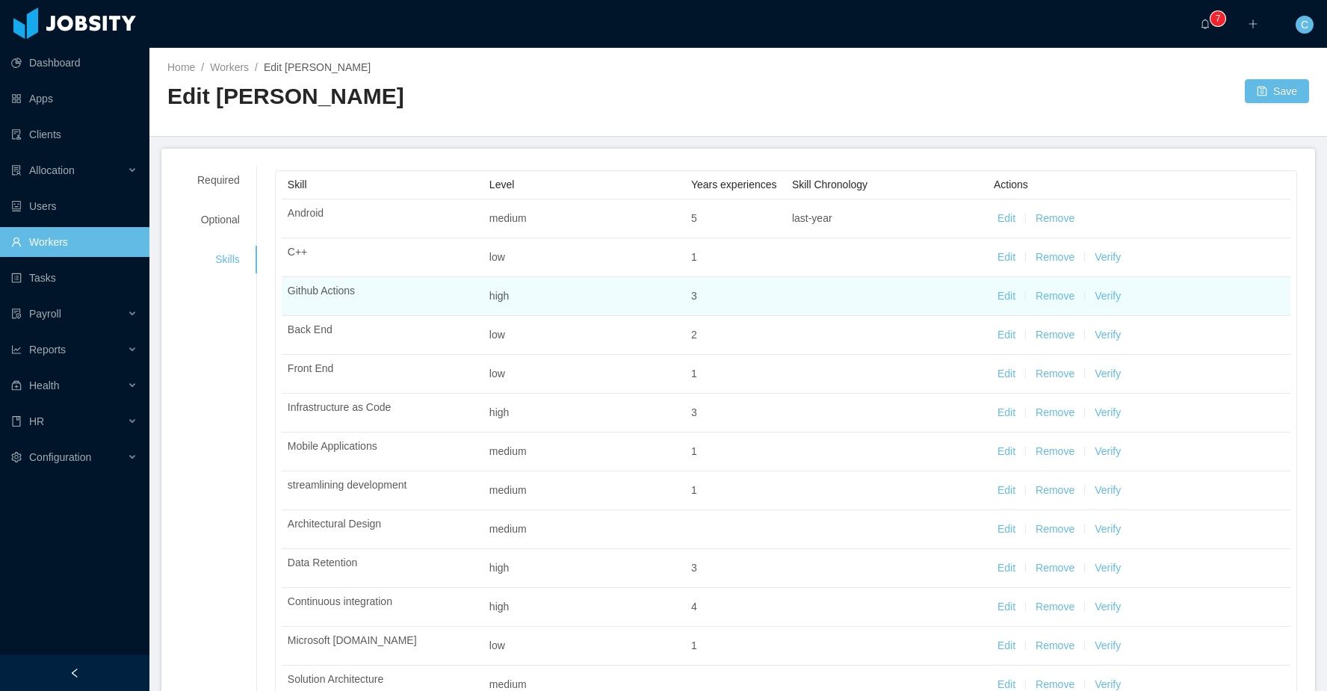
click at [1104, 304] on button "Verify" at bounding box center [1108, 296] width 26 height 16
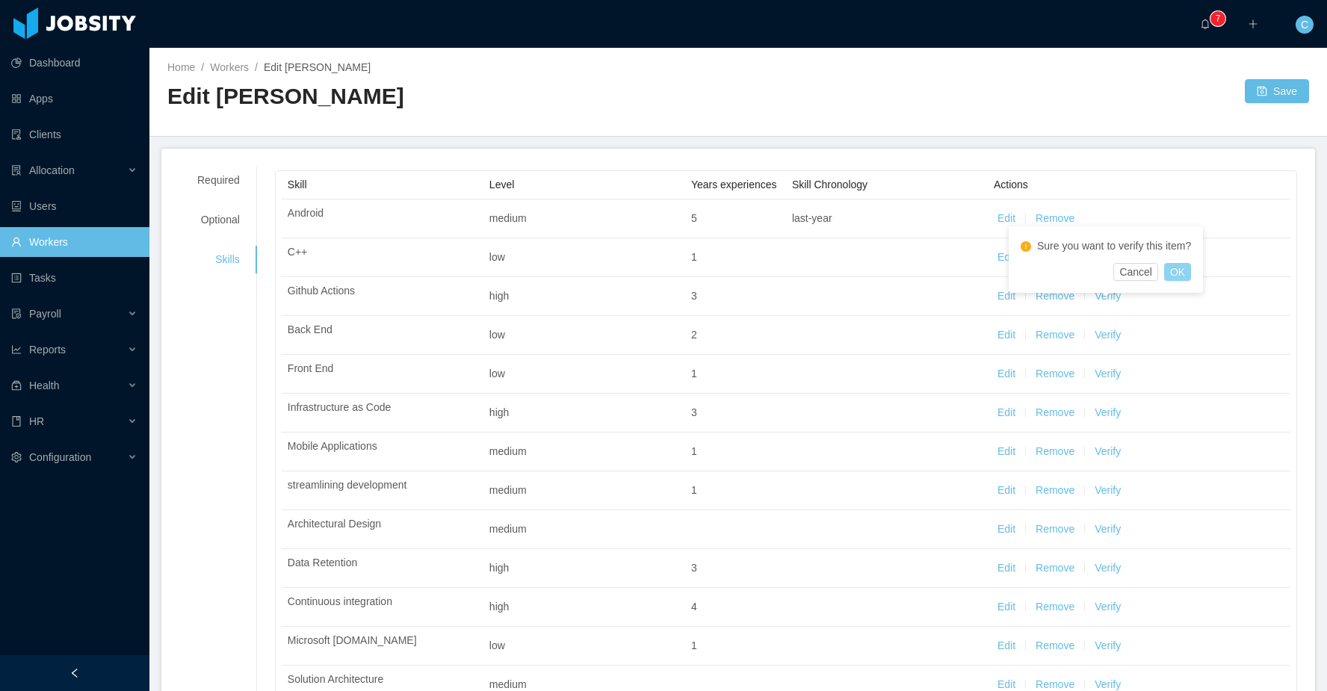
click at [1173, 275] on button "OK" at bounding box center [1177, 272] width 27 height 18
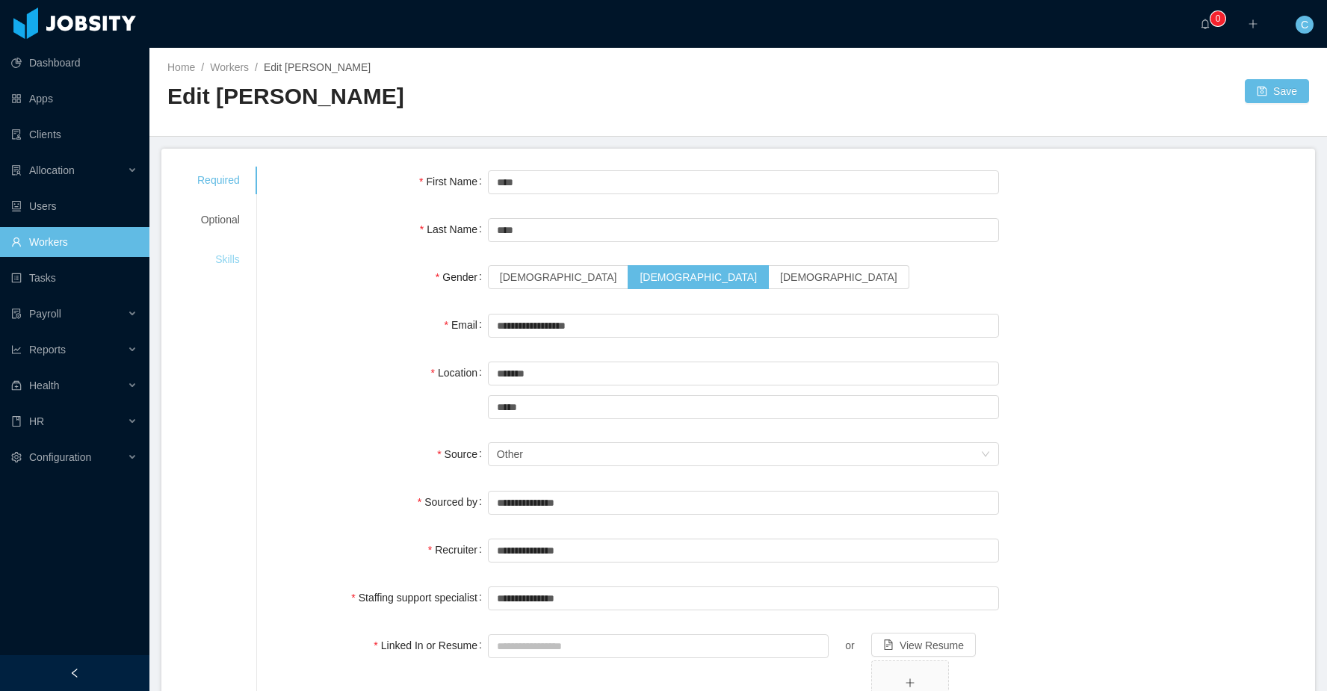
click at [229, 255] on div "Skills" at bounding box center [218, 260] width 78 height 28
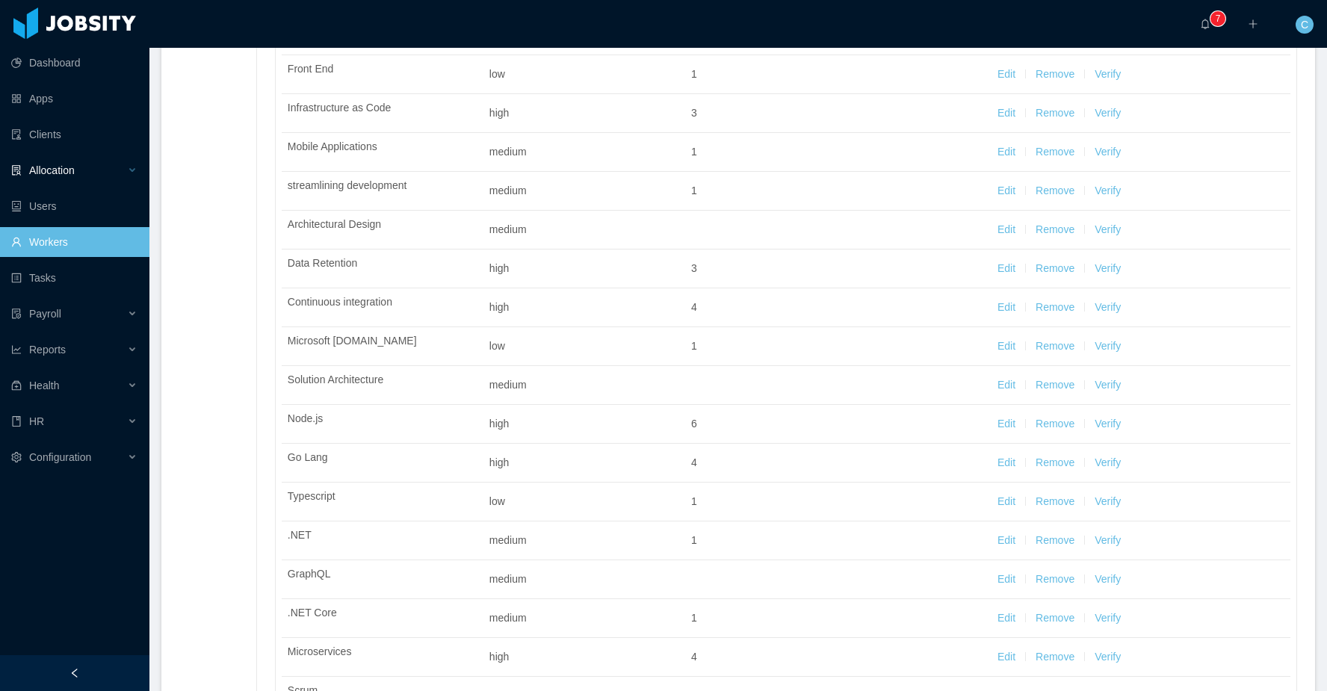
scroll to position [569, 0]
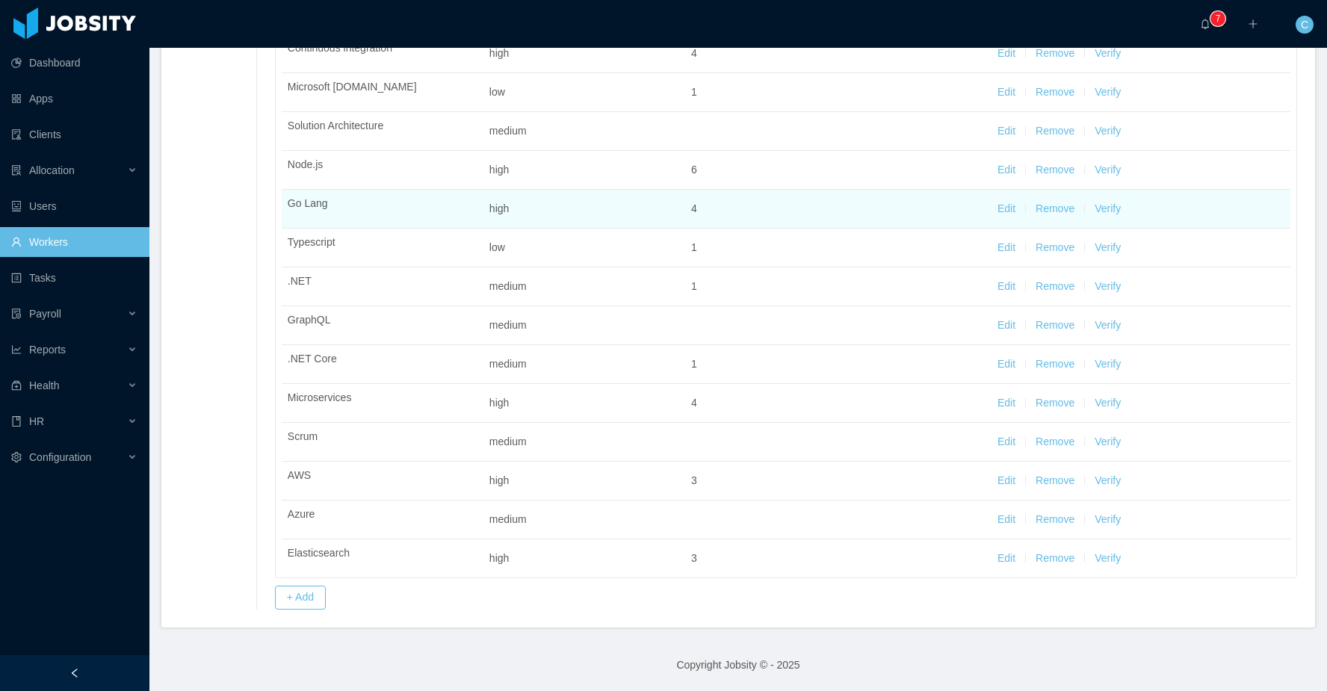
click at [1109, 209] on button "Verify" at bounding box center [1108, 209] width 26 height 16
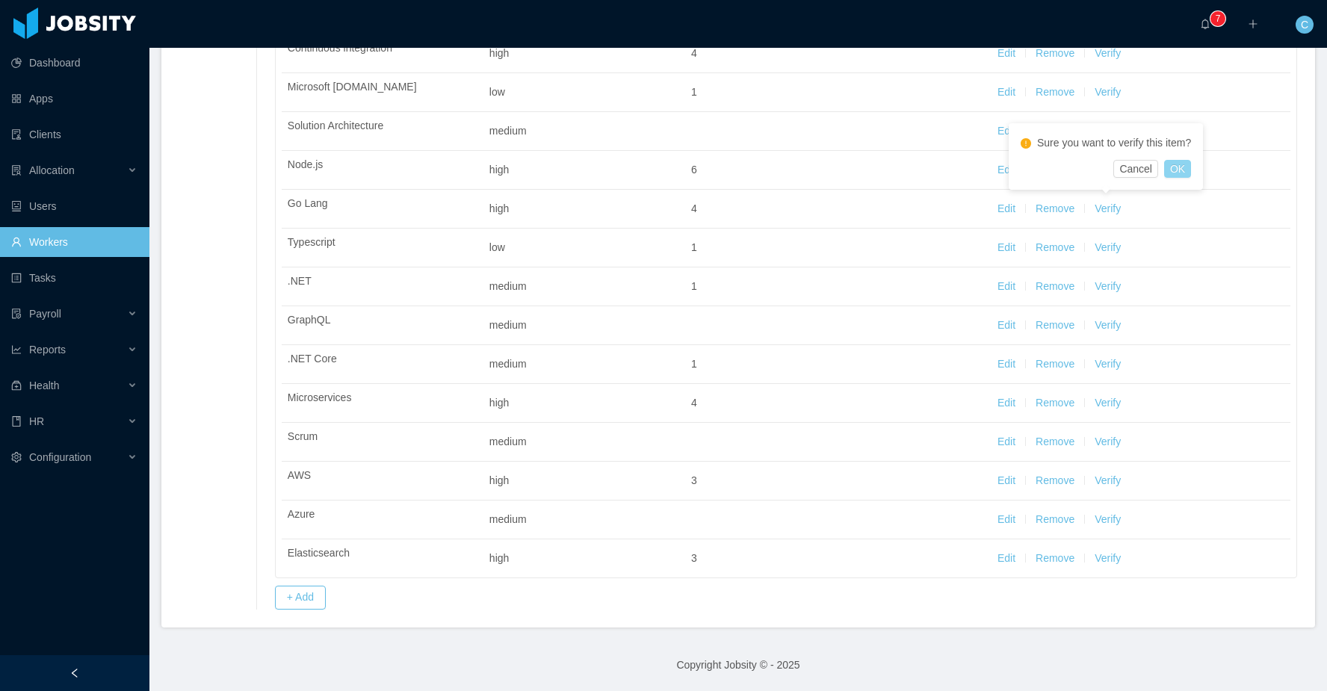
click at [1185, 167] on button "OK" at bounding box center [1177, 169] width 27 height 18
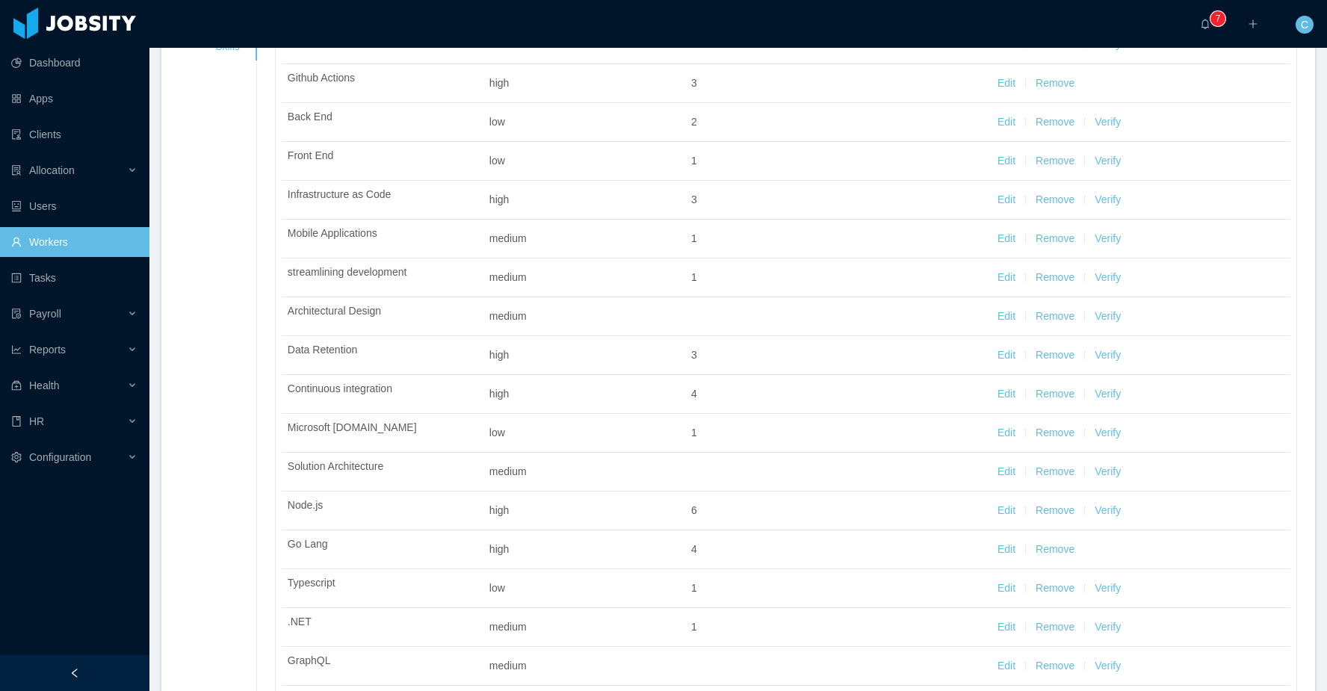
scroll to position [0, 0]
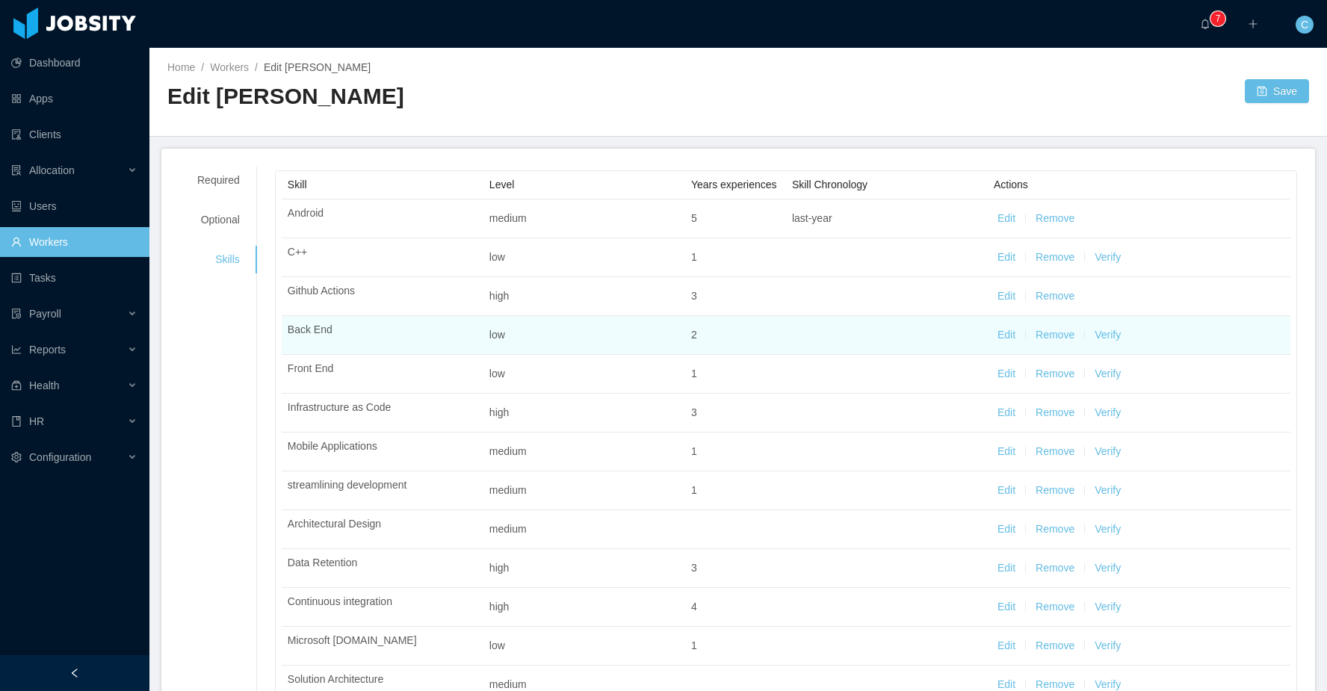
click at [1100, 343] on button "Verify" at bounding box center [1108, 335] width 26 height 16
drag, startPoint x: 941, startPoint y: 337, endPoint x: 1017, endPoint y: 357, distance: 78.9
click at [957, 339] on td at bounding box center [887, 335] width 202 height 39
click at [1007, 343] on button "Edit" at bounding box center [1007, 335] width 18 height 16
click at [574, 348] on div "Select one Low" at bounding box center [579, 337] width 162 height 22
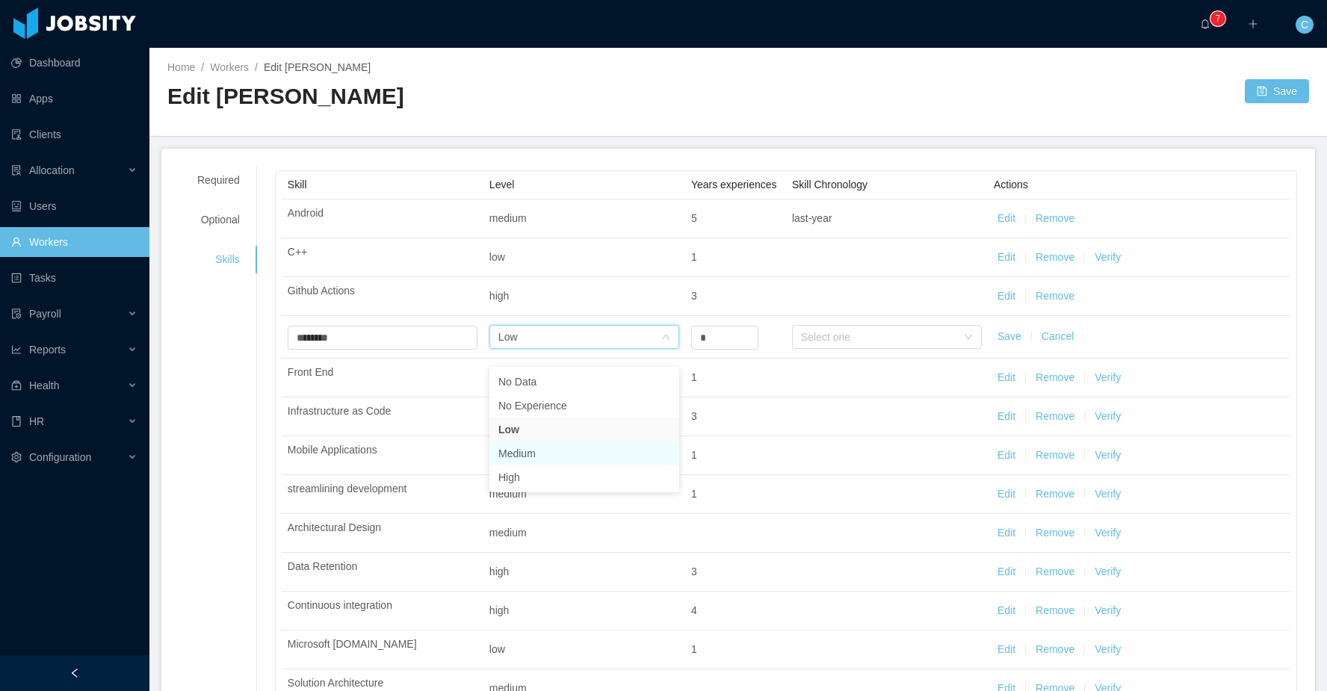
click at [558, 455] on li "Medium" at bounding box center [584, 454] width 190 height 24
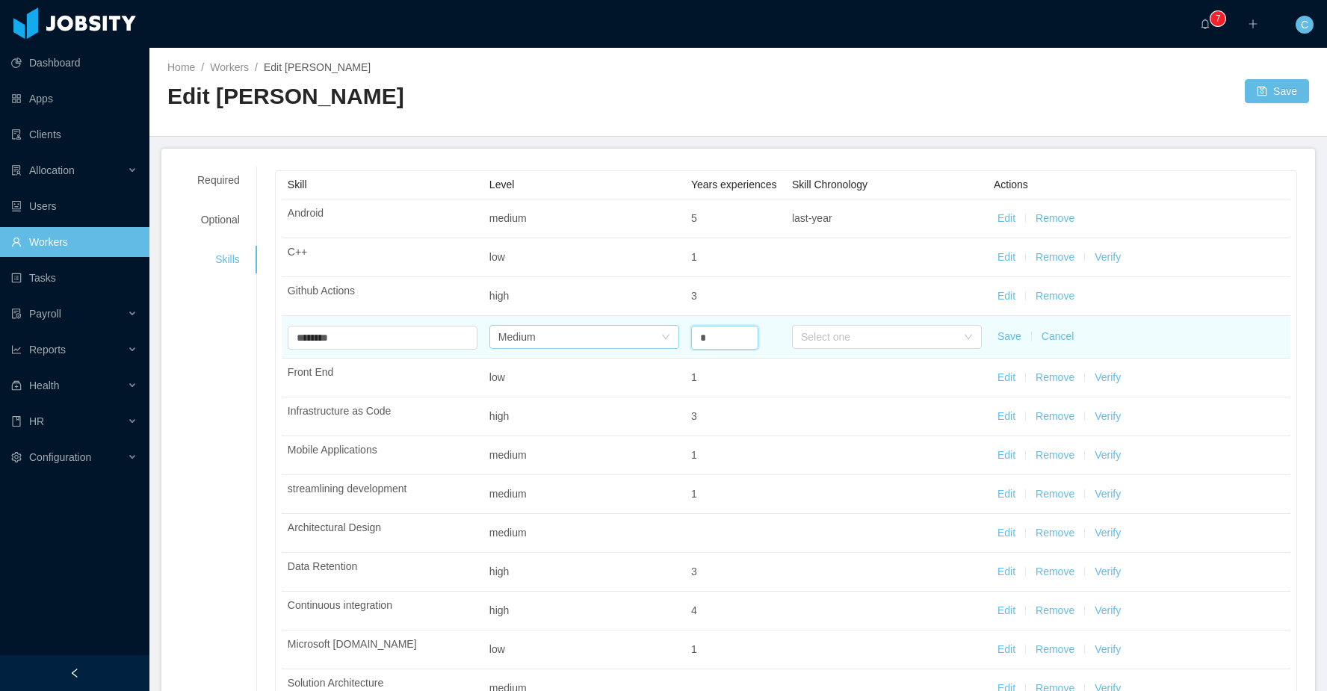
drag, startPoint x: 717, startPoint y: 352, endPoint x: 677, endPoint y: 346, distance: 40.1
click at [677, 346] on tr "Select one ******** Back End Select one Medium * Select one Save Cancel" at bounding box center [786, 337] width 1009 height 43
click at [922, 345] on div "Select one" at bounding box center [878, 337] width 155 height 15
type input "*"
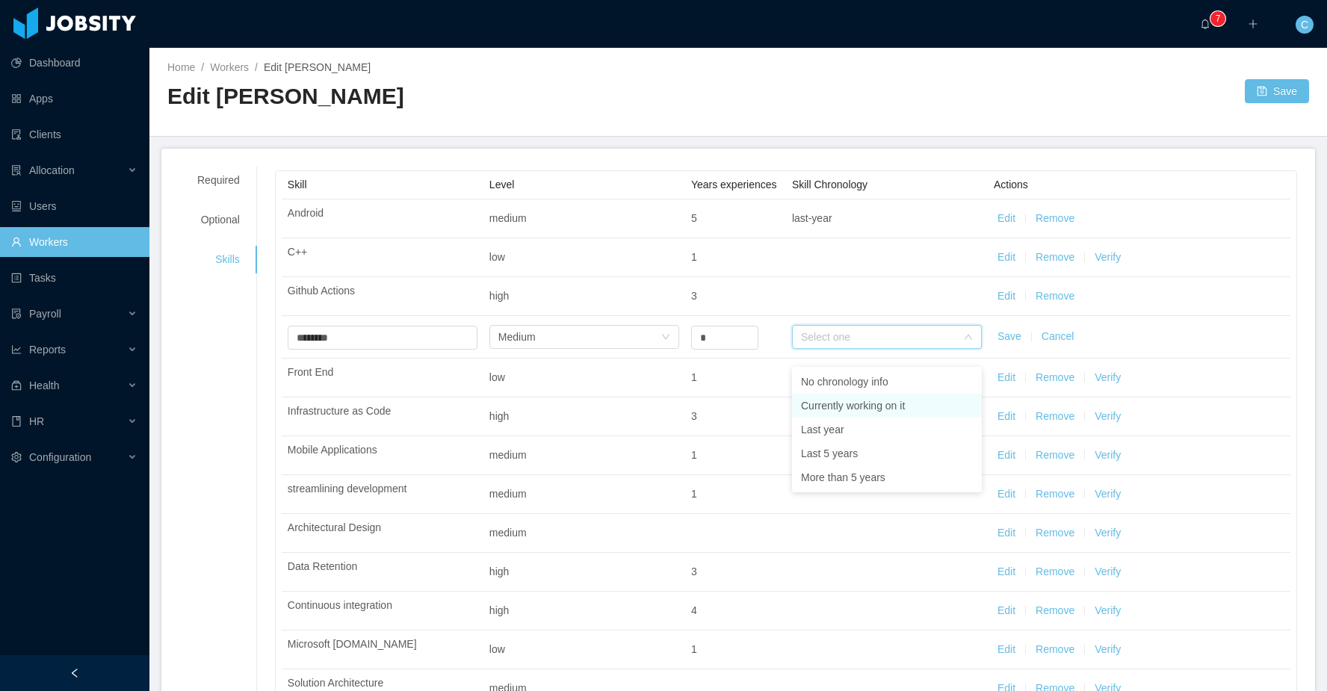
click at [857, 399] on li "Currently working on it" at bounding box center [887, 406] width 190 height 24
click at [1015, 345] on button "Save" at bounding box center [1010, 337] width 24 height 16
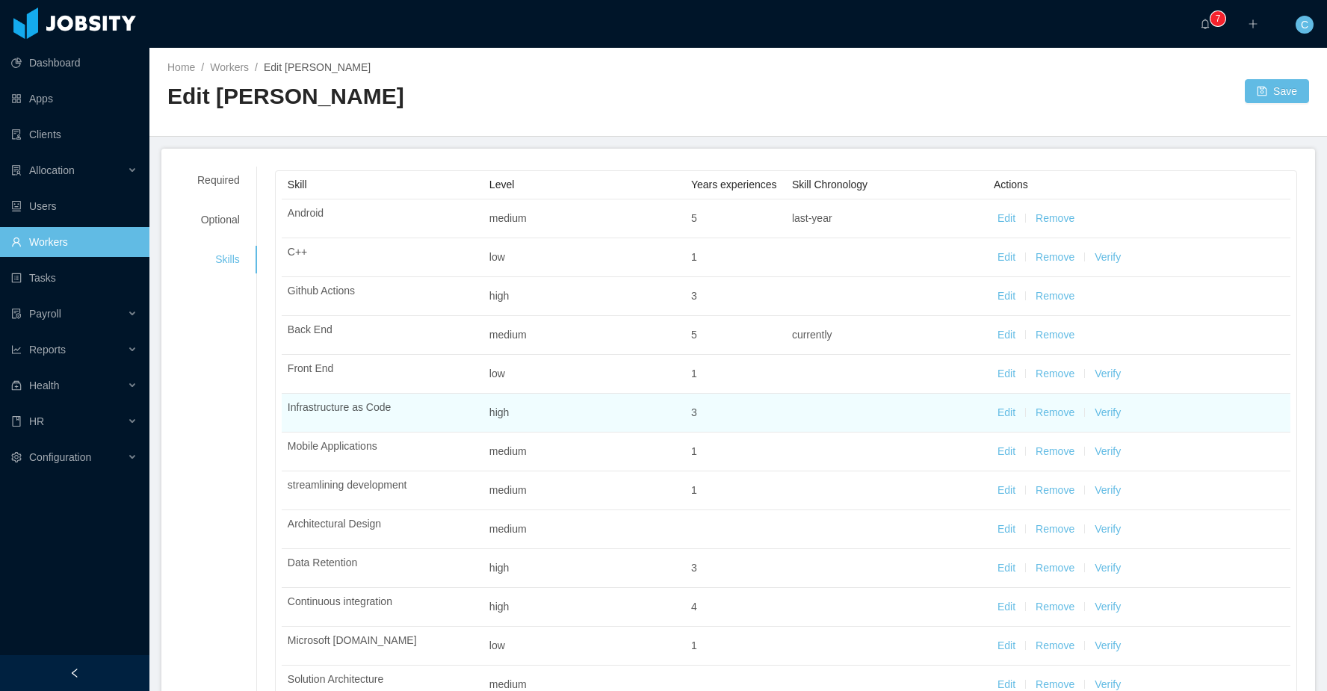
drag, startPoint x: 1108, startPoint y: 430, endPoint x: 1080, endPoint y: 425, distance: 28.8
click at [1108, 421] on button "Verify" at bounding box center [1108, 413] width 26 height 16
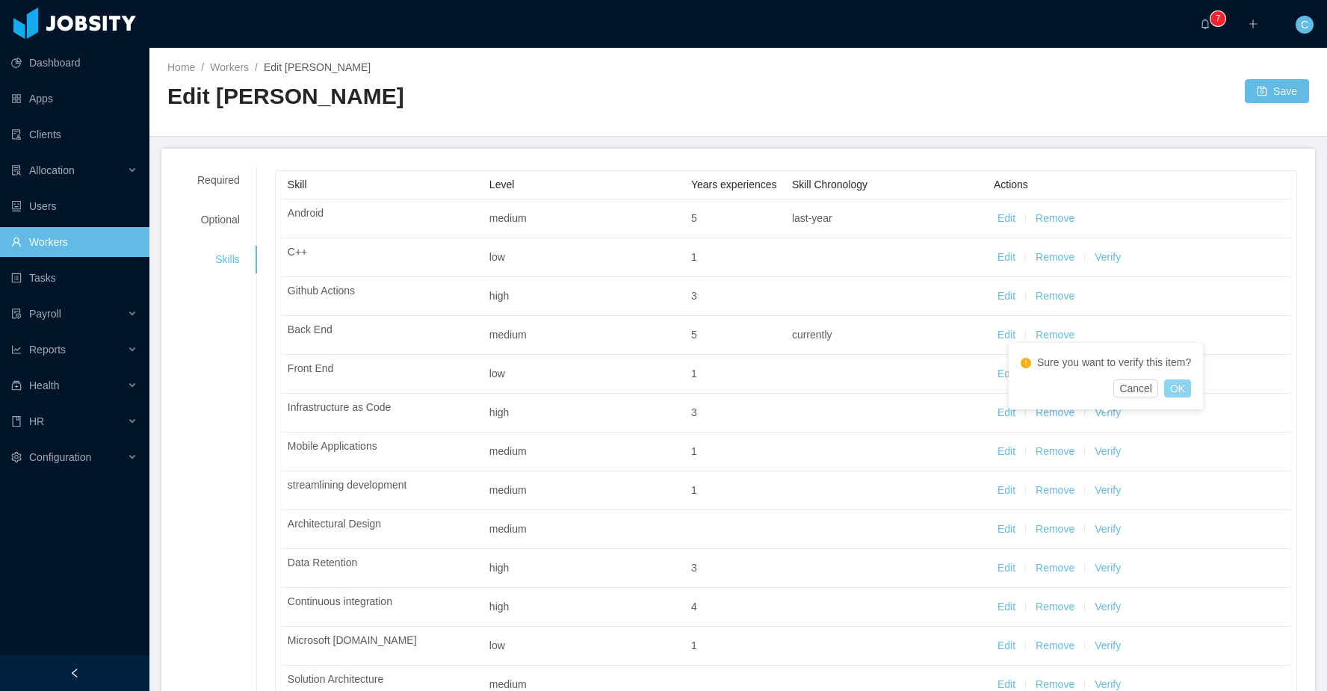
click at [1188, 387] on button "OK" at bounding box center [1177, 389] width 27 height 18
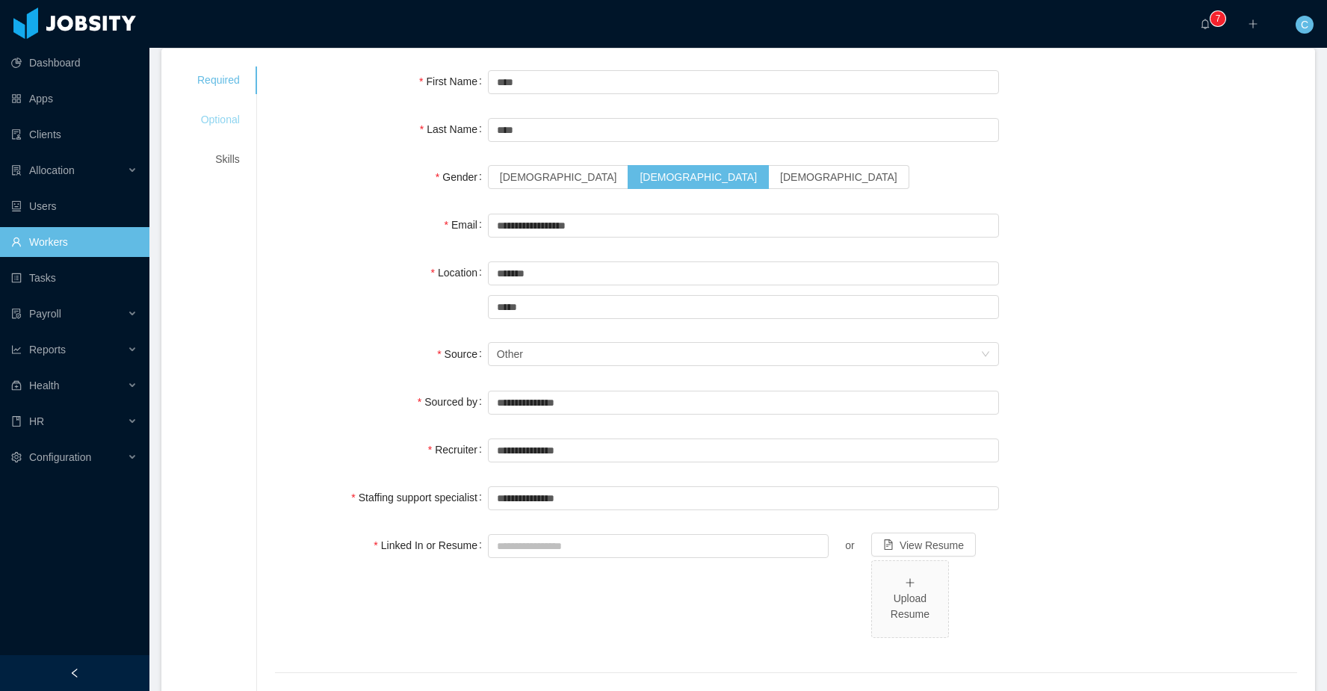
scroll to position [89, 0]
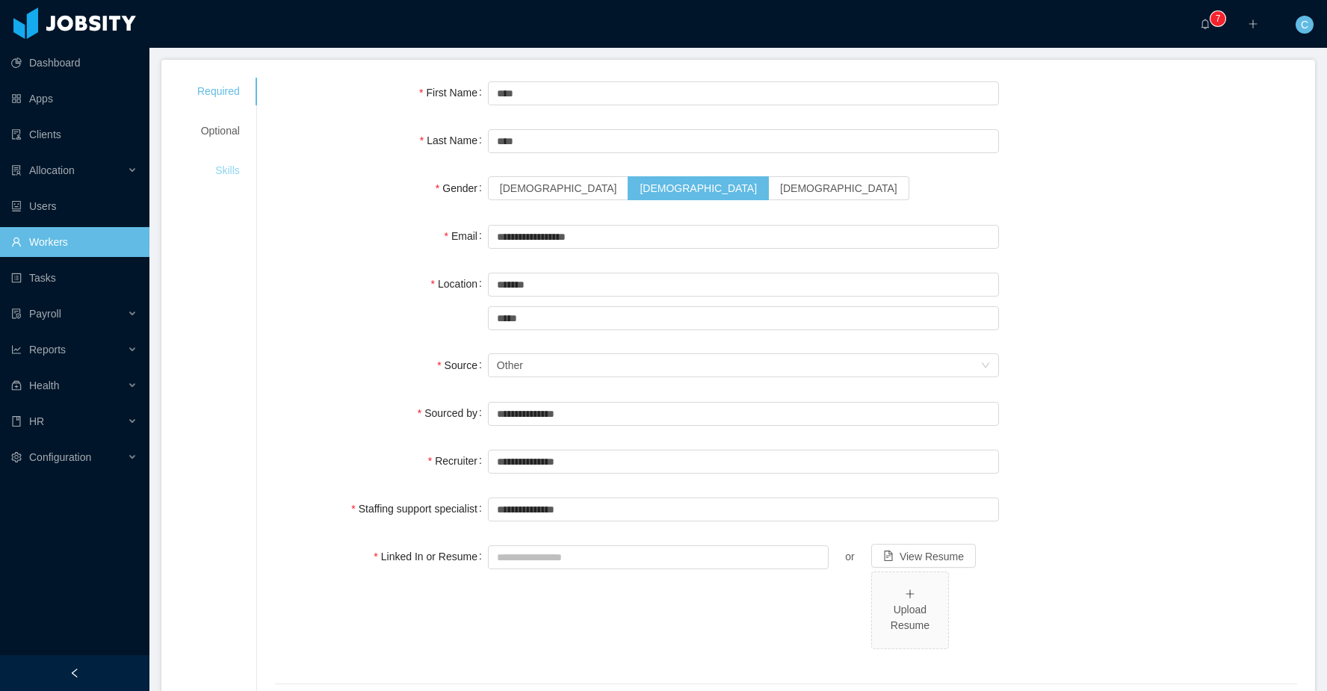
click at [238, 176] on div "Skills" at bounding box center [218, 171] width 78 height 28
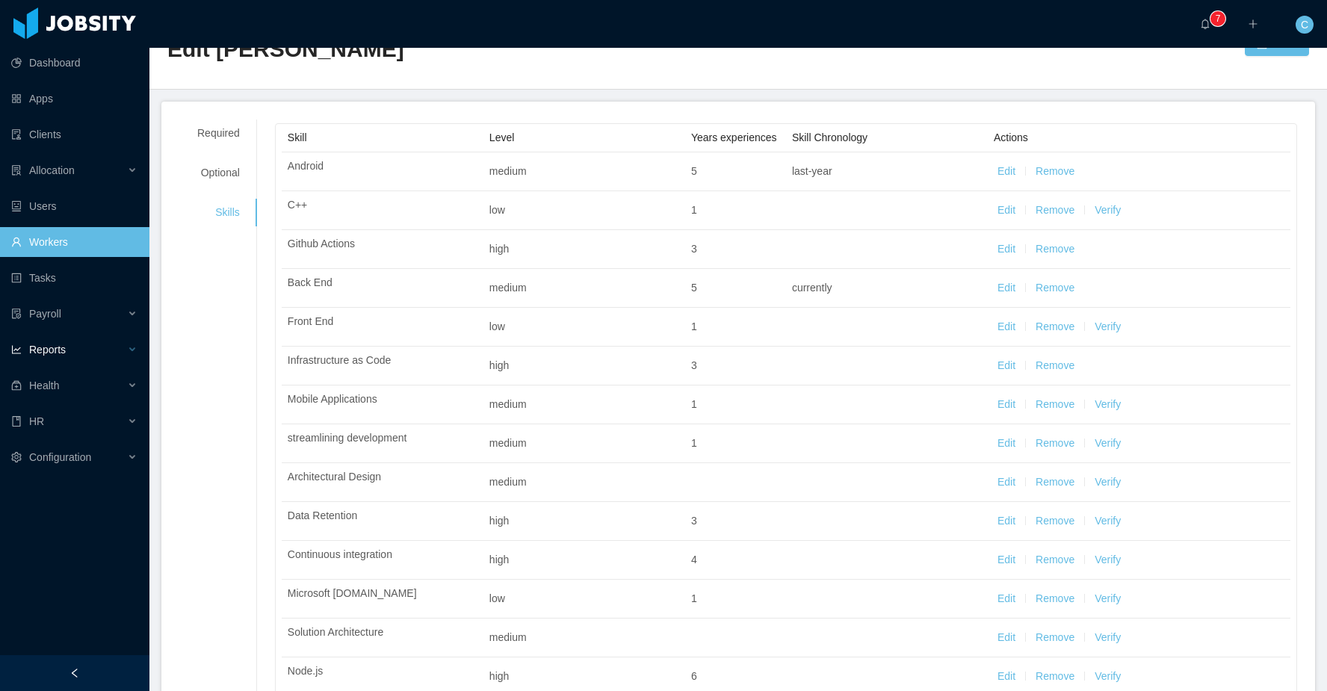
scroll to position [0, 0]
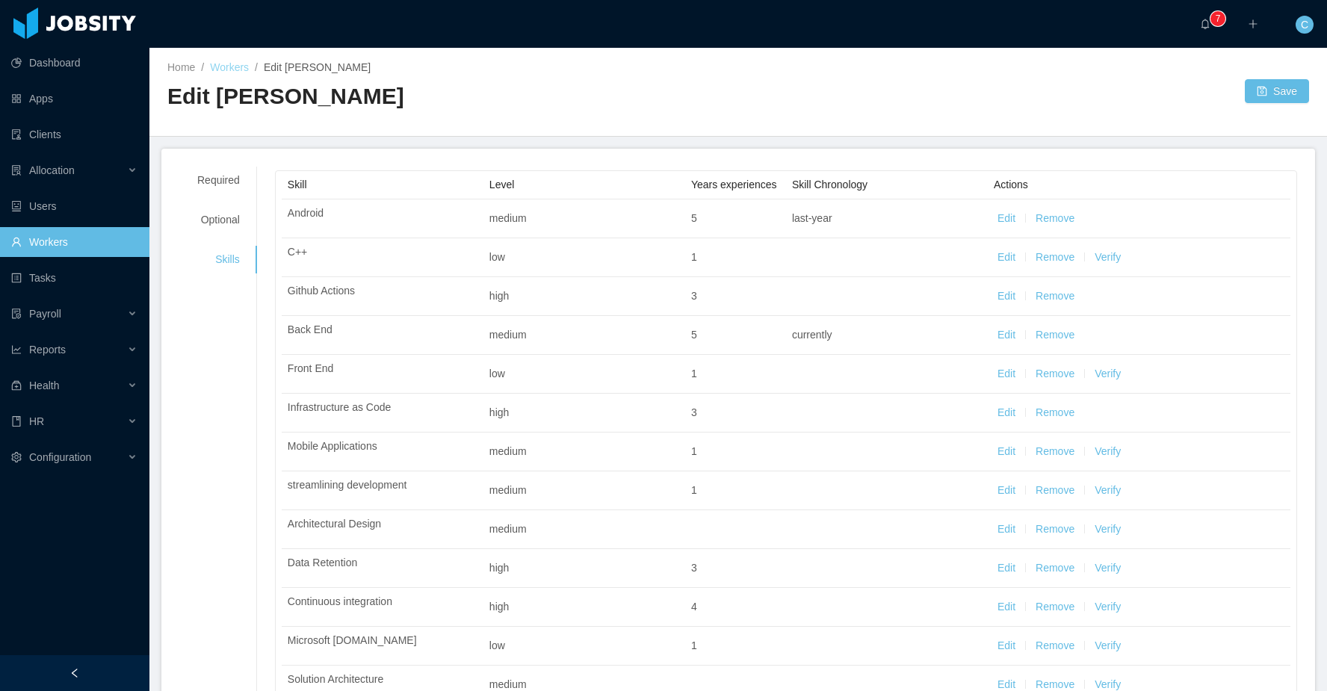
click at [227, 68] on link "Workers" at bounding box center [229, 67] width 39 height 12
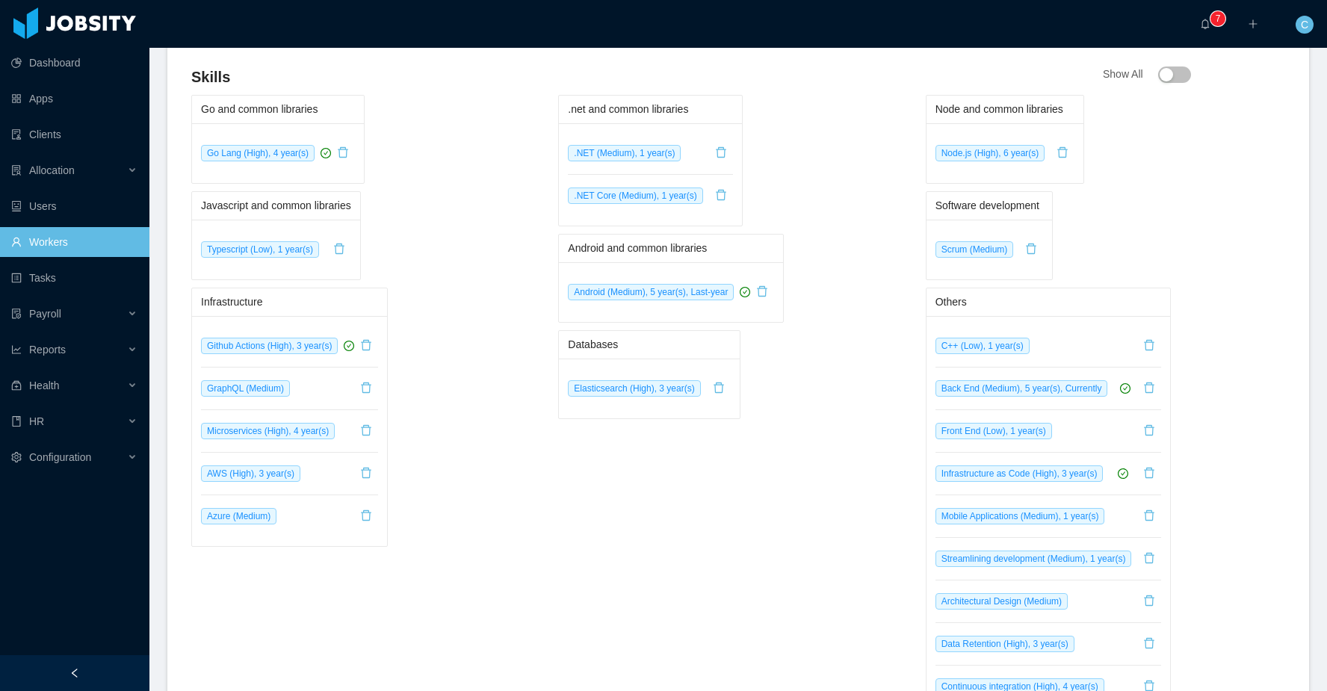
scroll to position [788, 0]
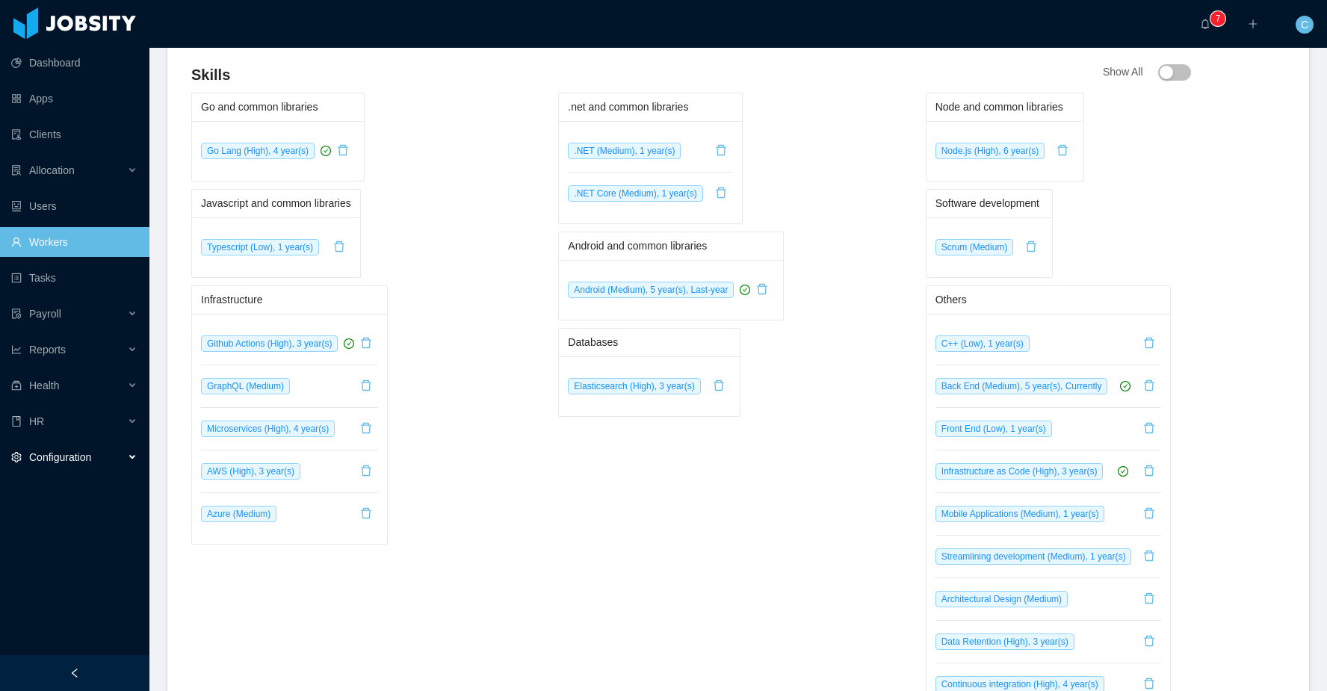
click at [105, 456] on div "Configuration" at bounding box center [74, 457] width 149 height 30
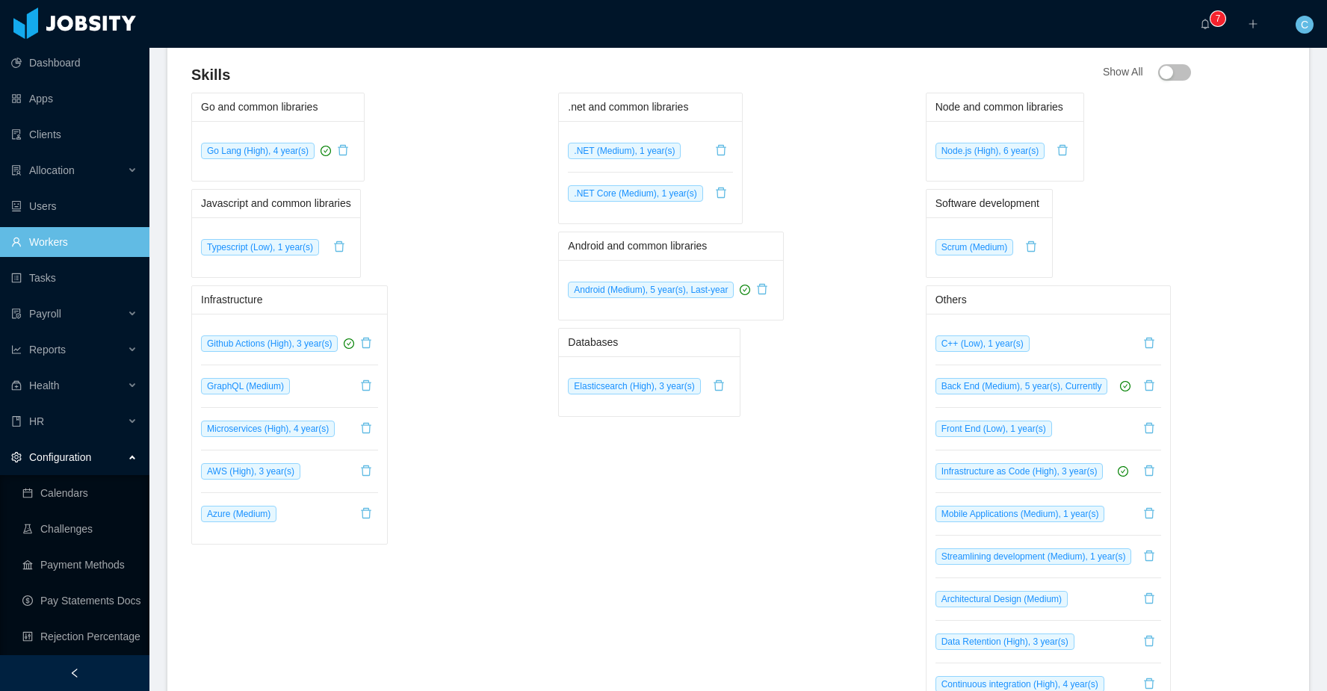
click at [105, 456] on div "Configuration" at bounding box center [74, 457] width 149 height 30
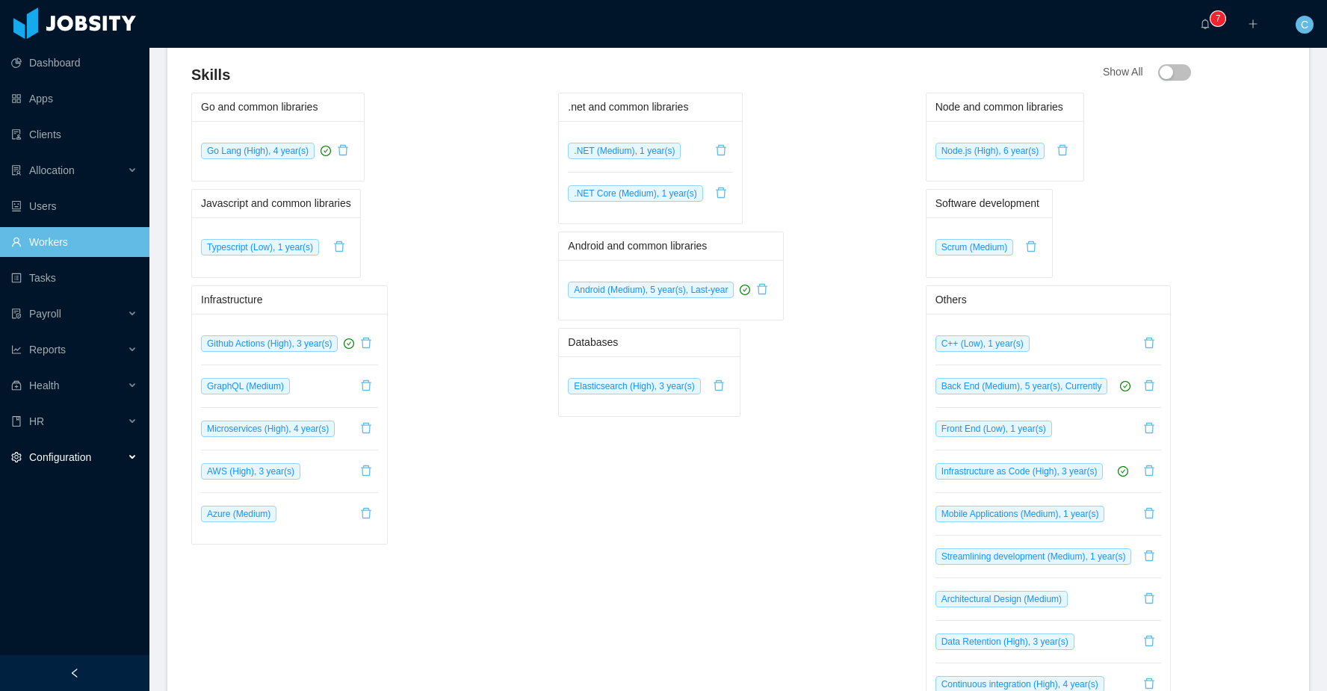
click at [105, 456] on div "Configuration" at bounding box center [74, 457] width 149 height 30
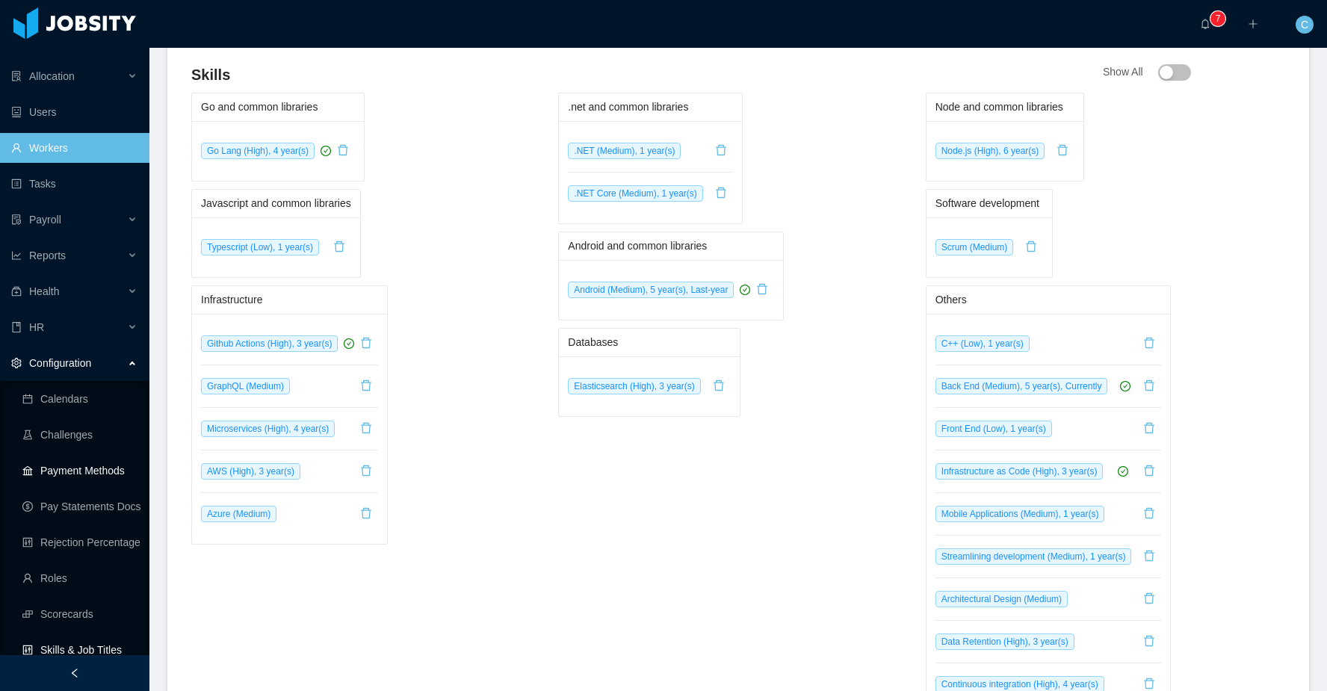
scroll to position [179, 0]
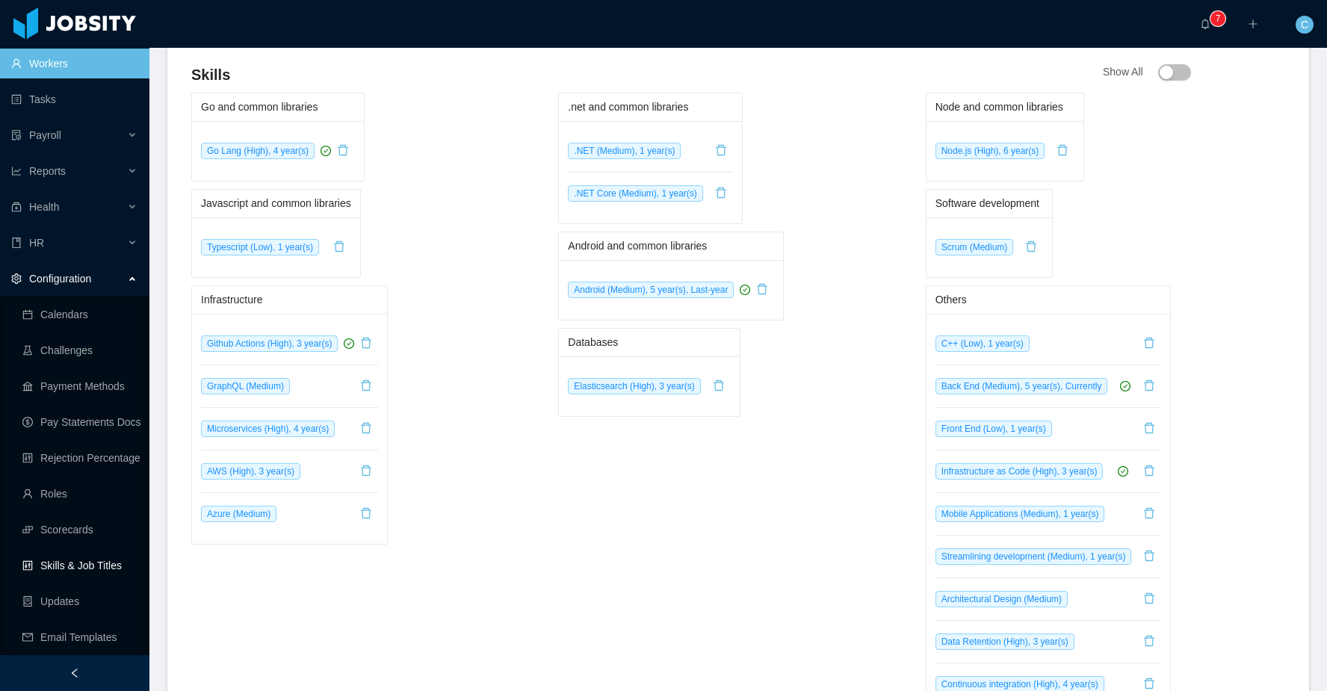
click at [80, 559] on link "Skills & Job Titles" at bounding box center [79, 566] width 115 height 30
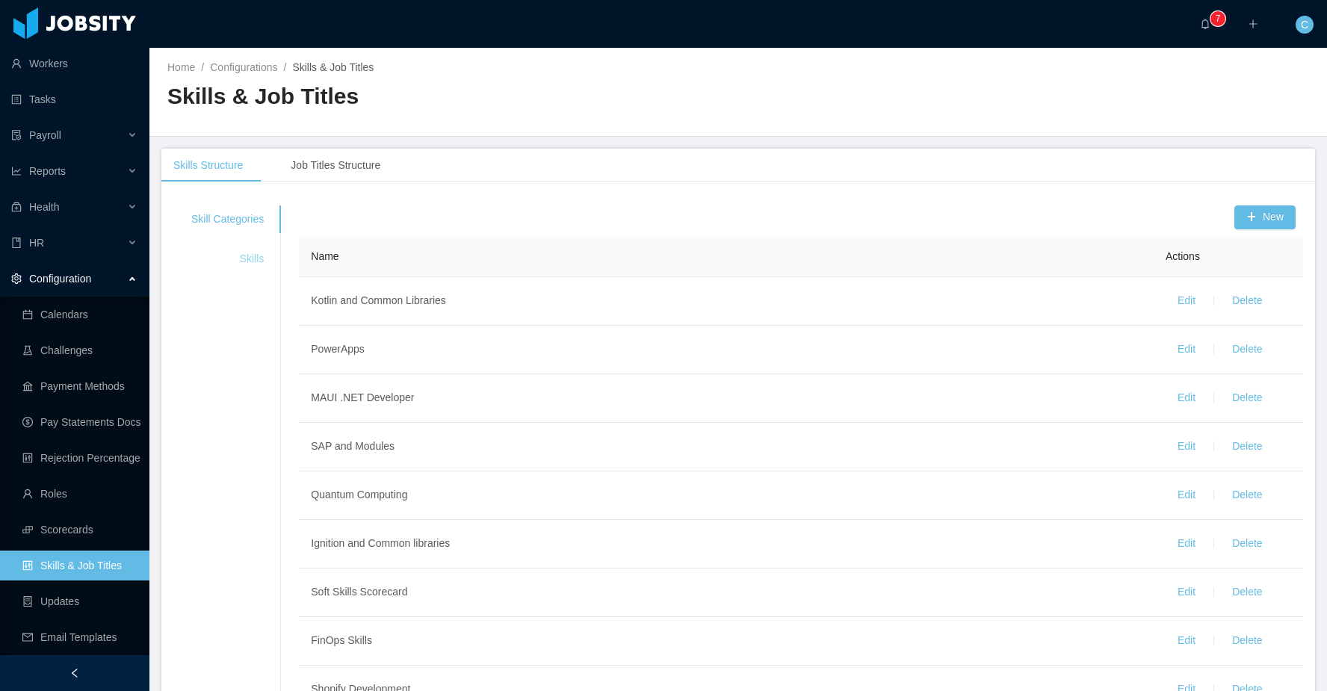
click at [249, 253] on div "Skills" at bounding box center [227, 259] width 108 height 28
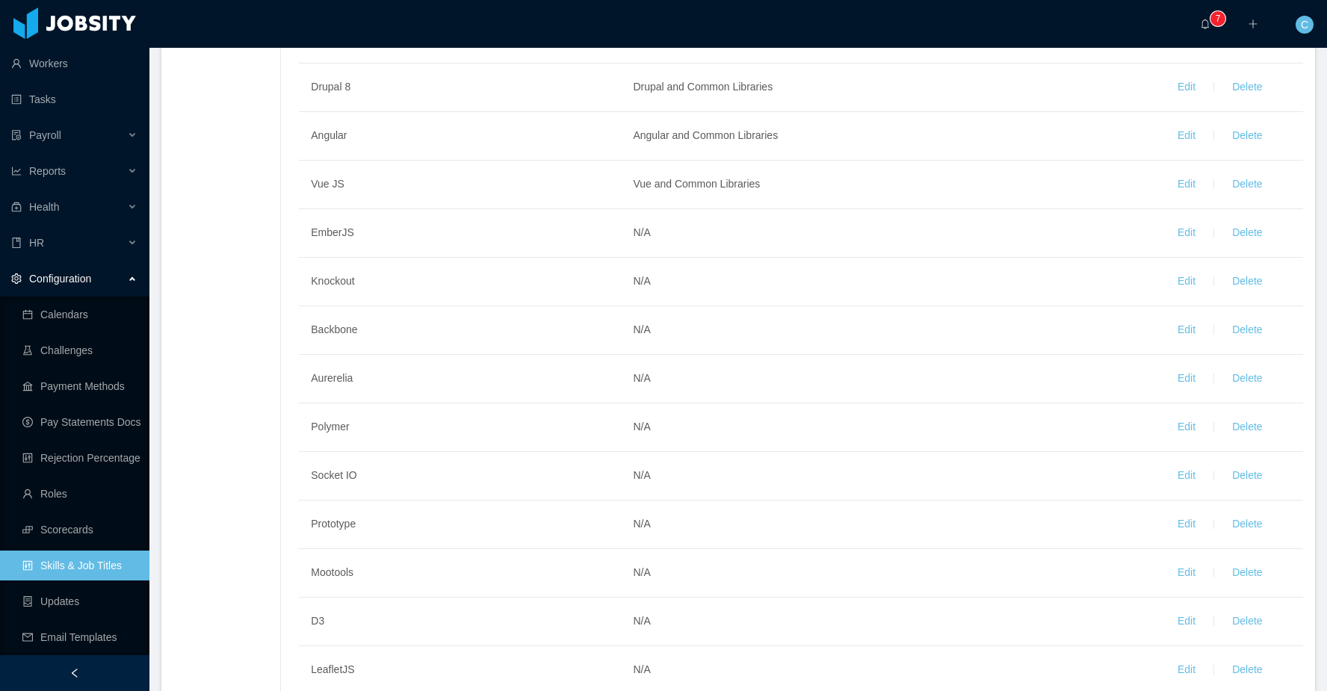
scroll to position [2138, 0]
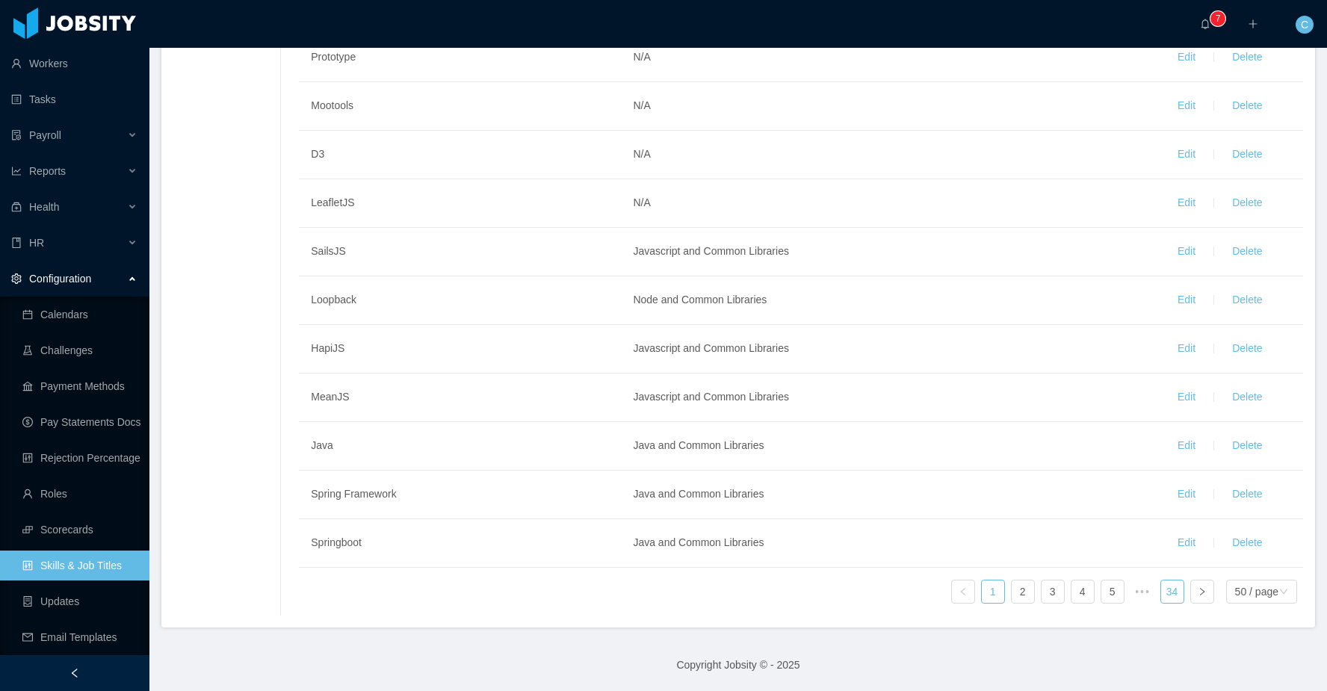
click at [1164, 591] on link "34" at bounding box center [1172, 592] width 22 height 22
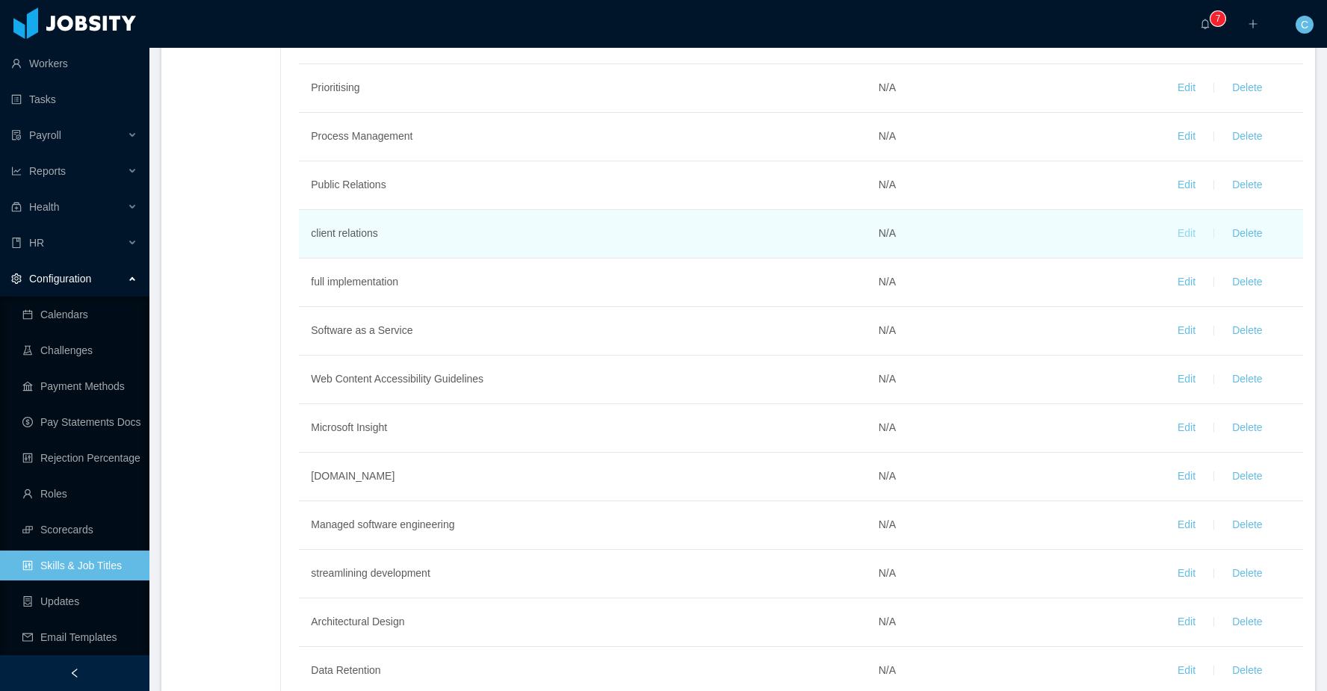
scroll to position [648, 0]
click at [1188, 235] on button "Edit" at bounding box center [1187, 236] width 42 height 24
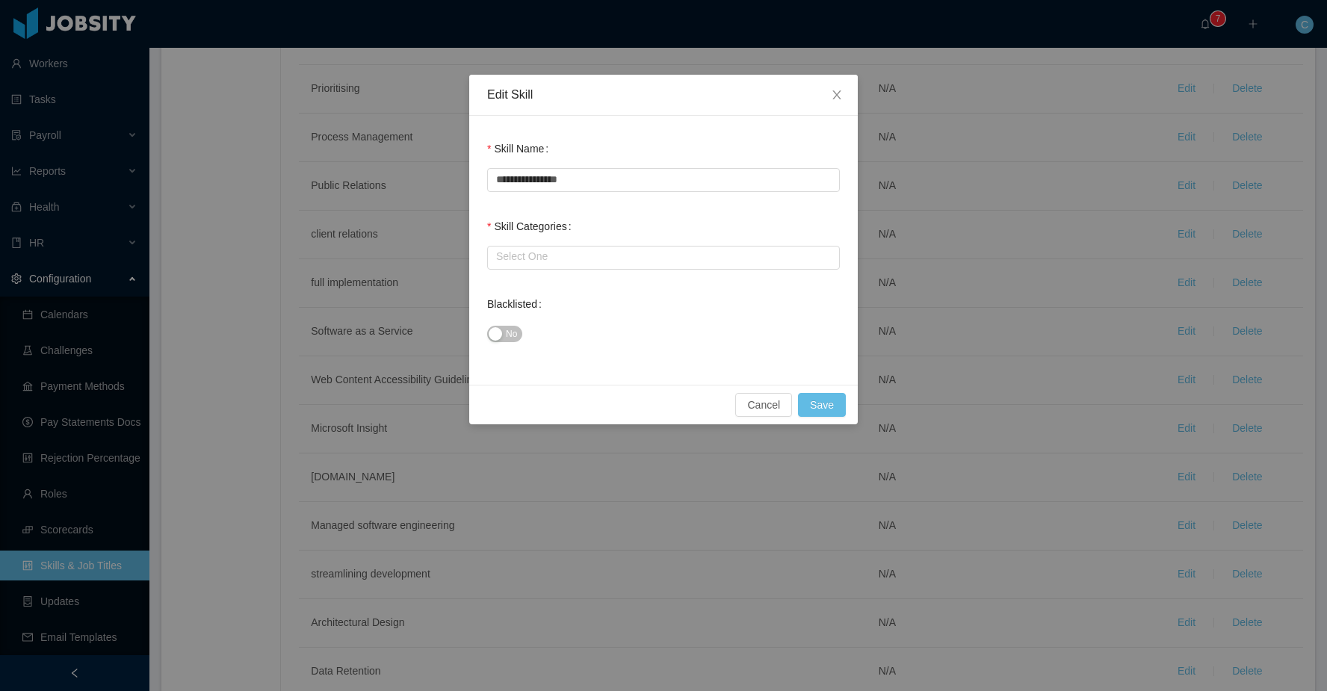
click at [511, 336] on span "No" at bounding box center [511, 334] width 11 height 15
click at [821, 403] on button "Save" at bounding box center [822, 405] width 48 height 24
click at [611, 262] on input "text" at bounding box center [663, 258] width 353 height 24
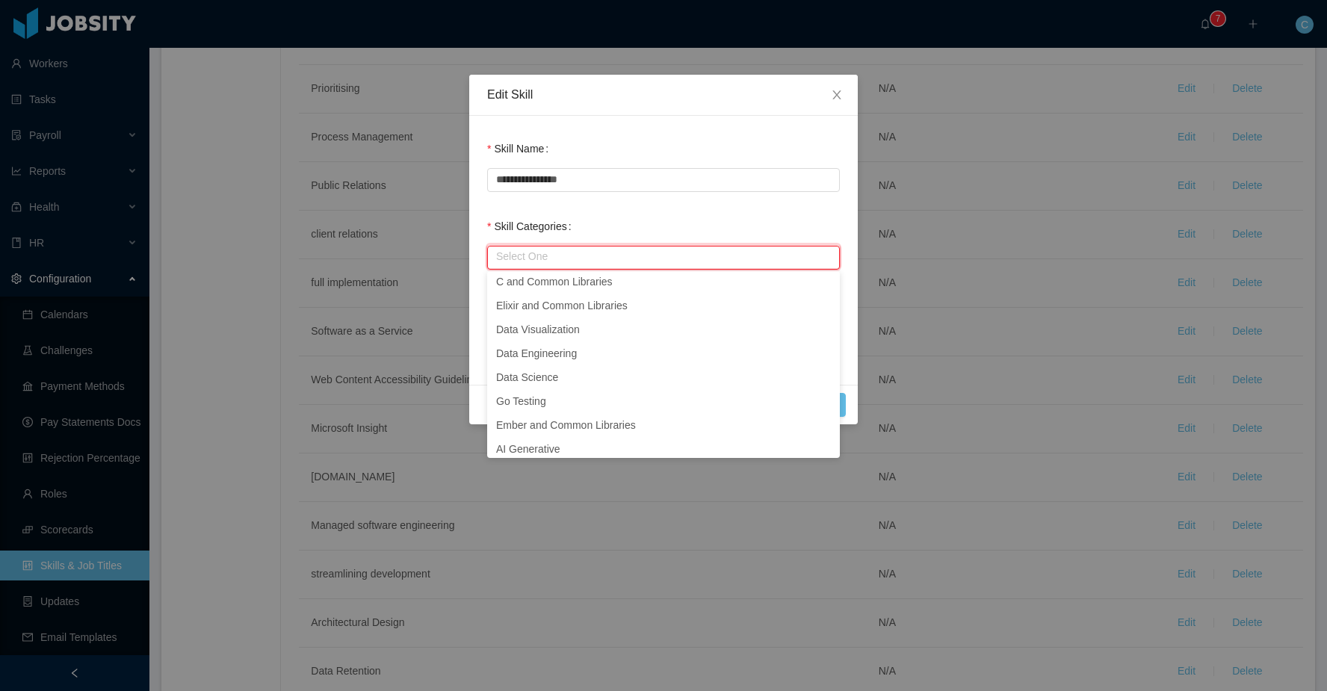
scroll to position [507, 0]
click at [593, 357] on li "Soft Skills" at bounding box center [663, 353] width 353 height 24
type input "**********"
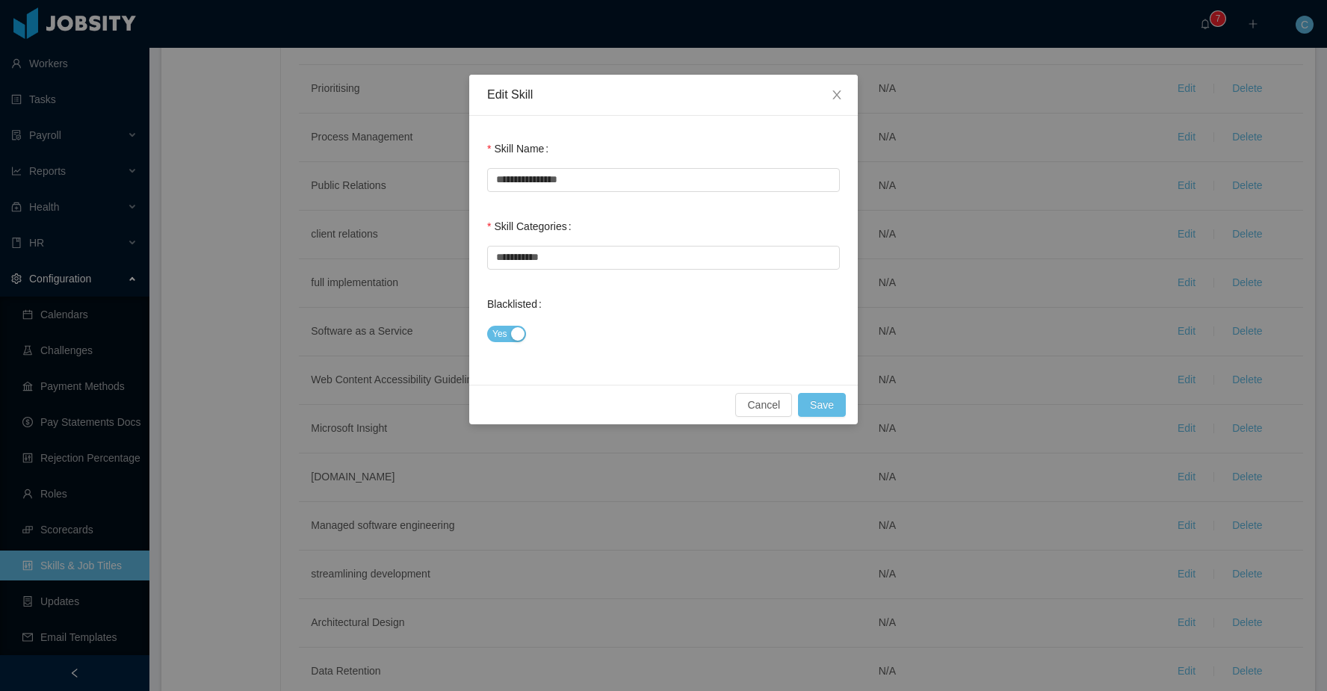
click at [849, 409] on div "Cancel Save" at bounding box center [663, 405] width 389 height 40
click at [827, 405] on button "Save" at bounding box center [822, 405] width 48 height 24
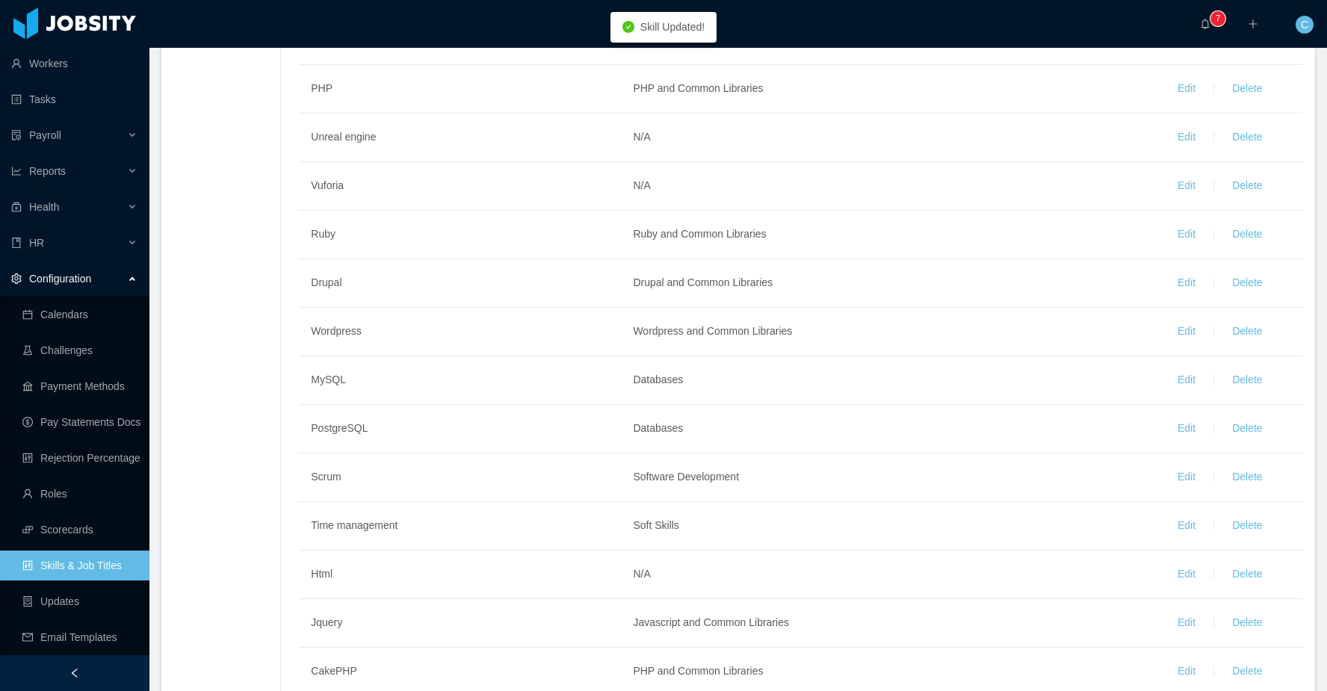
scroll to position [2138, 0]
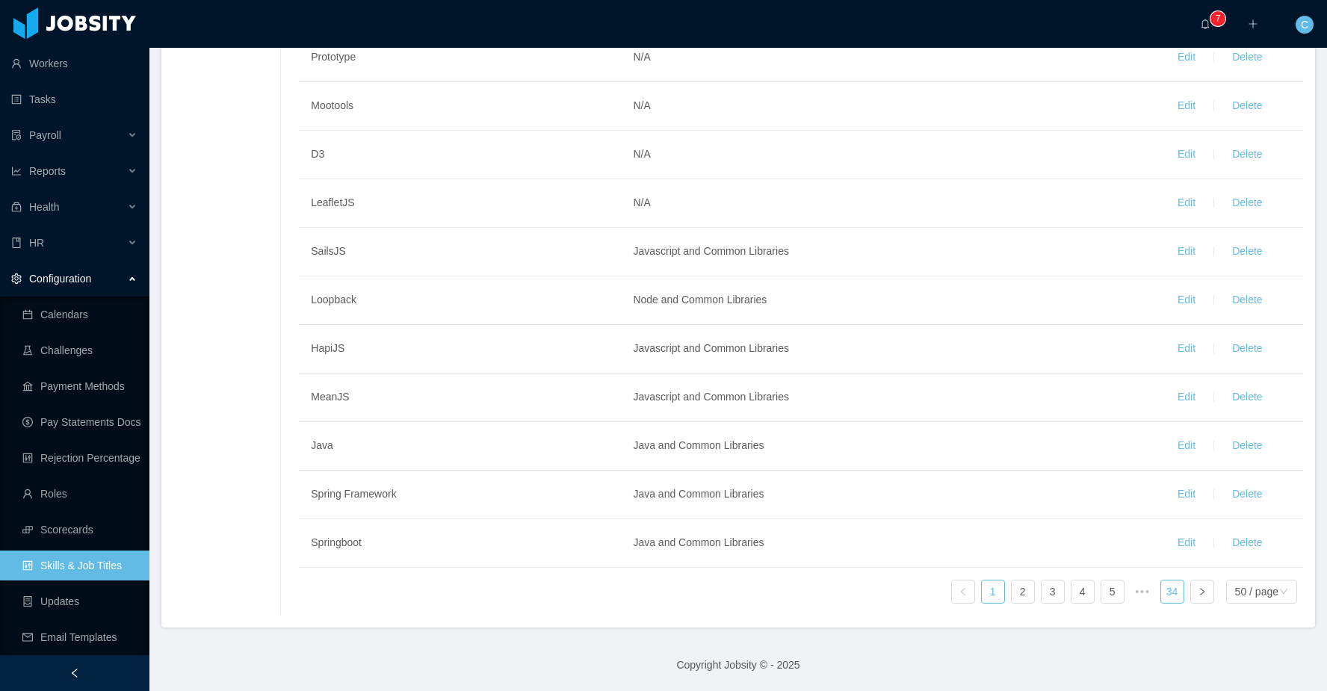
click at [1179, 592] on link "34" at bounding box center [1172, 592] width 22 height 22
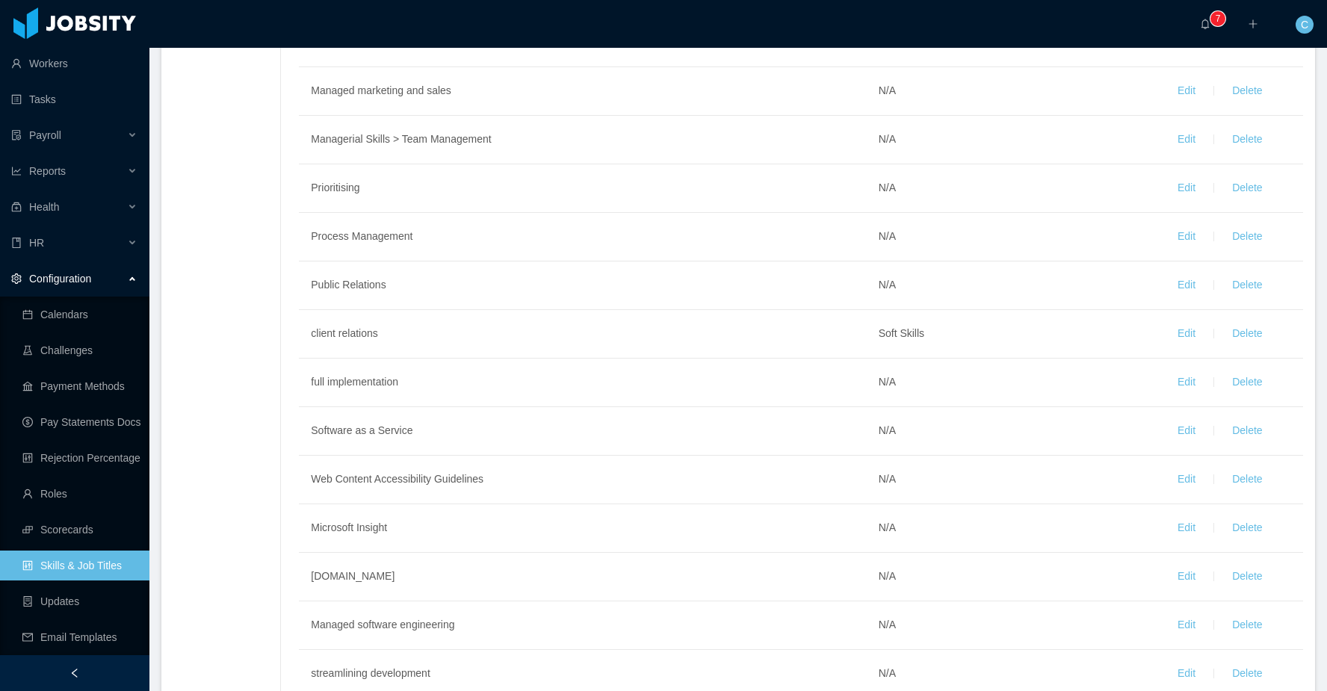
scroll to position [548, 0]
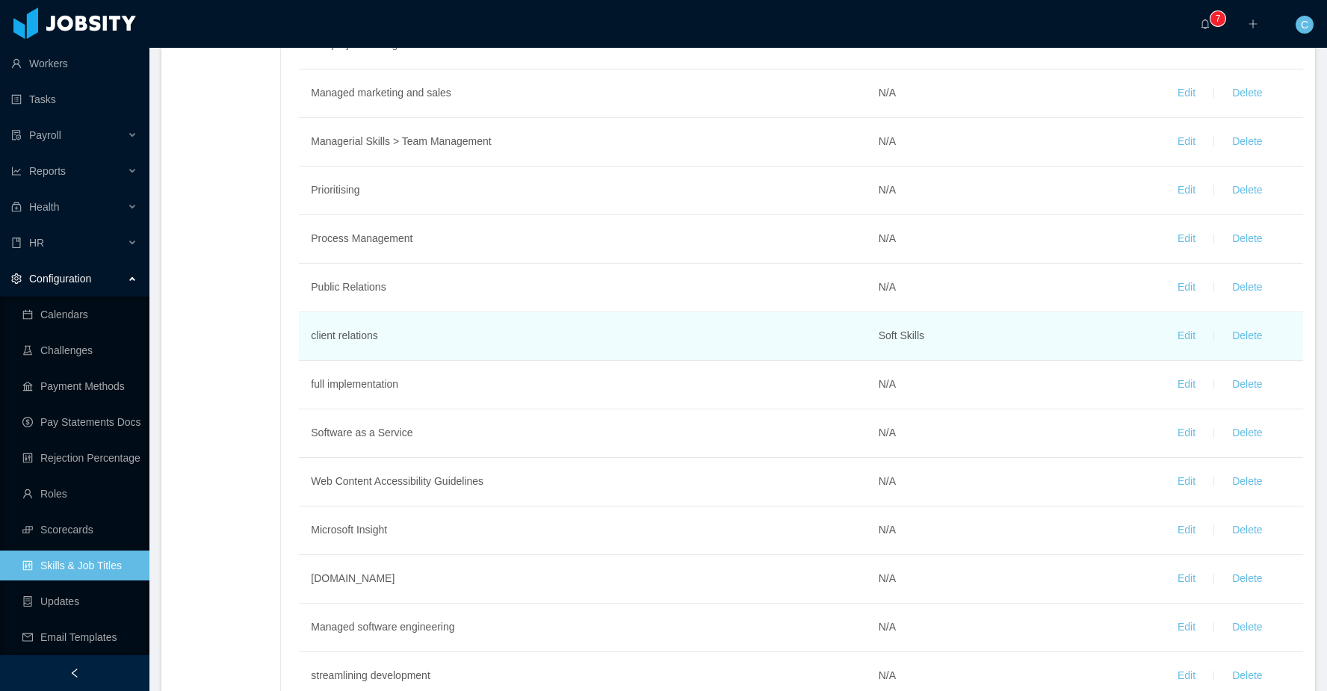
click at [679, 342] on td "client relations" at bounding box center [582, 336] width 567 height 49
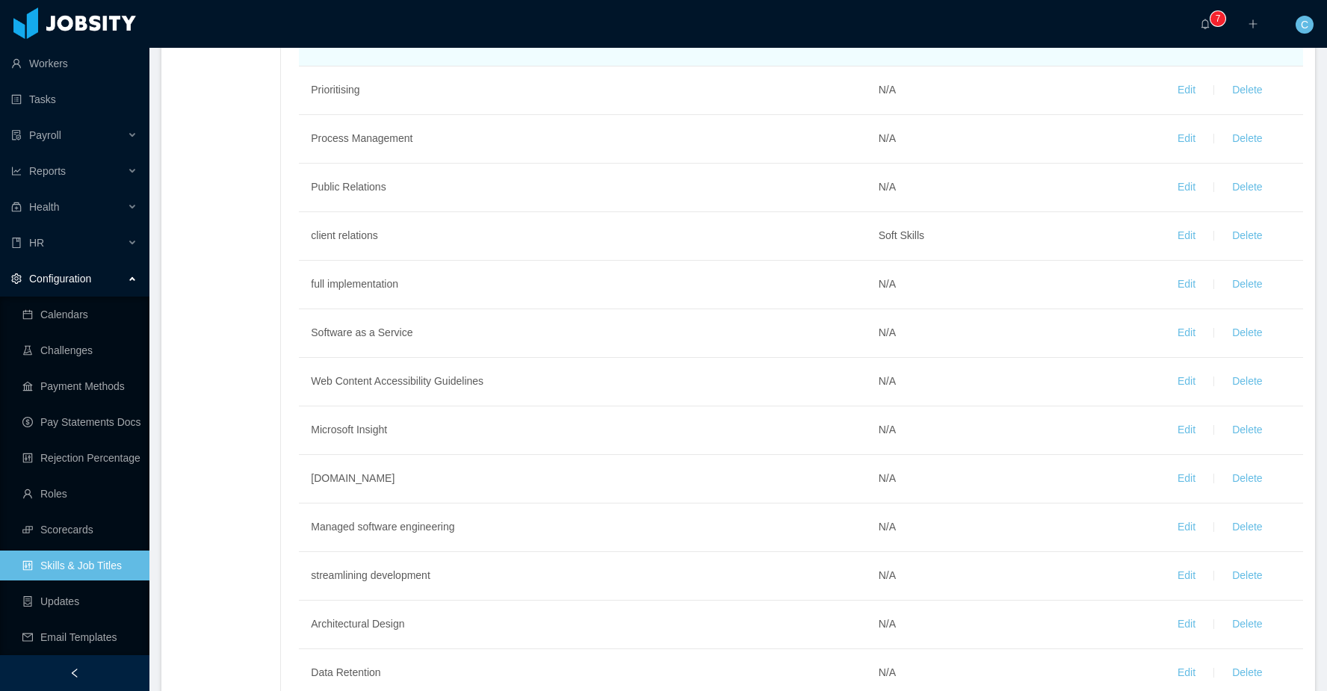
scroll to position [660, 0]
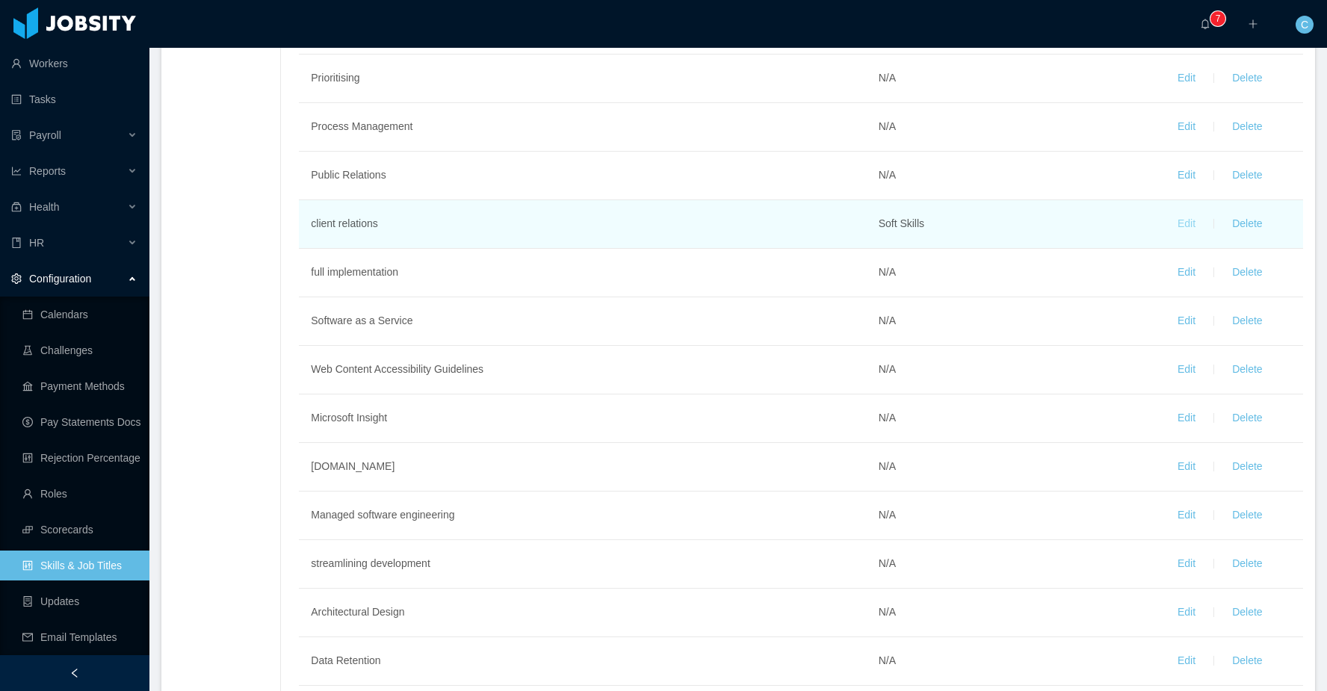
click at [1192, 223] on button "Edit" at bounding box center [1187, 224] width 42 height 24
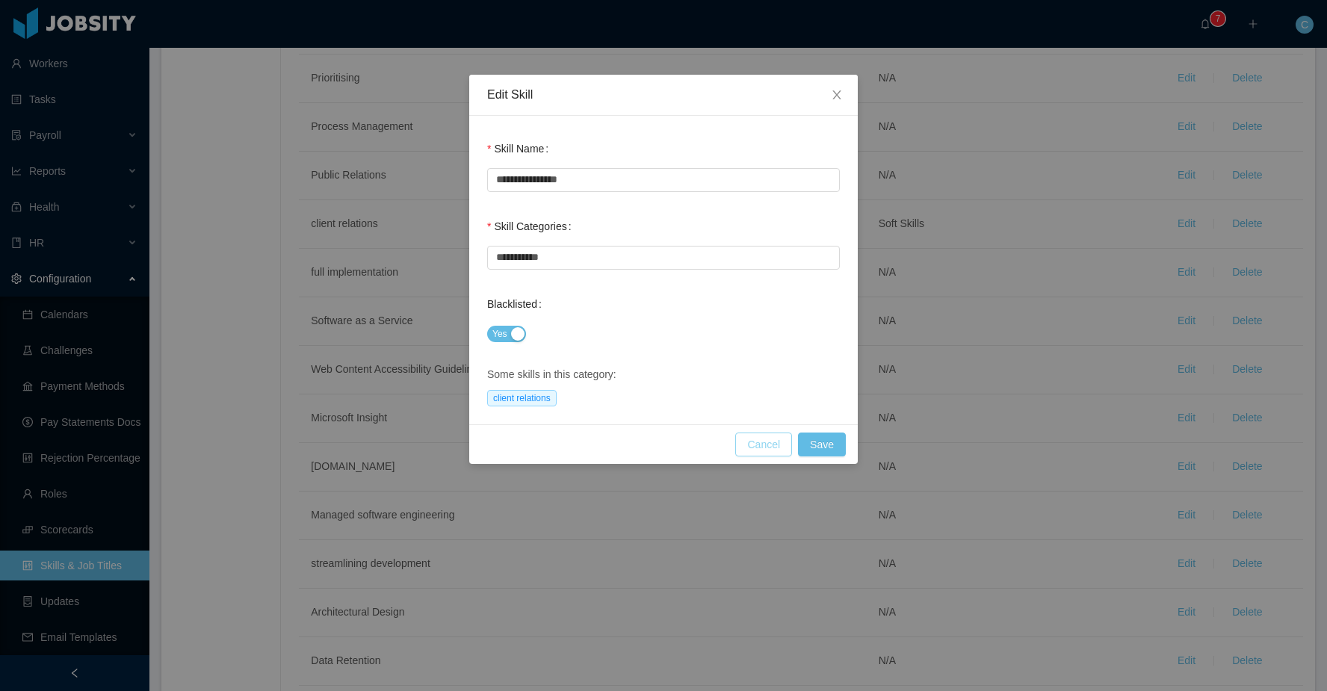
click at [763, 440] on button "Cancel" at bounding box center [763, 445] width 57 height 24
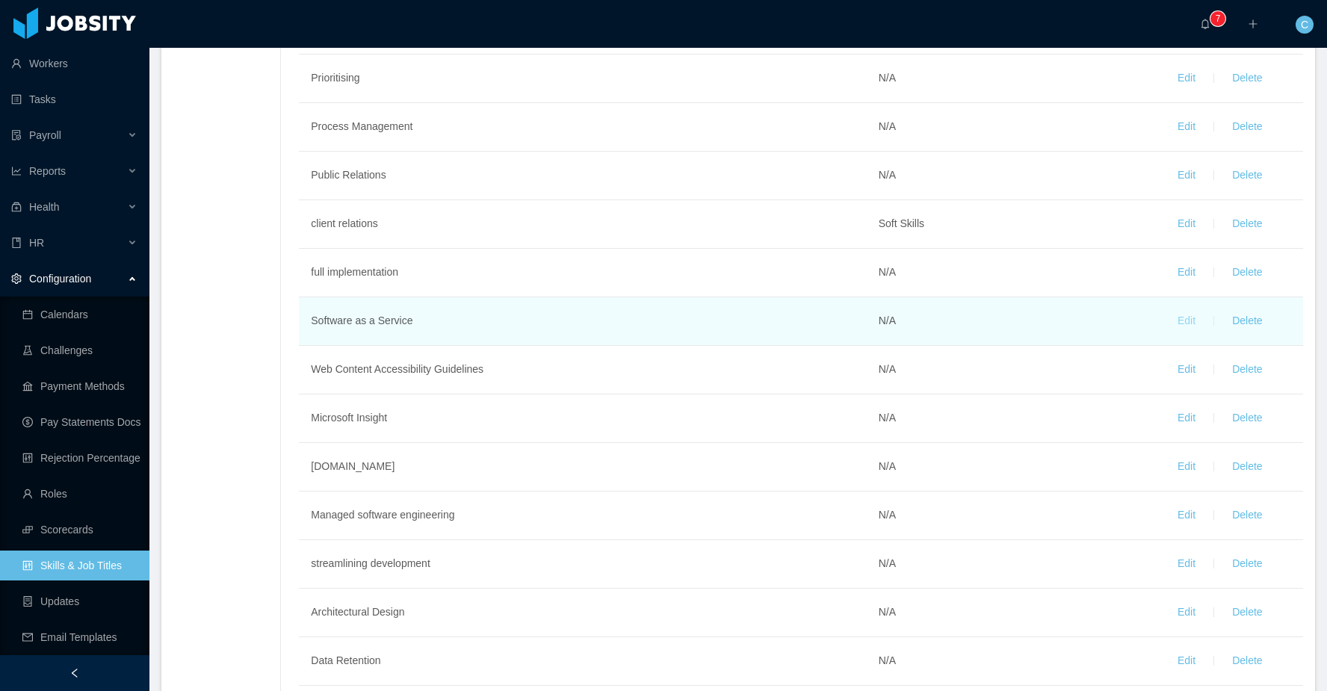
click at [1192, 309] on button "Edit" at bounding box center [1187, 321] width 42 height 24
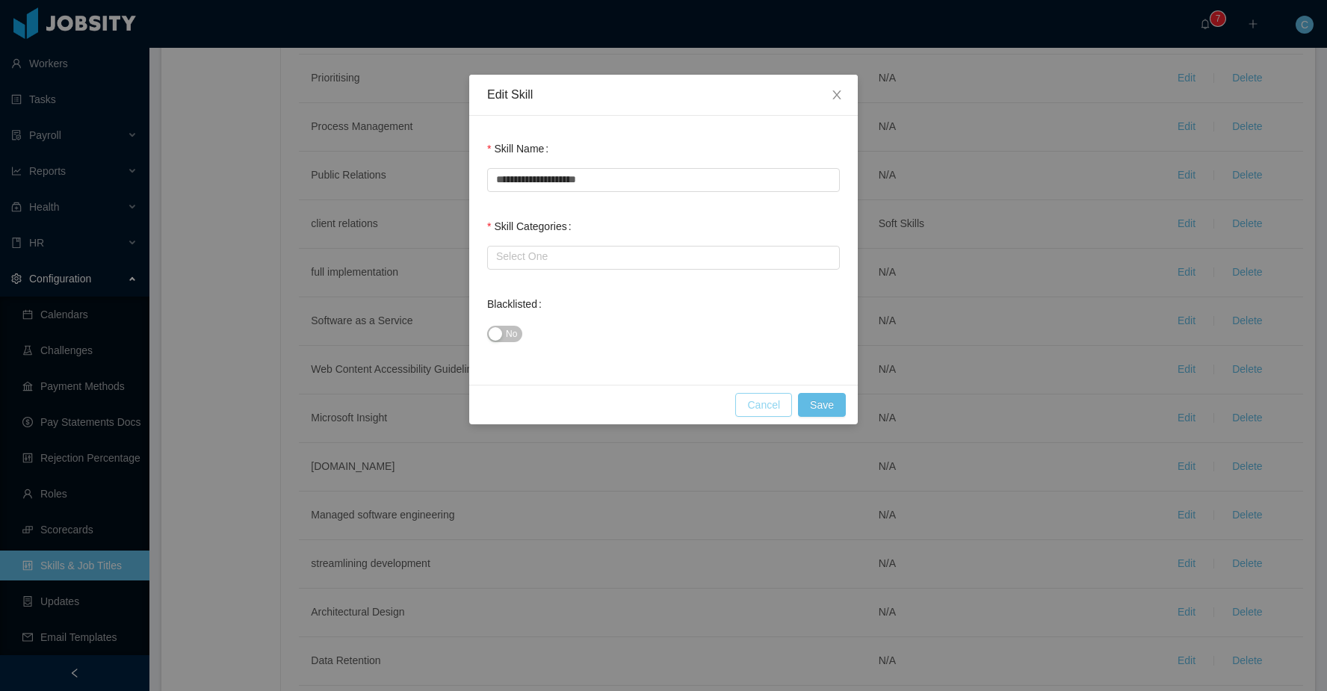
click at [770, 404] on button "Cancel" at bounding box center [763, 405] width 57 height 24
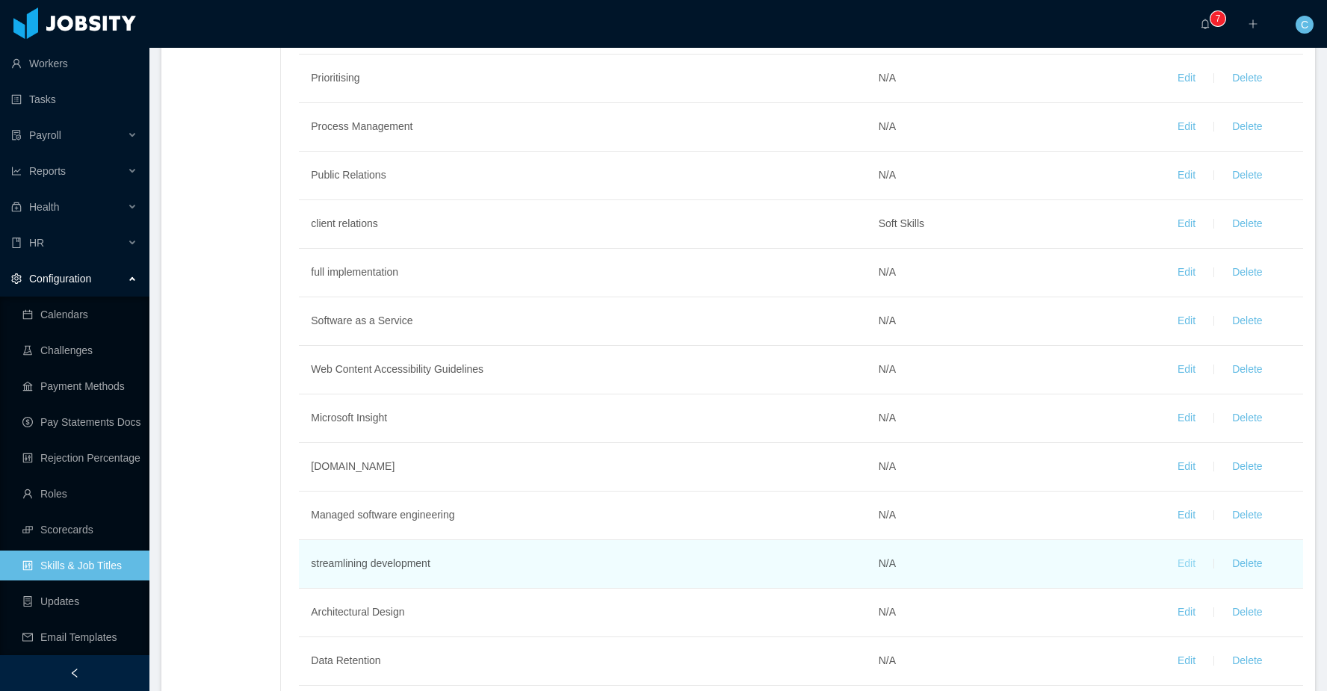
click at [1182, 563] on button "Edit" at bounding box center [1187, 564] width 42 height 24
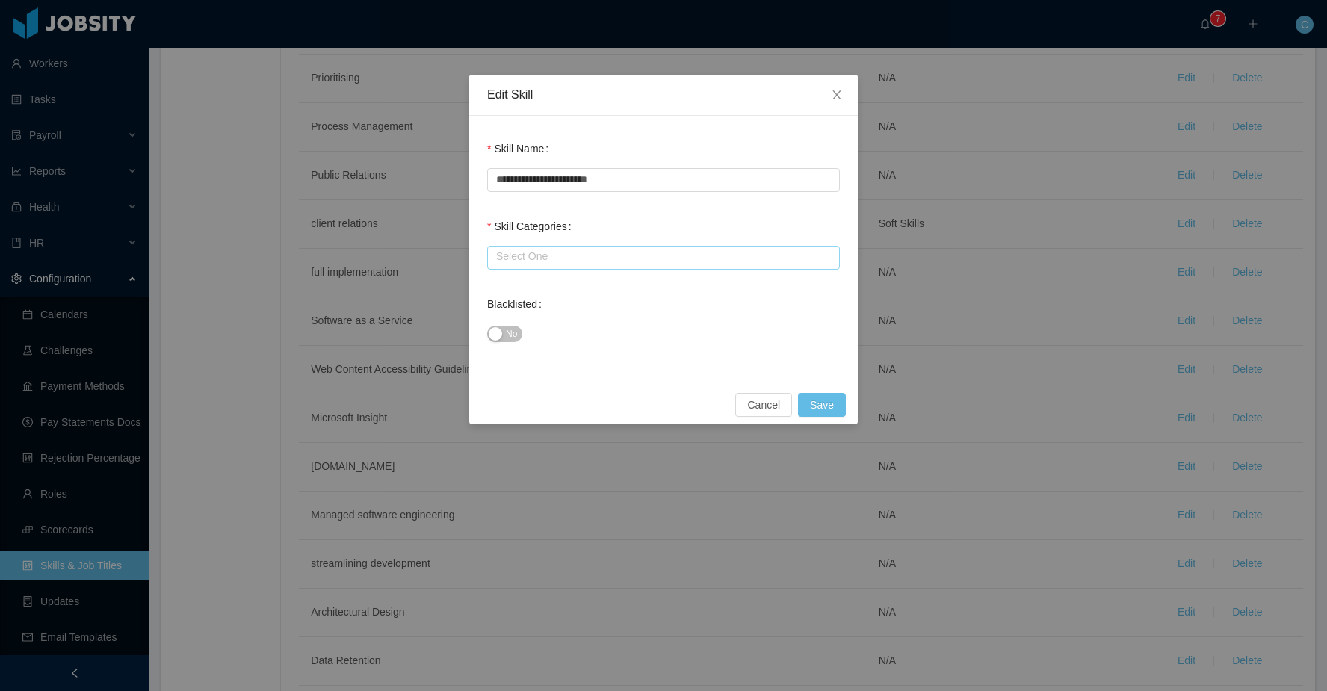
click at [634, 257] on input "text" at bounding box center [663, 258] width 353 height 24
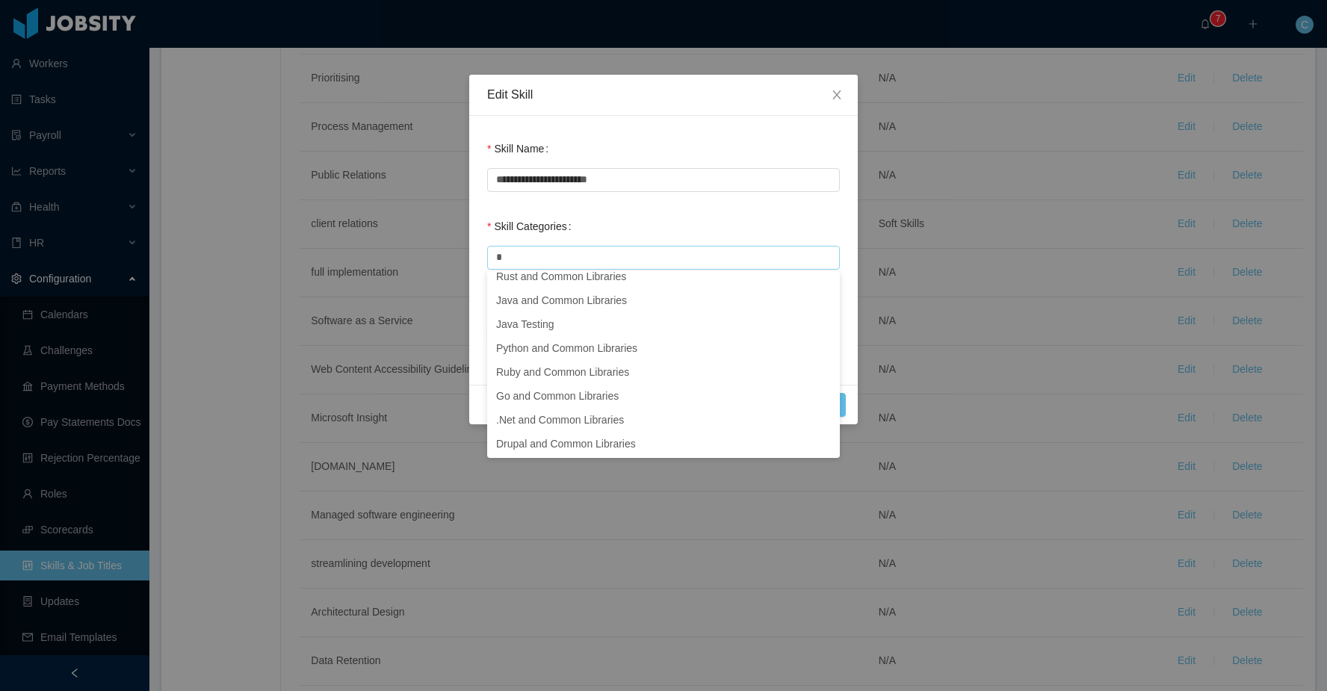
scroll to position [3, 0]
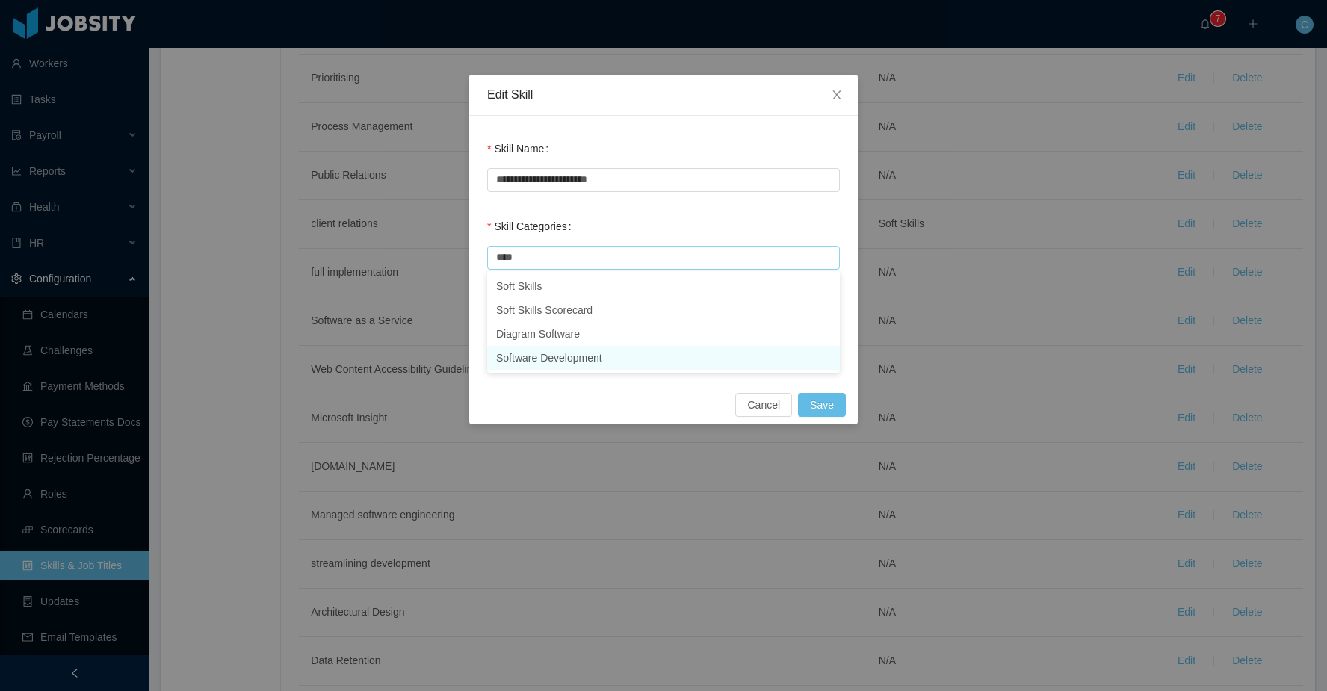
click at [555, 358] on li "Software Development" at bounding box center [663, 358] width 353 height 24
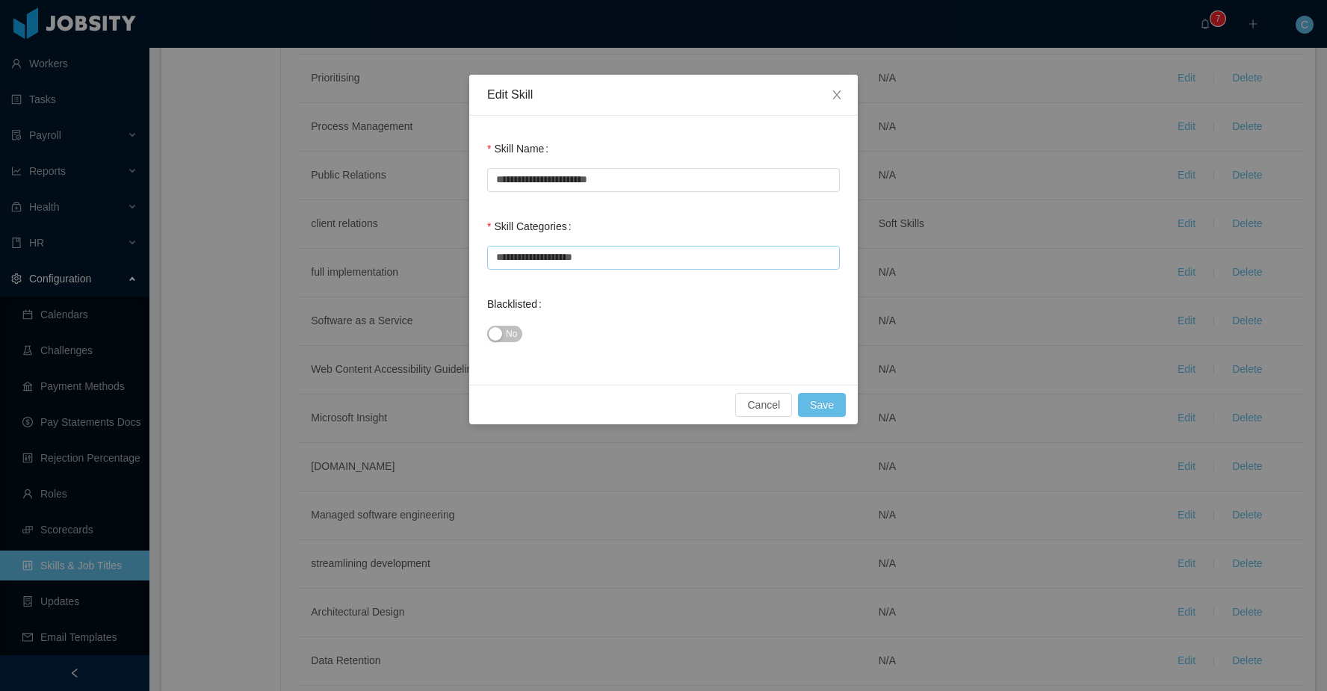
type input "**********"
click at [504, 333] on button "No" at bounding box center [504, 334] width 35 height 16
click at [824, 406] on button "Save" at bounding box center [822, 405] width 48 height 24
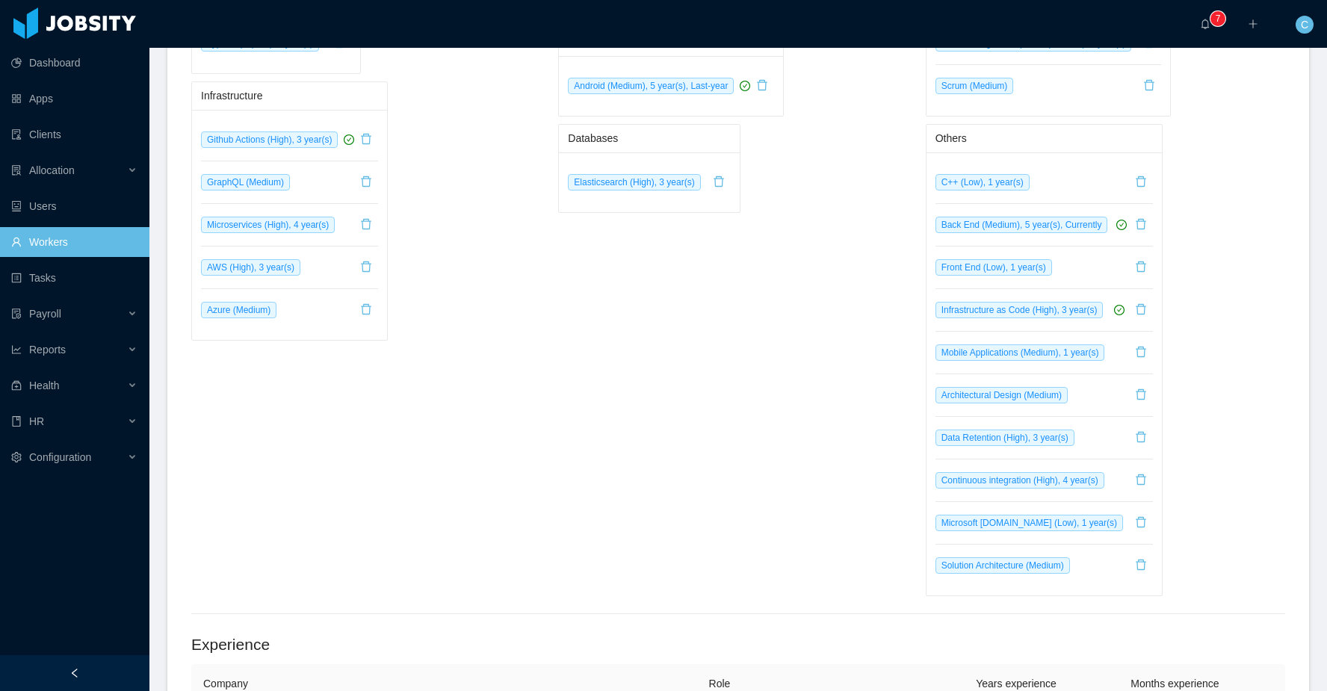
click at [1185, 256] on div "Others C++ (Low), 1 year(s) Back End (Medium), 5 year(s), Currently Front End (…" at bounding box center [1105, 360] width 359 height 472
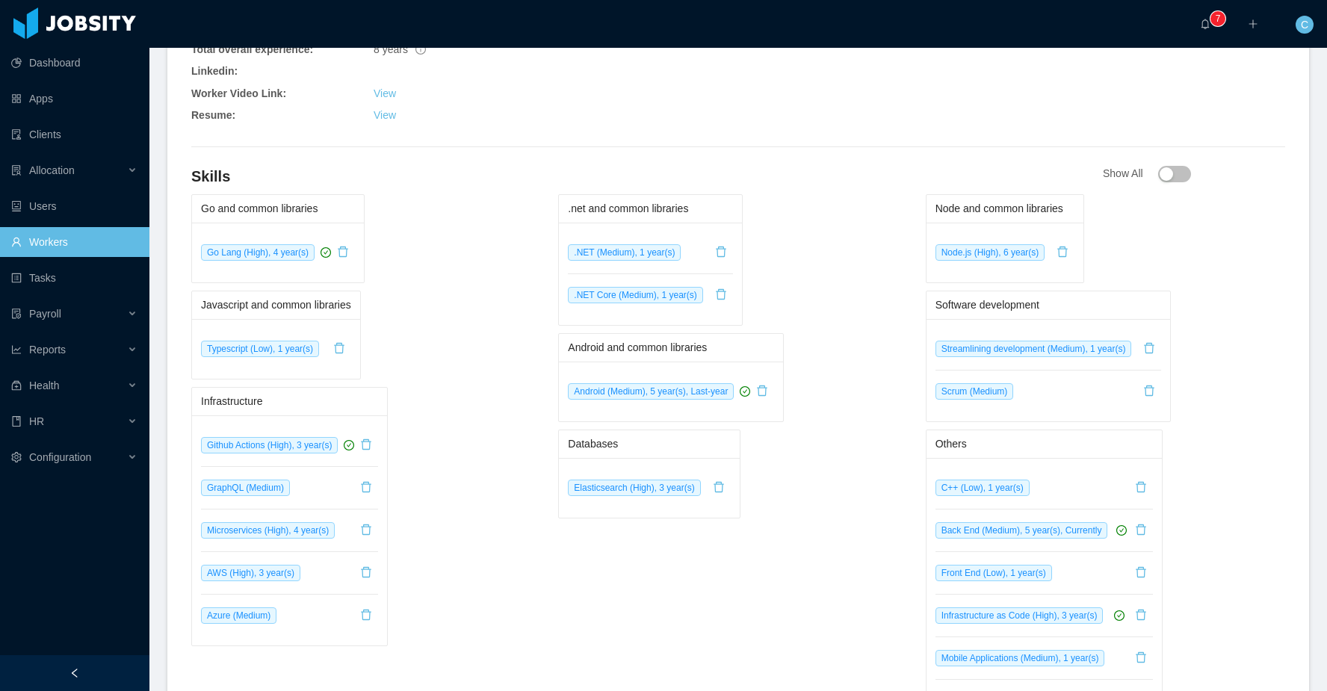
scroll to position [648, 0]
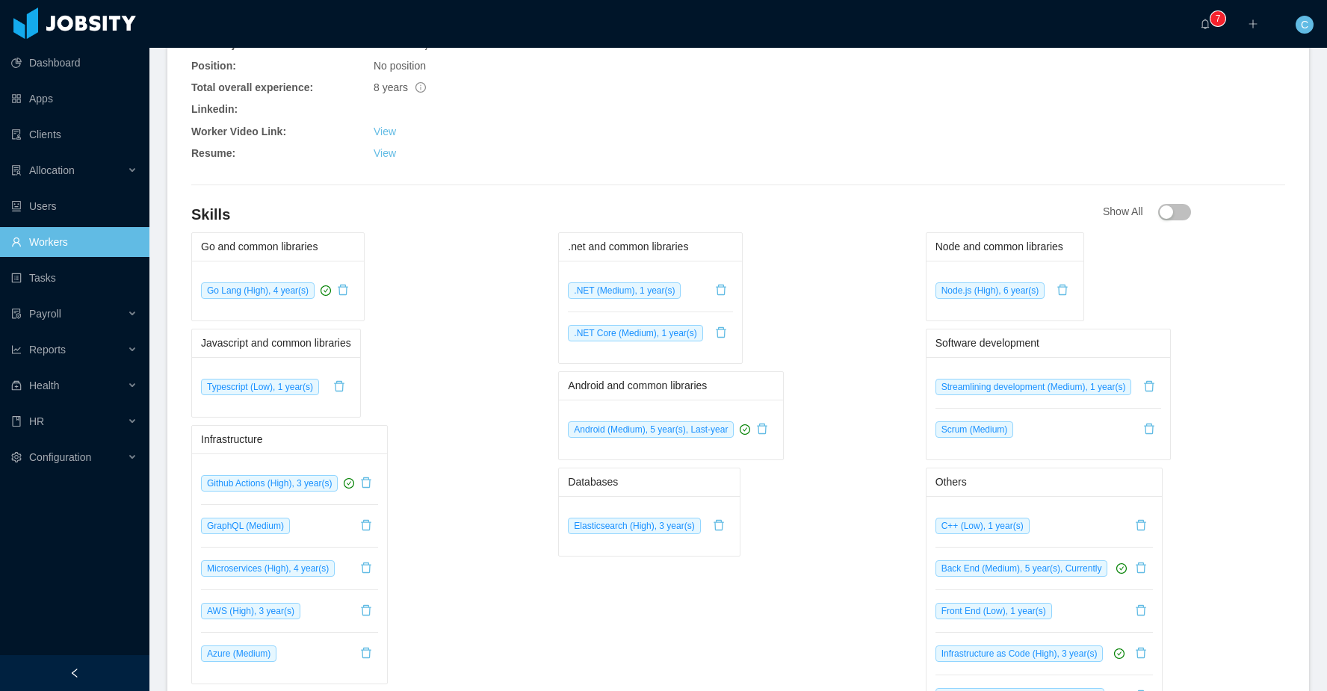
click at [1165, 214] on button "button" at bounding box center [1174, 212] width 33 height 16
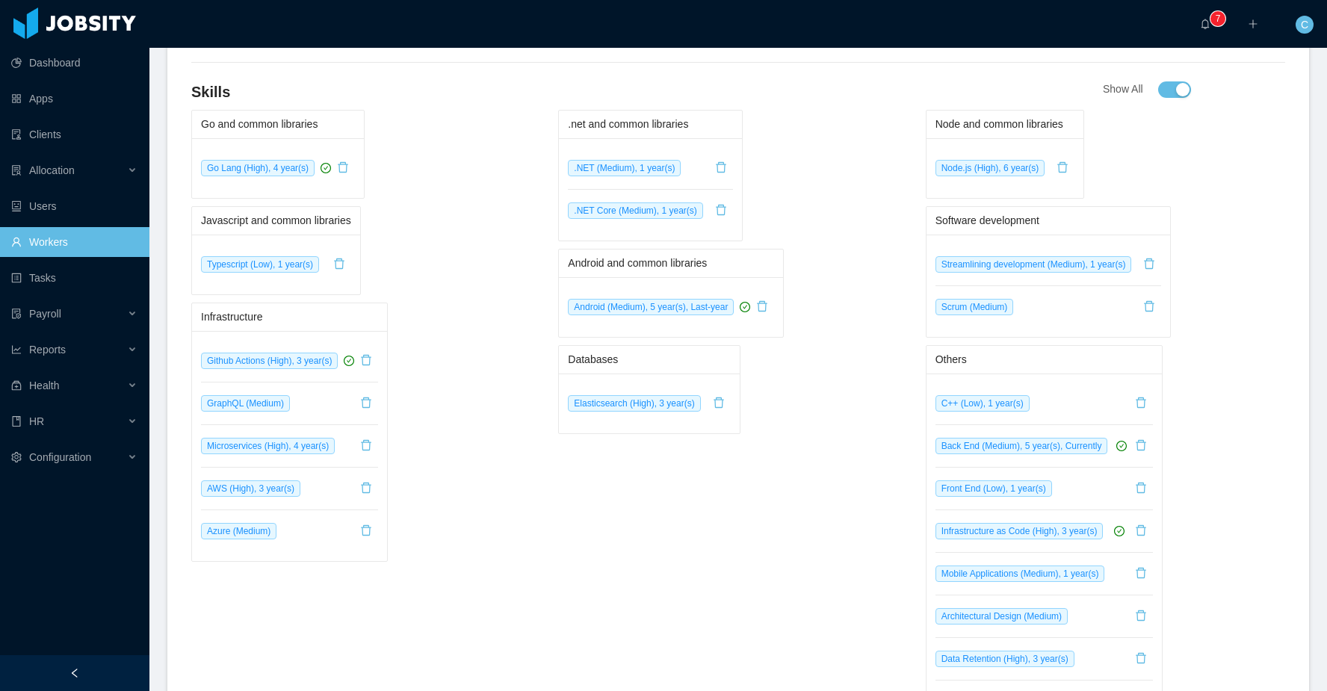
scroll to position [747, 0]
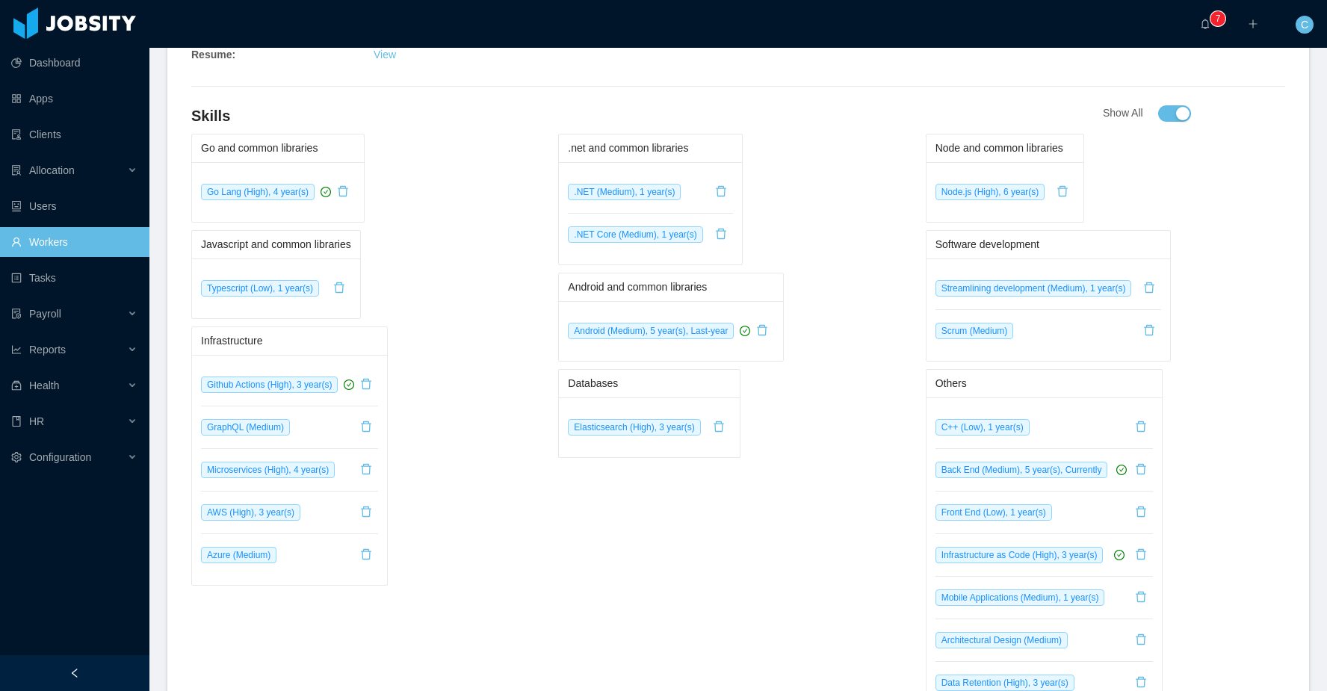
click at [1166, 116] on button "button" at bounding box center [1174, 113] width 33 height 16
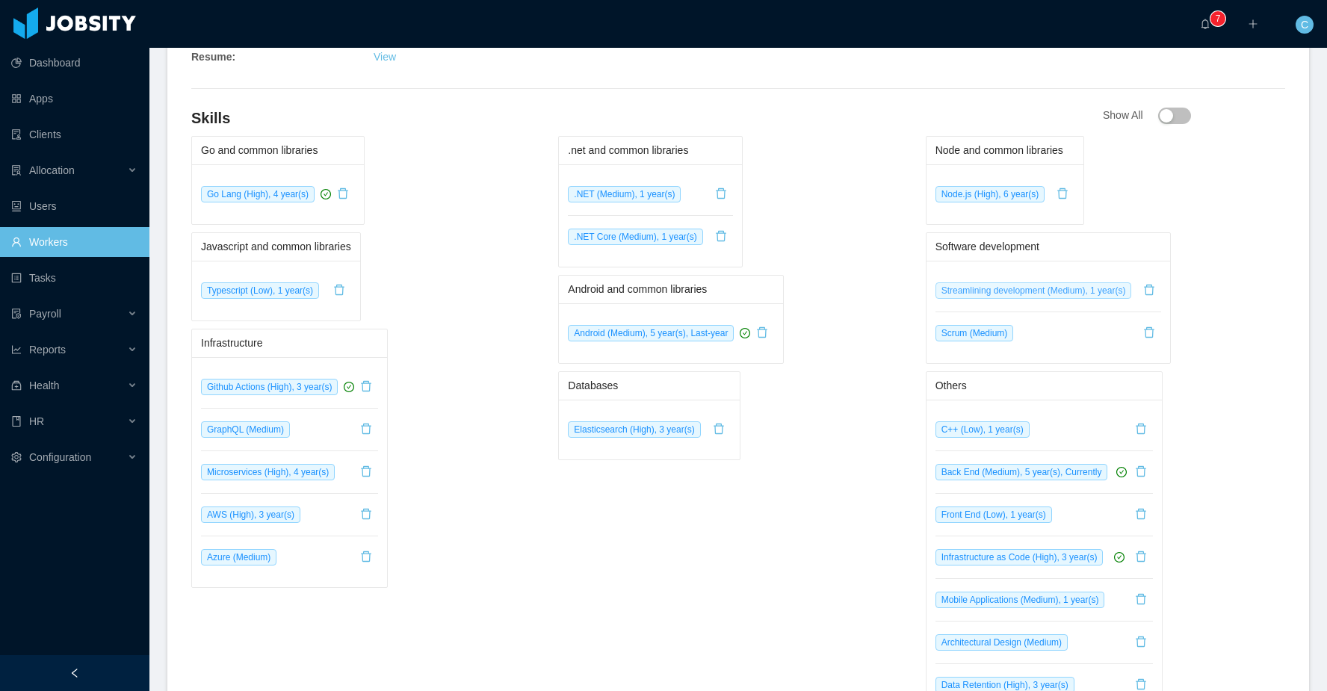
click at [1020, 290] on span "Streamlining development (Medium), 1 year(s)" at bounding box center [1034, 290] width 197 height 16
click at [1020, 297] on span "Streamlining development (Medium), 1 year(s)" at bounding box center [1034, 290] width 197 height 16
click at [1063, 339] on li "Scrum (Medium)" at bounding box center [1049, 333] width 226 height 42
click at [1208, 235] on div "Software development Streamlining development (Medium), 1 year(s) Scrum (Medium)" at bounding box center [1105, 298] width 359 height 132
click at [1060, 297] on span "Streamlining development (Medium), 1 year(s)" at bounding box center [1034, 290] width 197 height 16
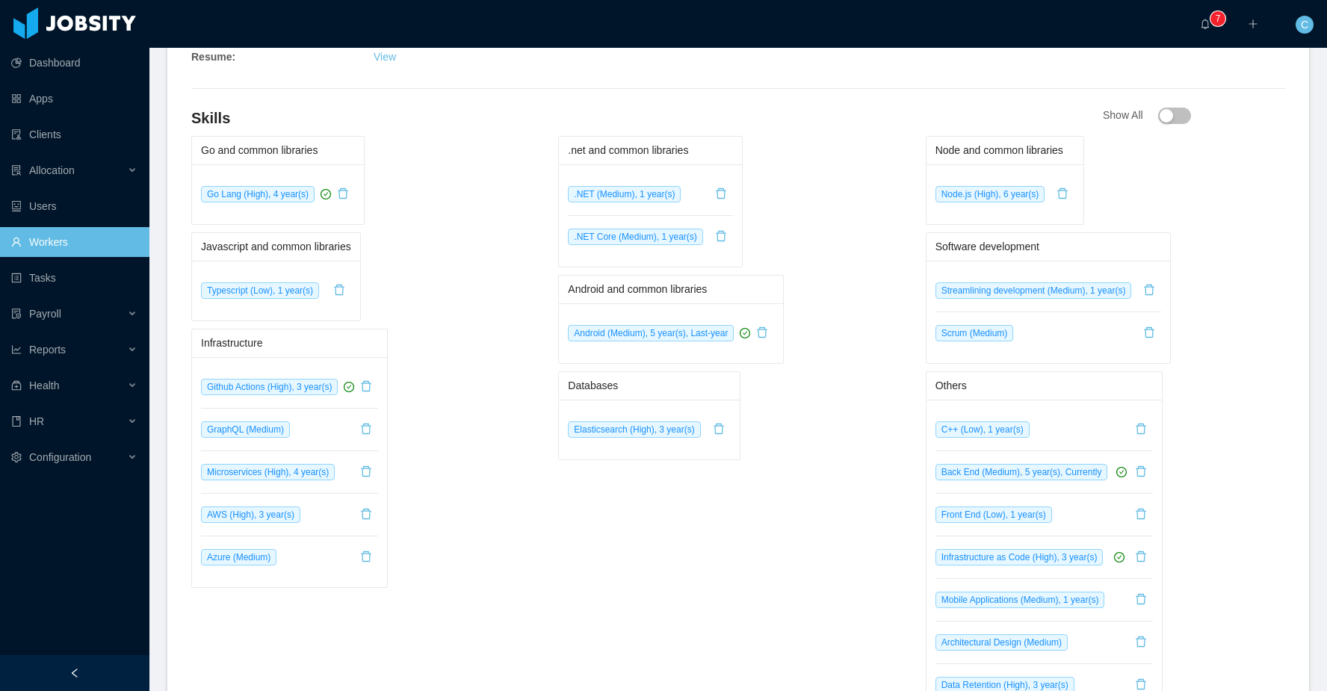
drag, startPoint x: 863, startPoint y: 274, endPoint x: 848, endPoint y: 273, distance: 15.0
click at [862, 274] on div ".net and common libraries .NET (Medium), 1 year(s) .NET Core (Medium), 1 year(s…" at bounding box center [737, 490] width 359 height 708
drag, startPoint x: 857, startPoint y: 198, endPoint x: 872, endPoint y: 197, distance: 15.0
click at [858, 198] on div ".net and common libraries .NET (Medium), 1 year(s) .NET Core (Medium), 1 year(s)" at bounding box center [737, 202] width 359 height 132
click at [84, 235] on link "Workers" at bounding box center [74, 242] width 126 height 30
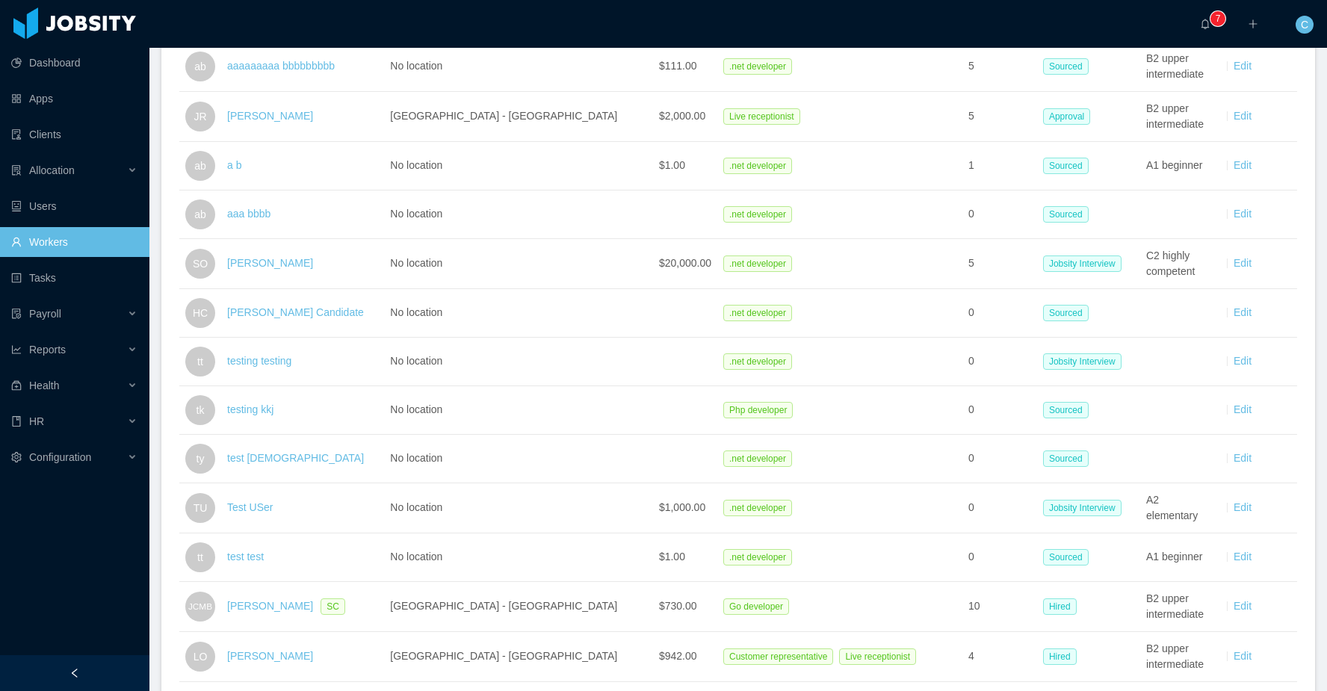
scroll to position [930, 0]
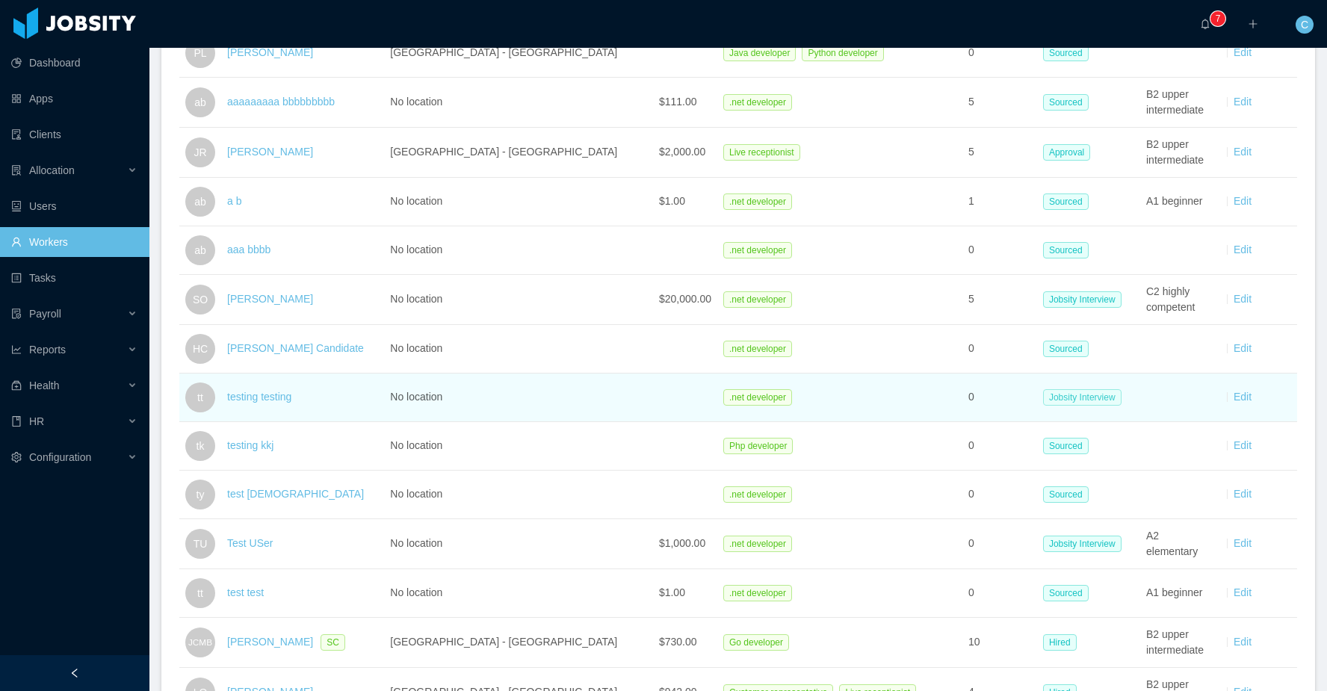
click at [1078, 390] on span "Jobsity Interview" at bounding box center [1082, 397] width 78 height 16
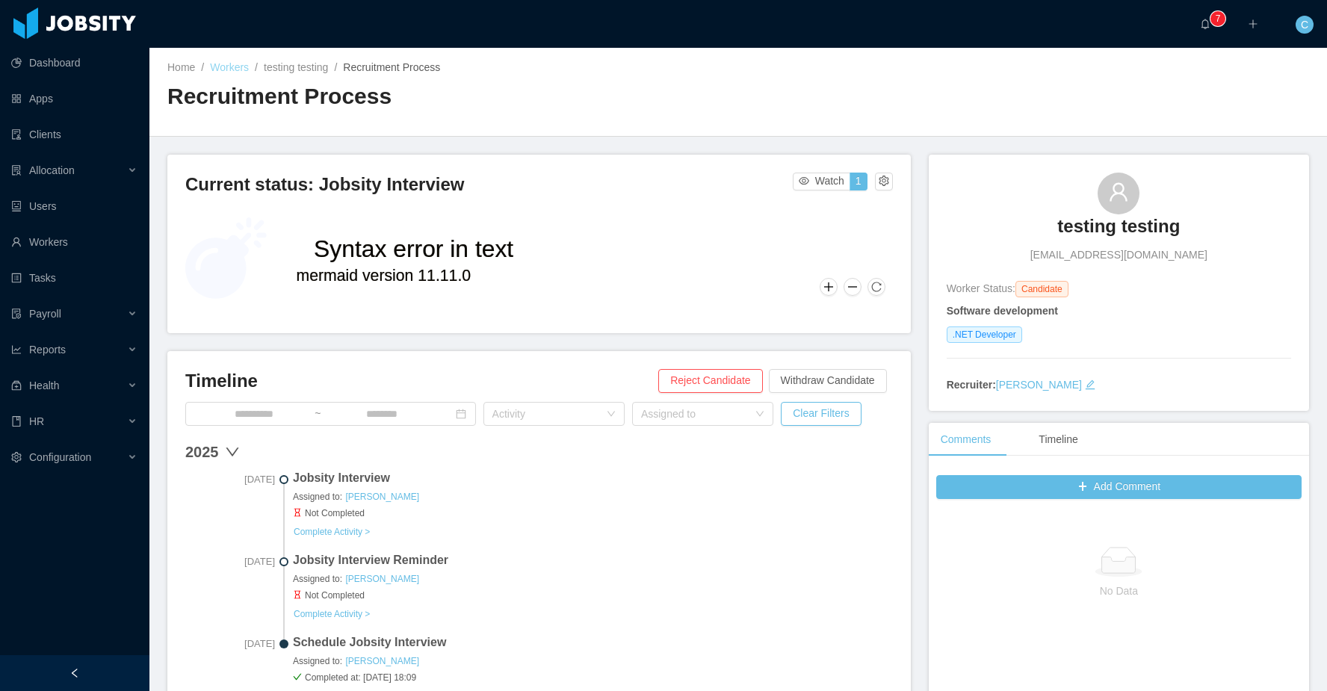
click at [238, 67] on link "Workers" at bounding box center [229, 67] width 39 height 12
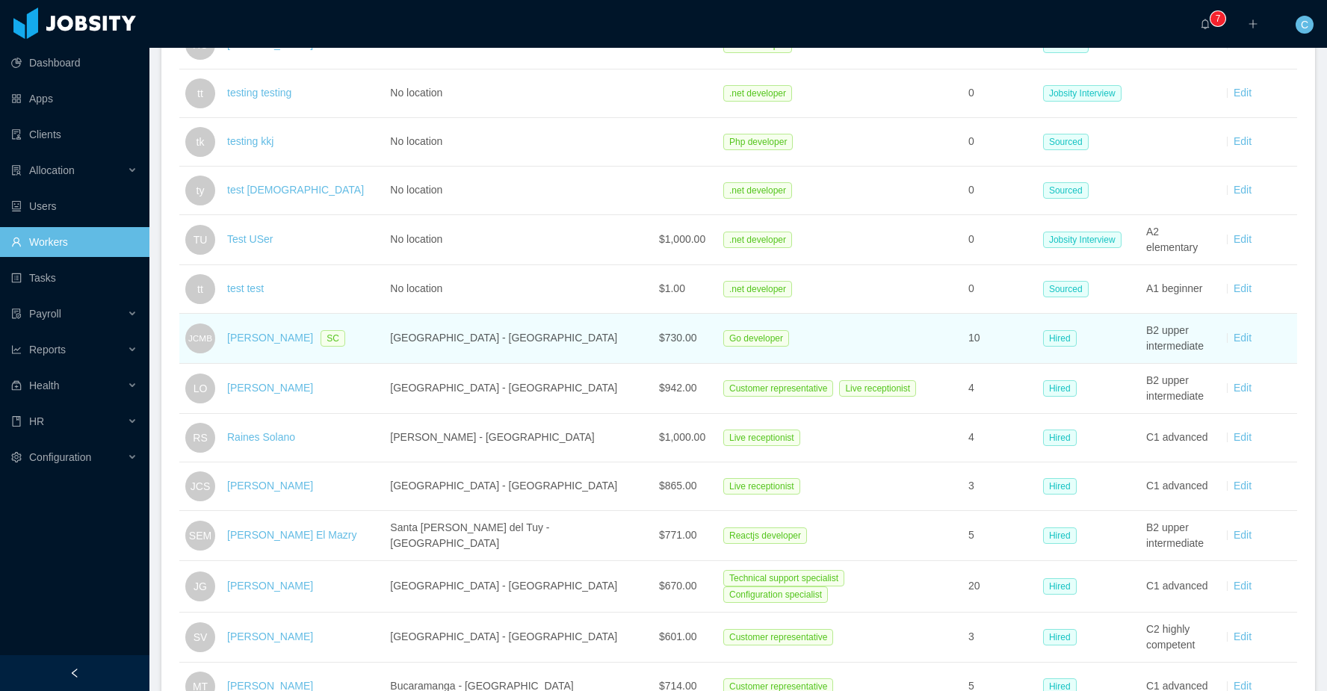
scroll to position [1232, 0]
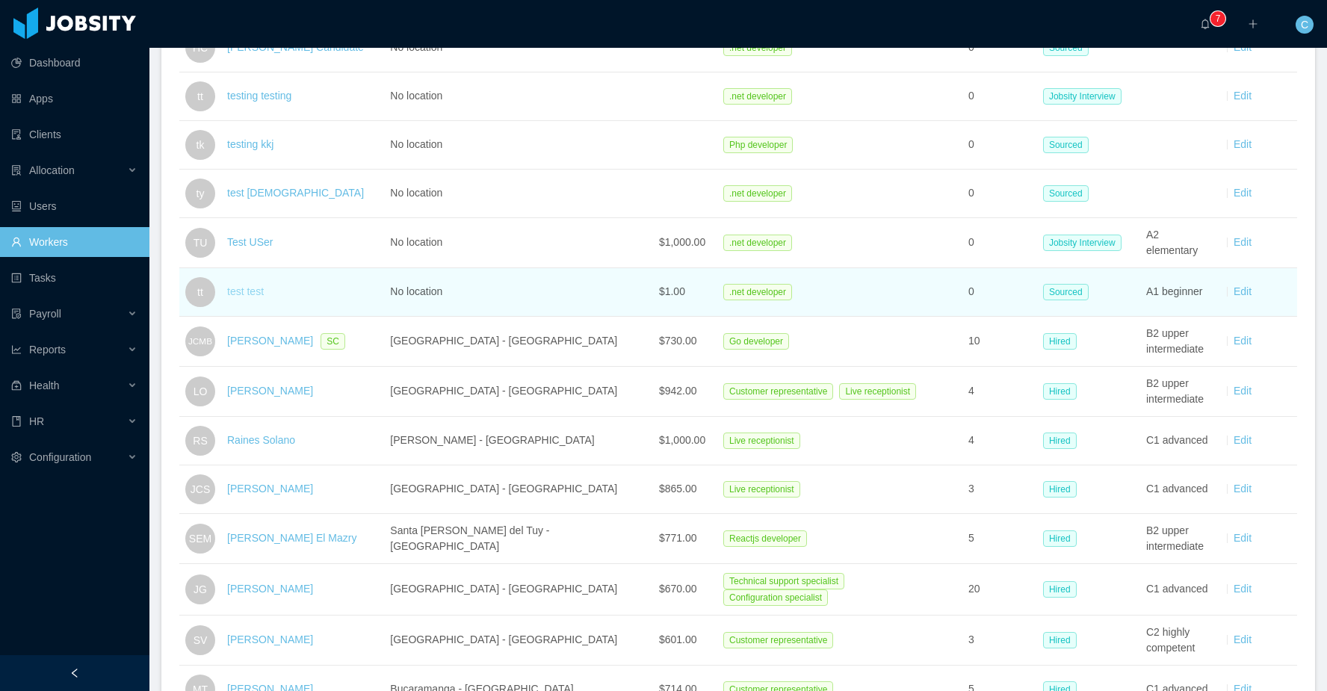
click at [255, 285] on link "test test" at bounding box center [245, 291] width 37 height 12
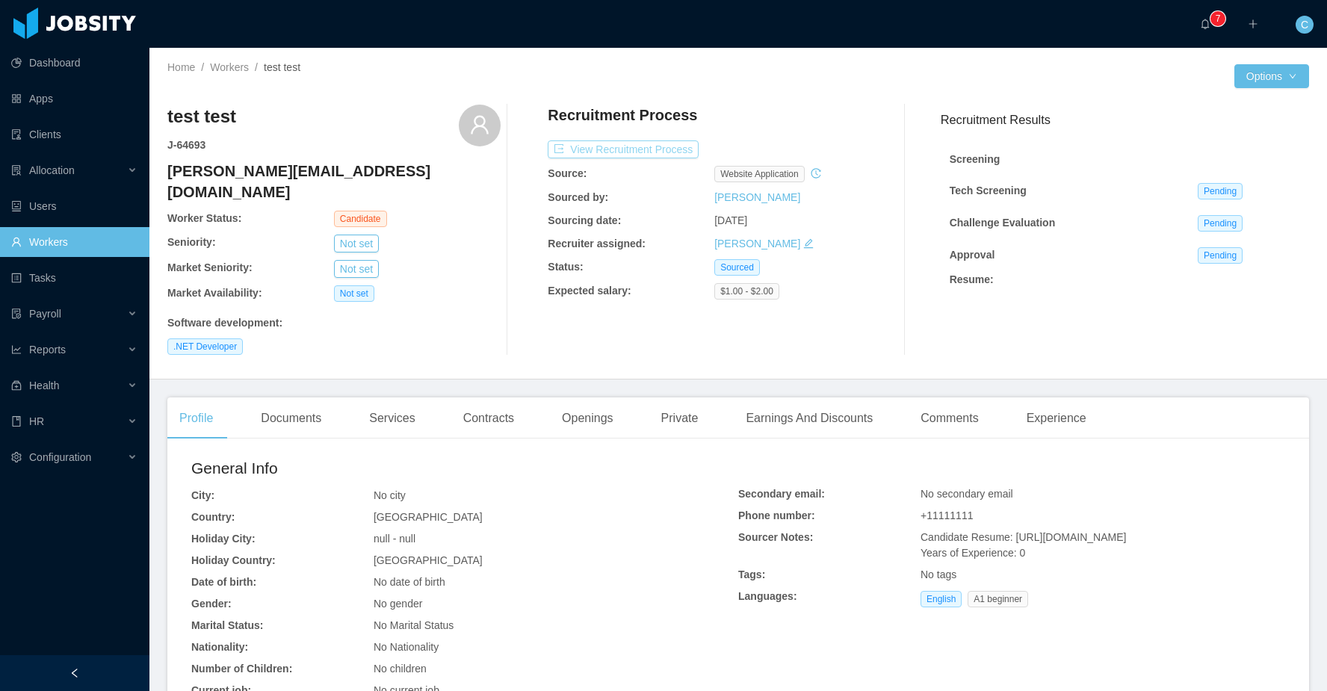
click at [618, 147] on button "View Recruitment Process" at bounding box center [623, 149] width 151 height 18
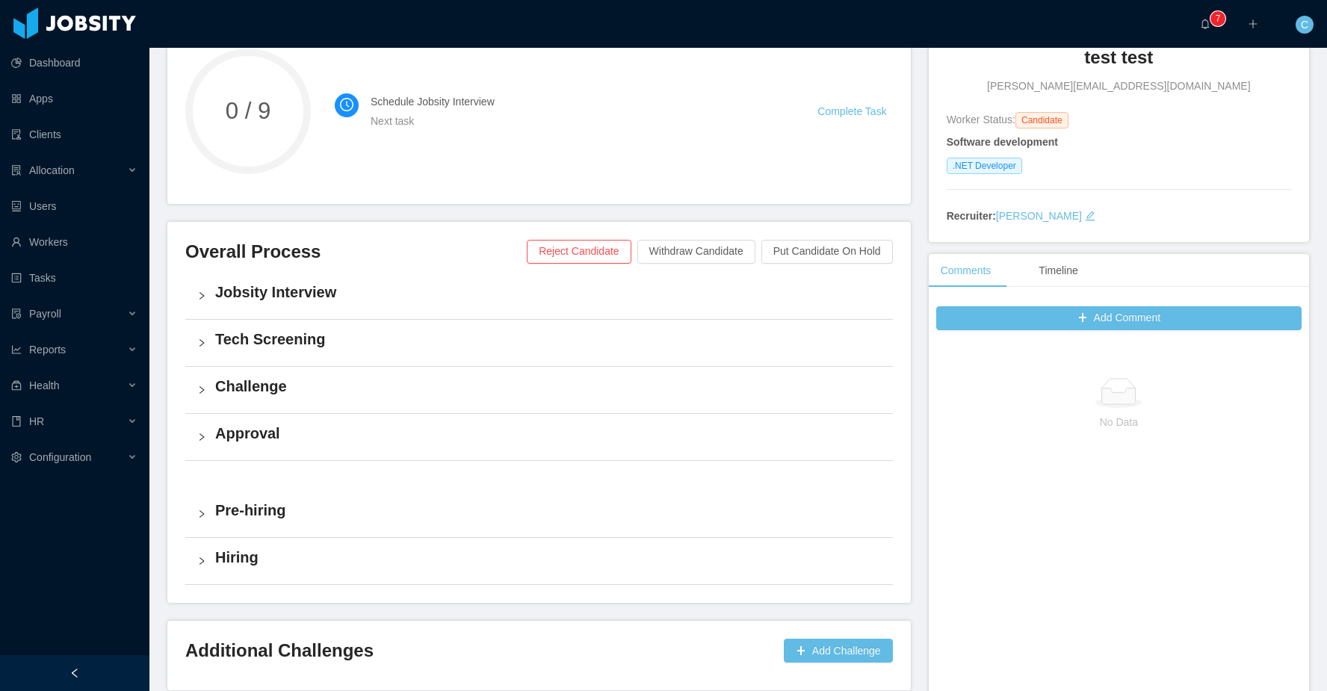
scroll to position [167, 0]
click at [498, 273] on div "Overall Process Reject Candidate Withdraw Candidate Put Candidate On Hold" at bounding box center [539, 257] width 708 height 33
drag, startPoint x: 496, startPoint y: 290, endPoint x: 491, endPoint y: 310, distance: 20.8
click at [496, 290] on h4 "Jobsity Interview" at bounding box center [548, 293] width 666 height 21
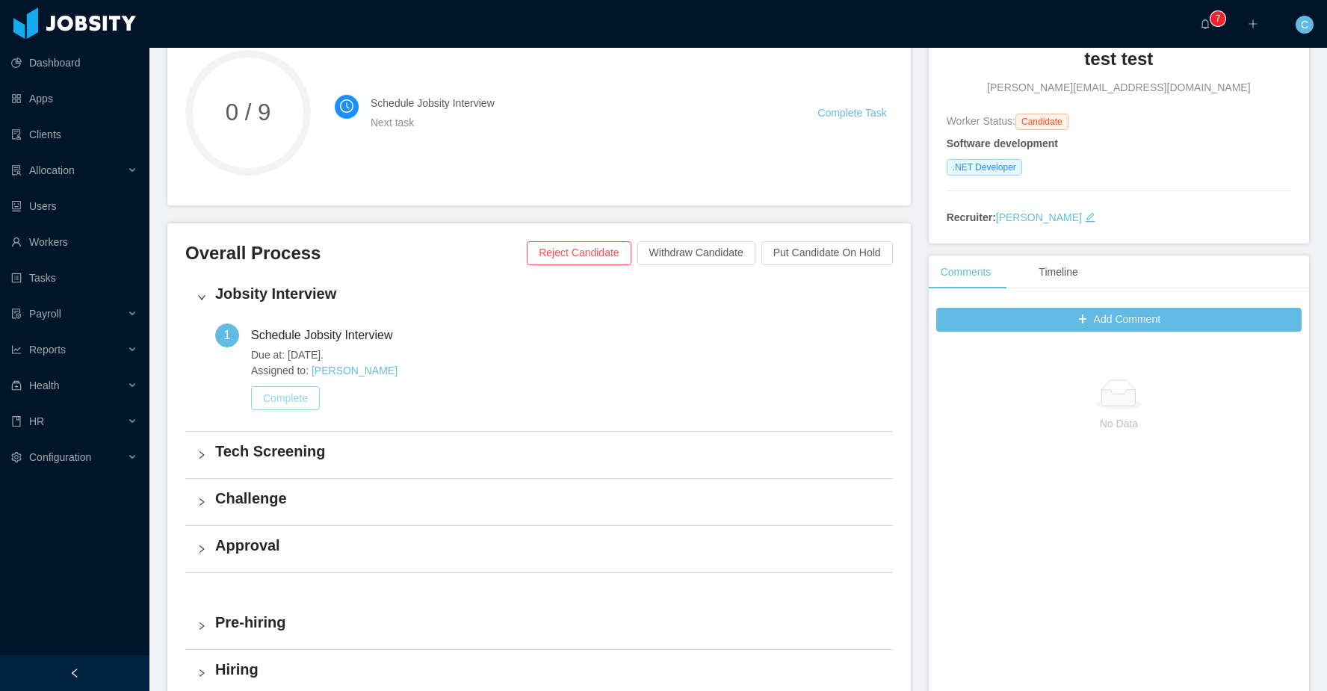
click at [299, 399] on button "Complete" at bounding box center [285, 398] width 69 height 24
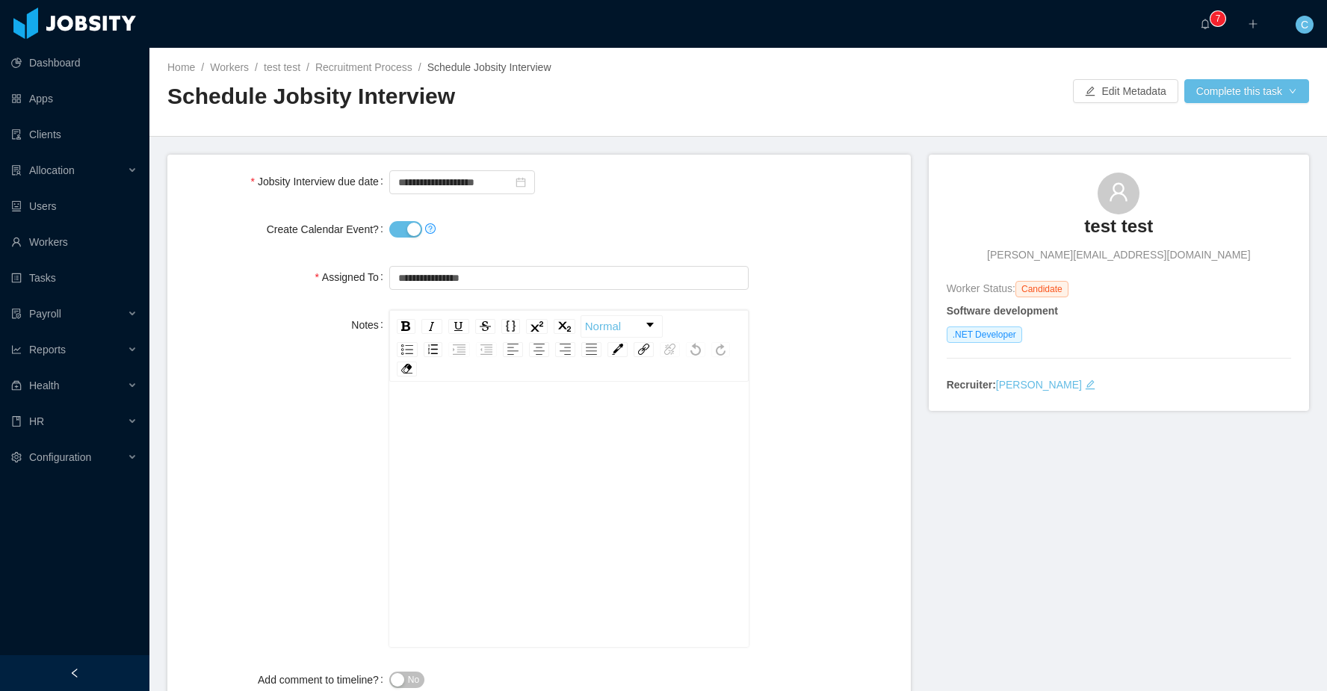
click at [409, 232] on button "Create Calendar Event?" at bounding box center [405, 229] width 33 height 16
click at [1257, 89] on button "Complete this task" at bounding box center [1247, 91] width 125 height 24
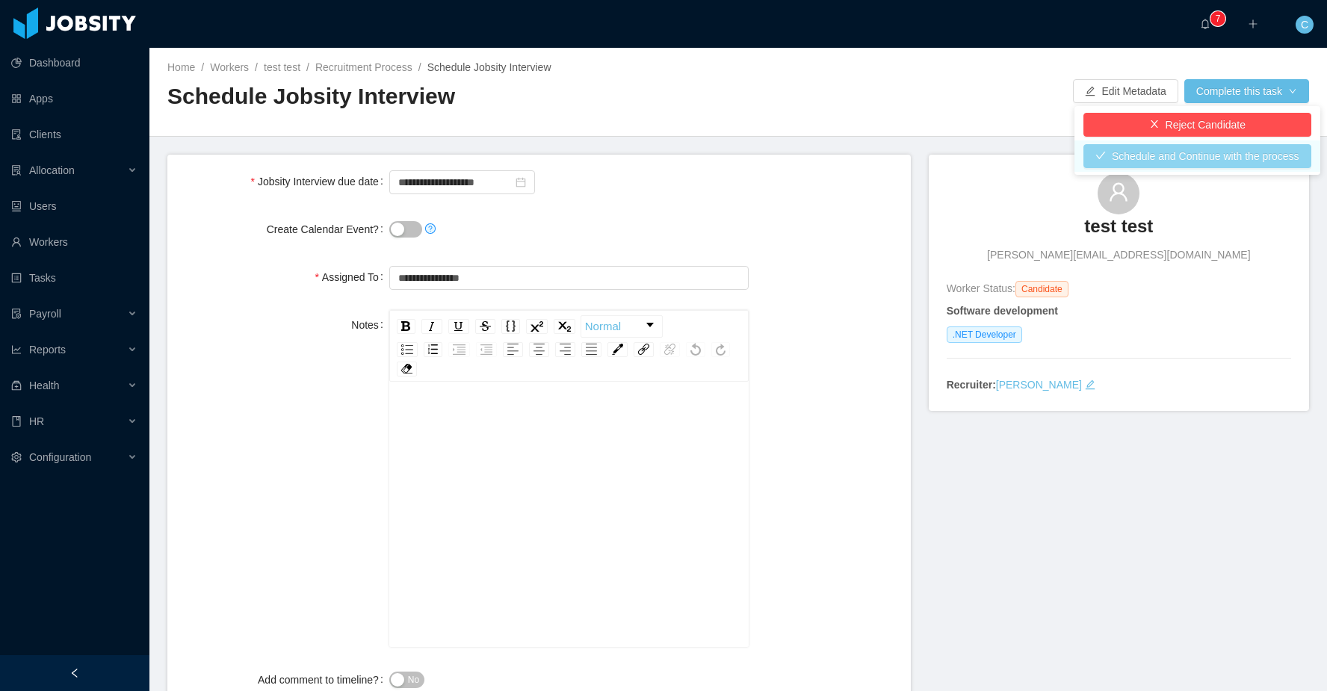
click at [1130, 156] on button "Schedule and Continue with the process" at bounding box center [1198, 156] width 228 height 24
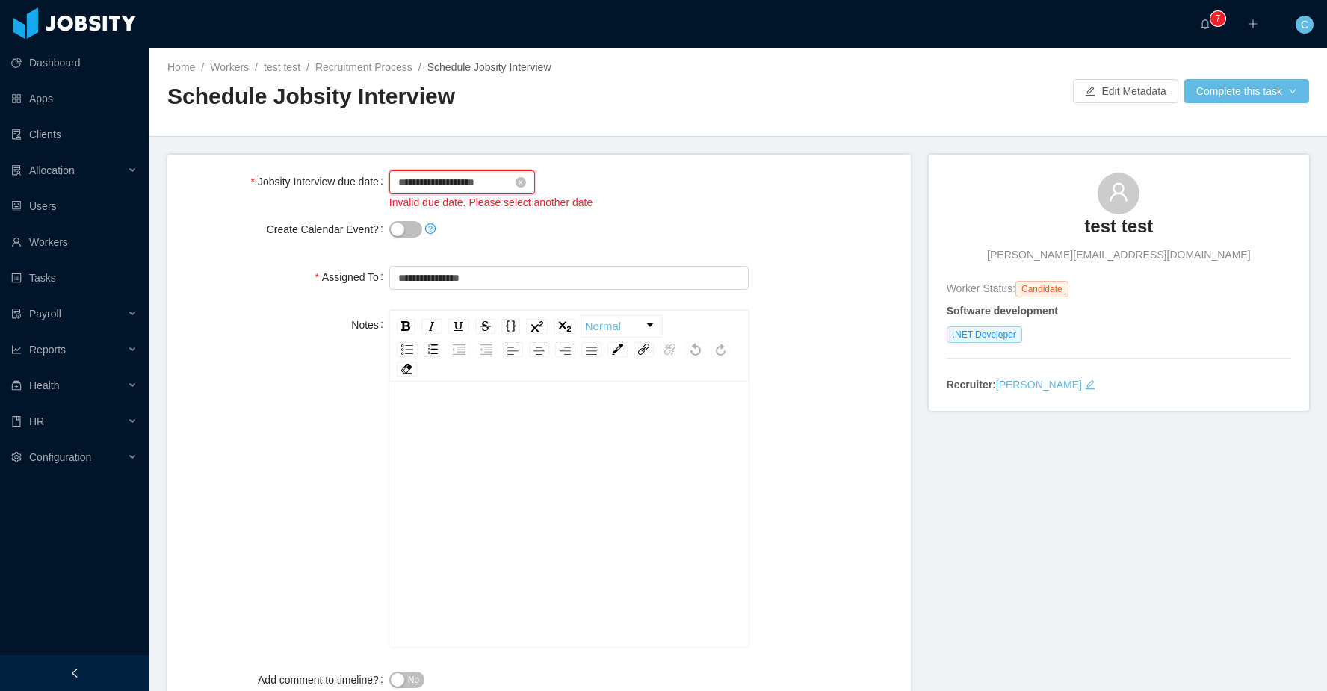
click at [454, 179] on input "**********" at bounding box center [462, 182] width 146 height 24
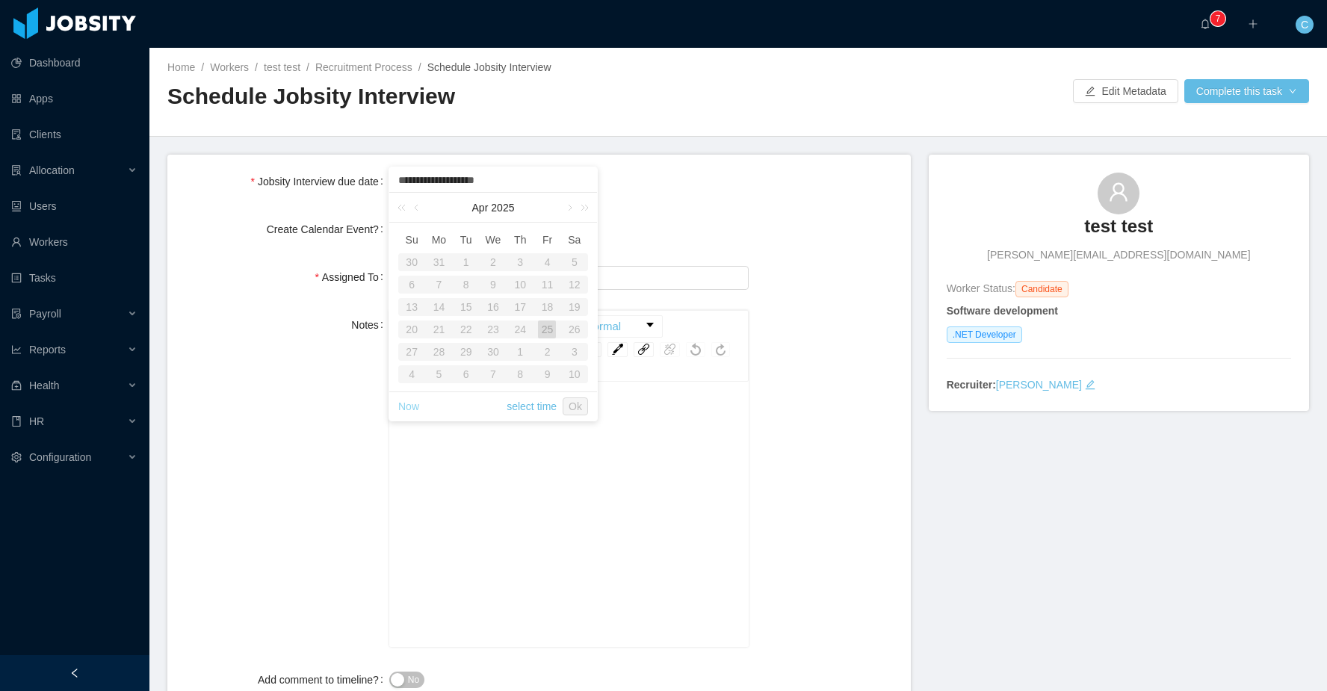
click at [413, 410] on link "Now" at bounding box center [408, 406] width 21 height 28
type input "**********"
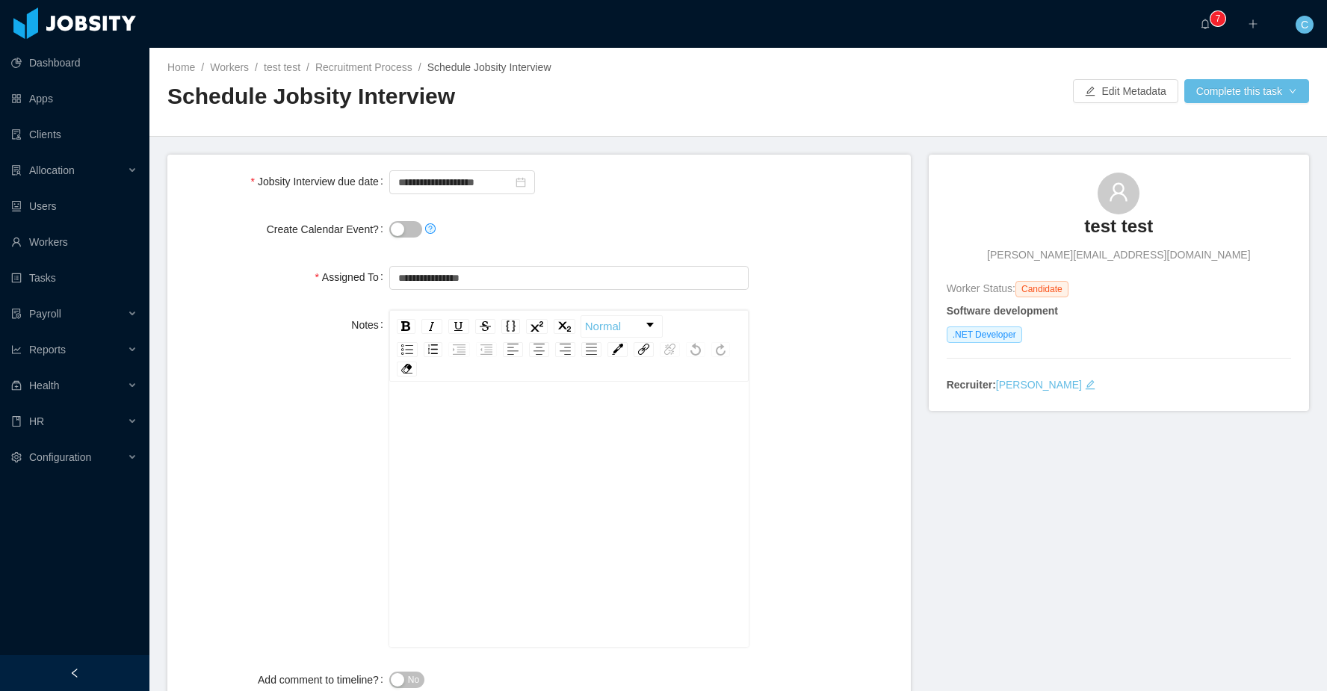
click at [768, 204] on form "**********" at bounding box center [539, 440] width 744 height 570
click at [1212, 89] on button "Complete this task" at bounding box center [1247, 91] width 125 height 24
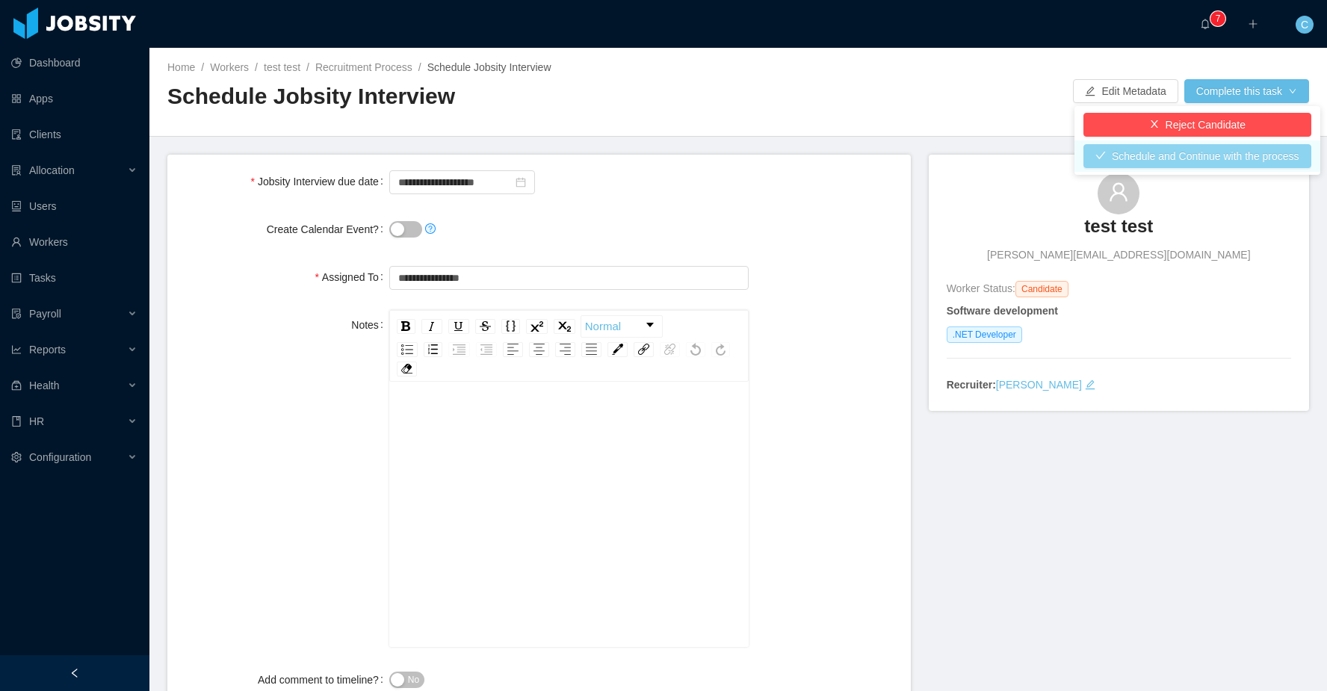
click at [1138, 159] on button "Schedule and Continue with the process" at bounding box center [1198, 156] width 228 height 24
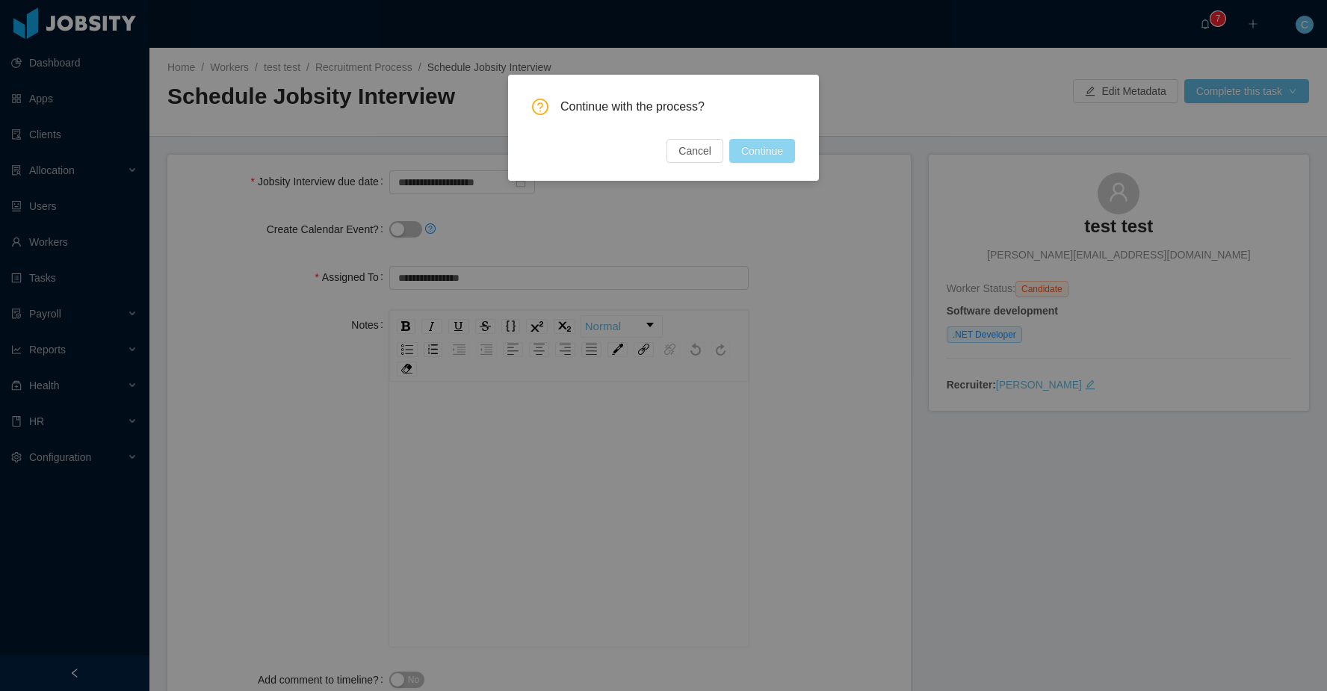
click at [778, 152] on button "Continue" at bounding box center [762, 151] width 66 height 24
